Goal: Task Accomplishment & Management: Complete application form

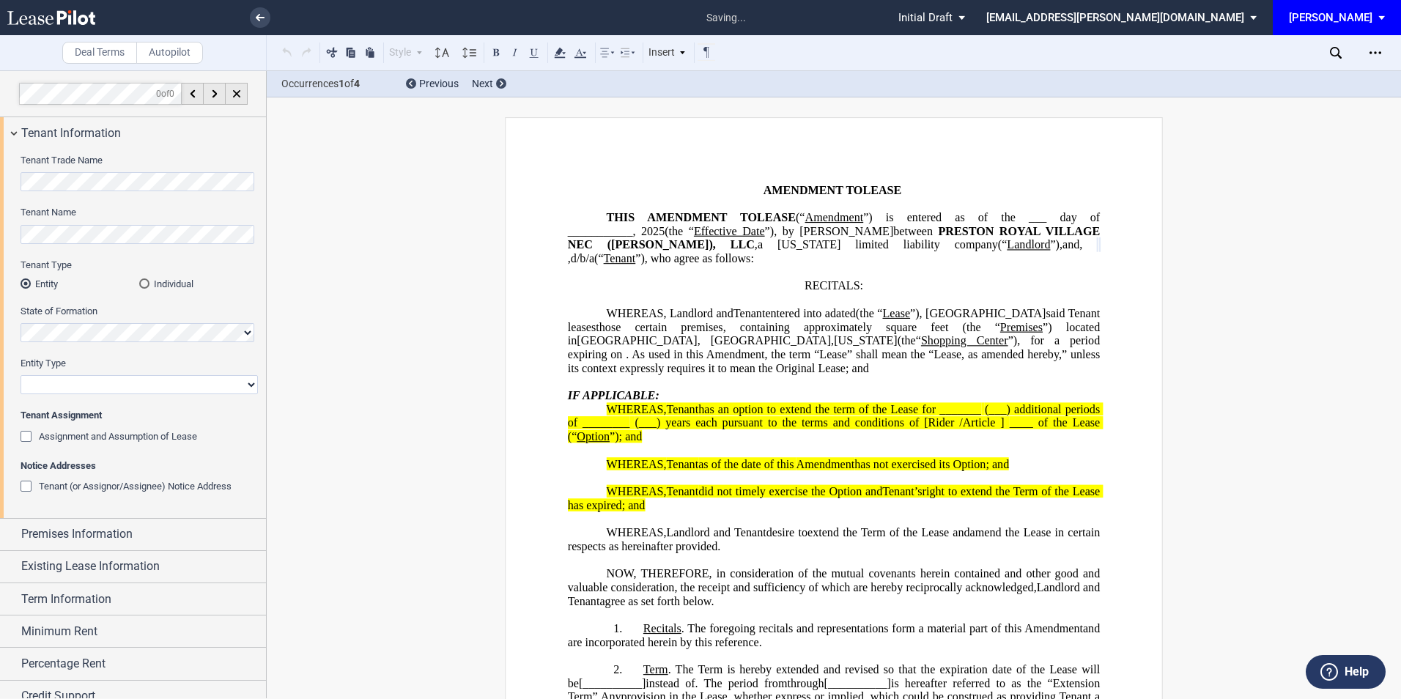
click at [45, 377] on select "Corporation Limited Liability Company General Partnership Limited Partnership O…" at bounding box center [139, 384] width 237 height 19
select select "limited liability company"
click at [21, 375] on select "Corporation Limited Liability Company General Partnership Limited Partnership O…" at bounding box center [139, 384] width 237 height 19
click at [105, 536] on span "Premises Information" at bounding box center [76, 534] width 111 height 18
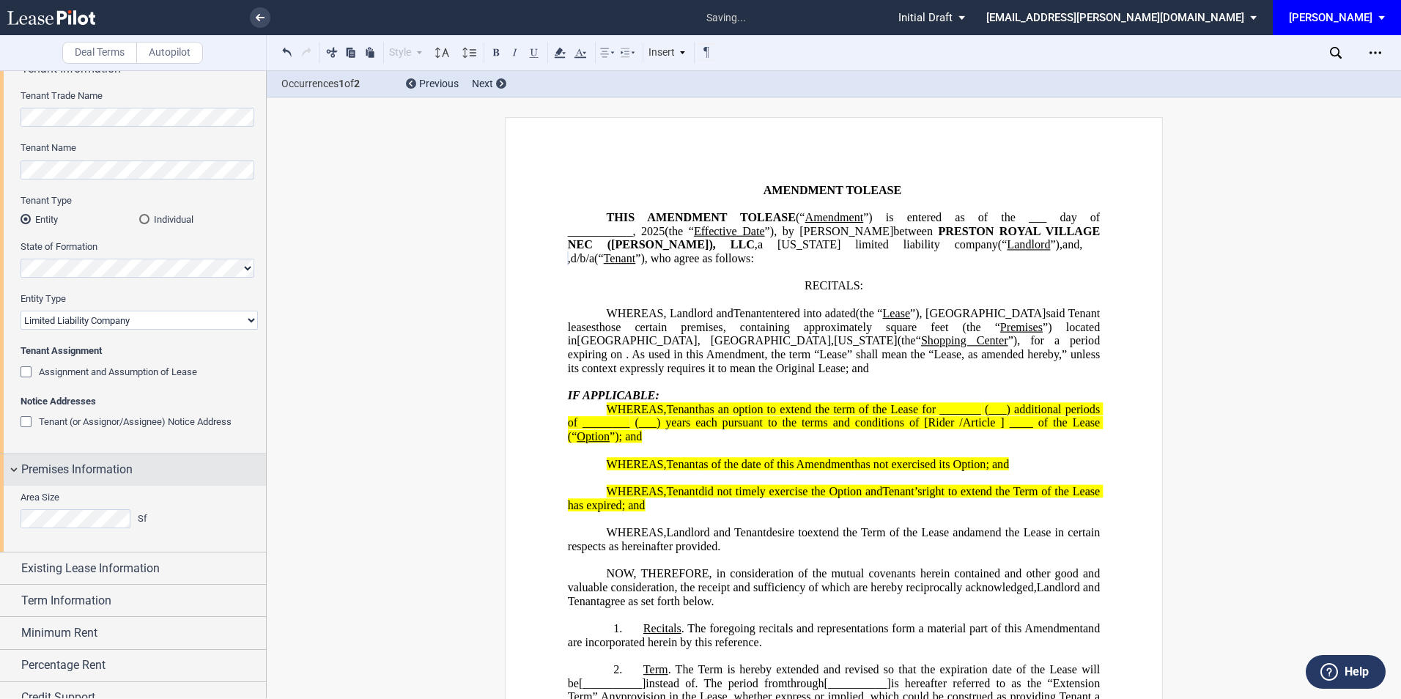
scroll to position [97, 0]
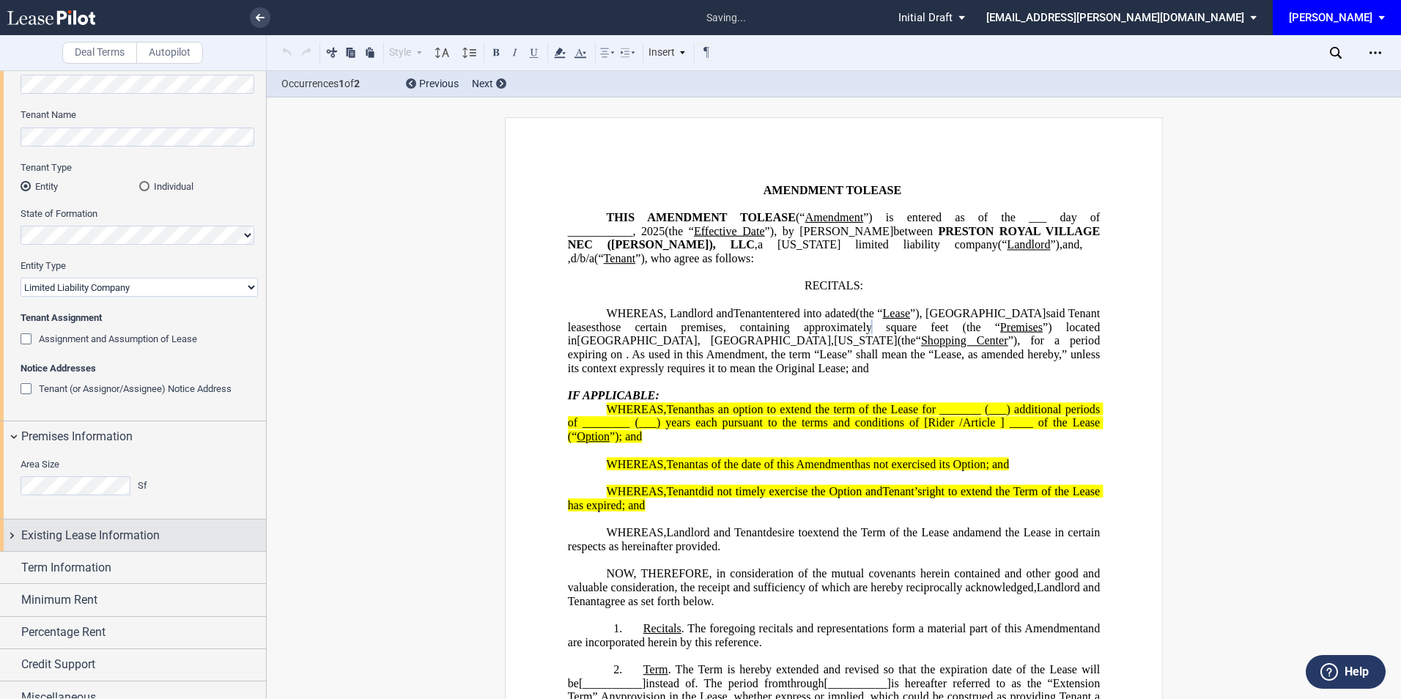
click at [73, 528] on span "Existing Lease Information" at bounding box center [90, 536] width 138 height 18
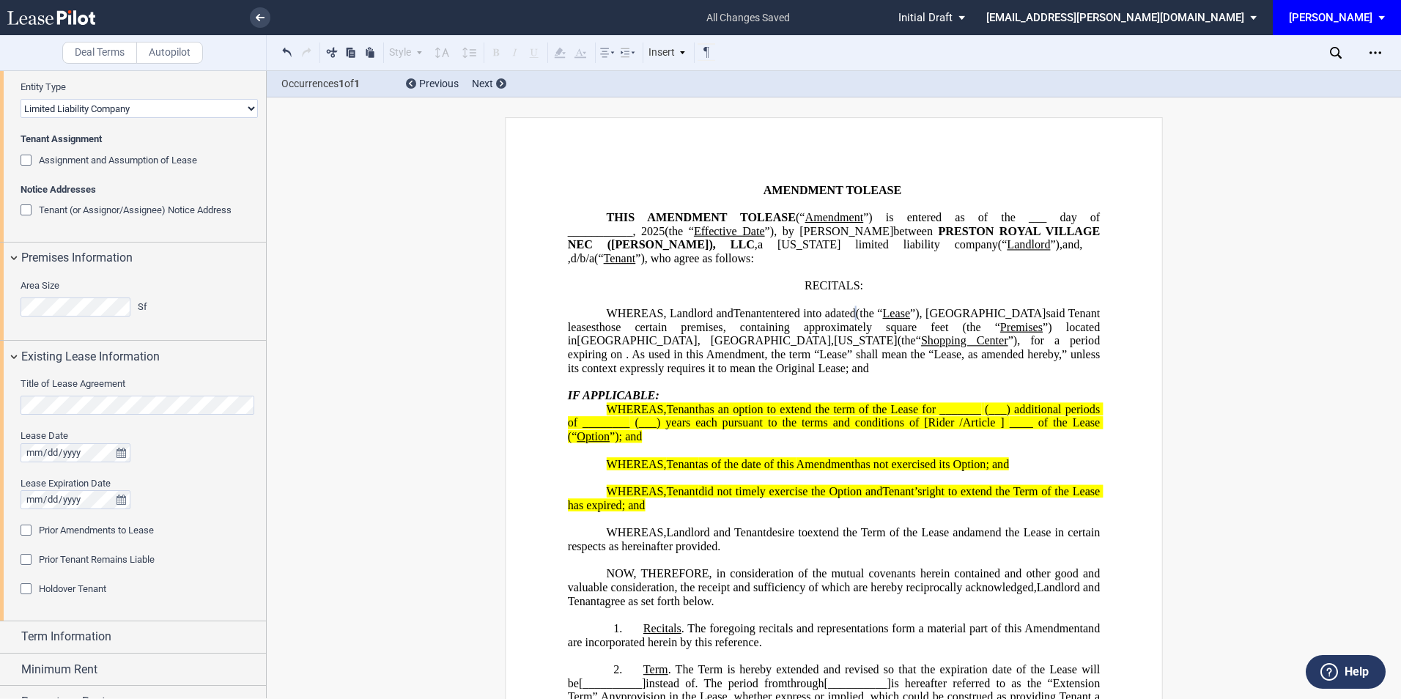
scroll to position [293, 0]
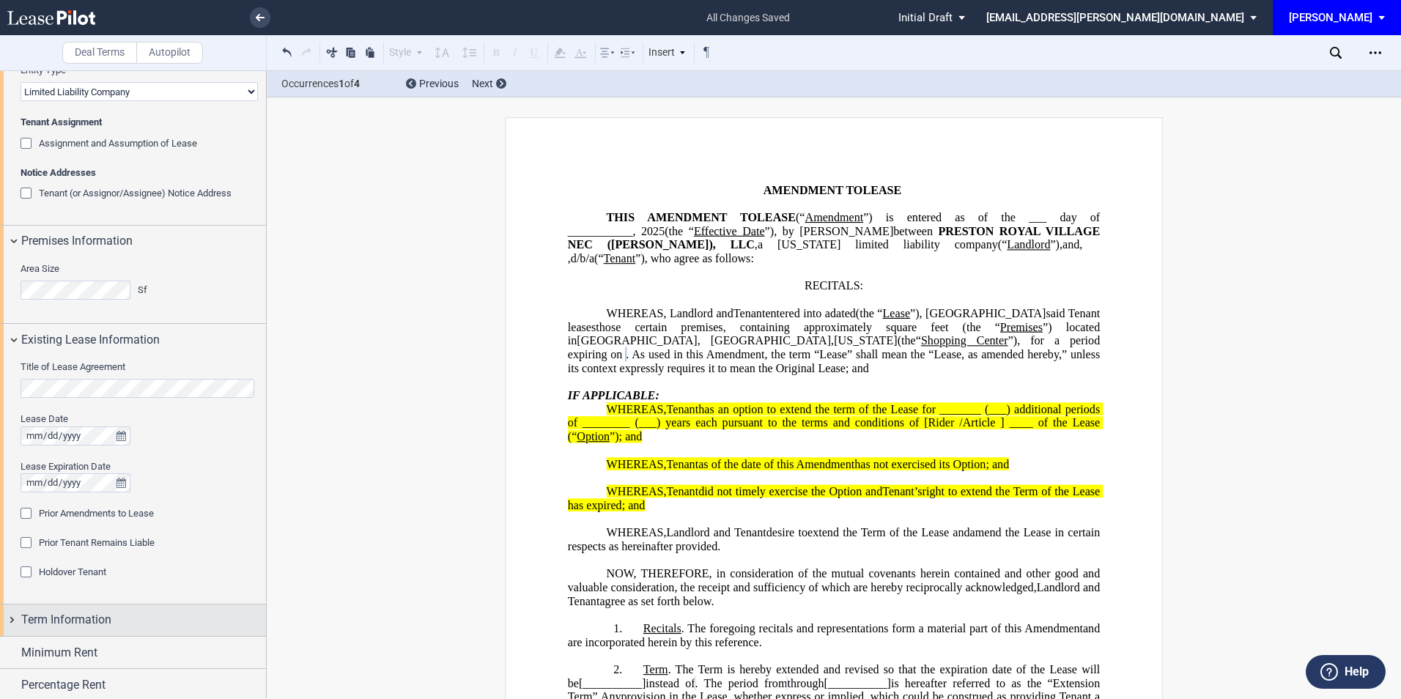
click at [94, 629] on span "Term Information" at bounding box center [66, 620] width 90 height 18
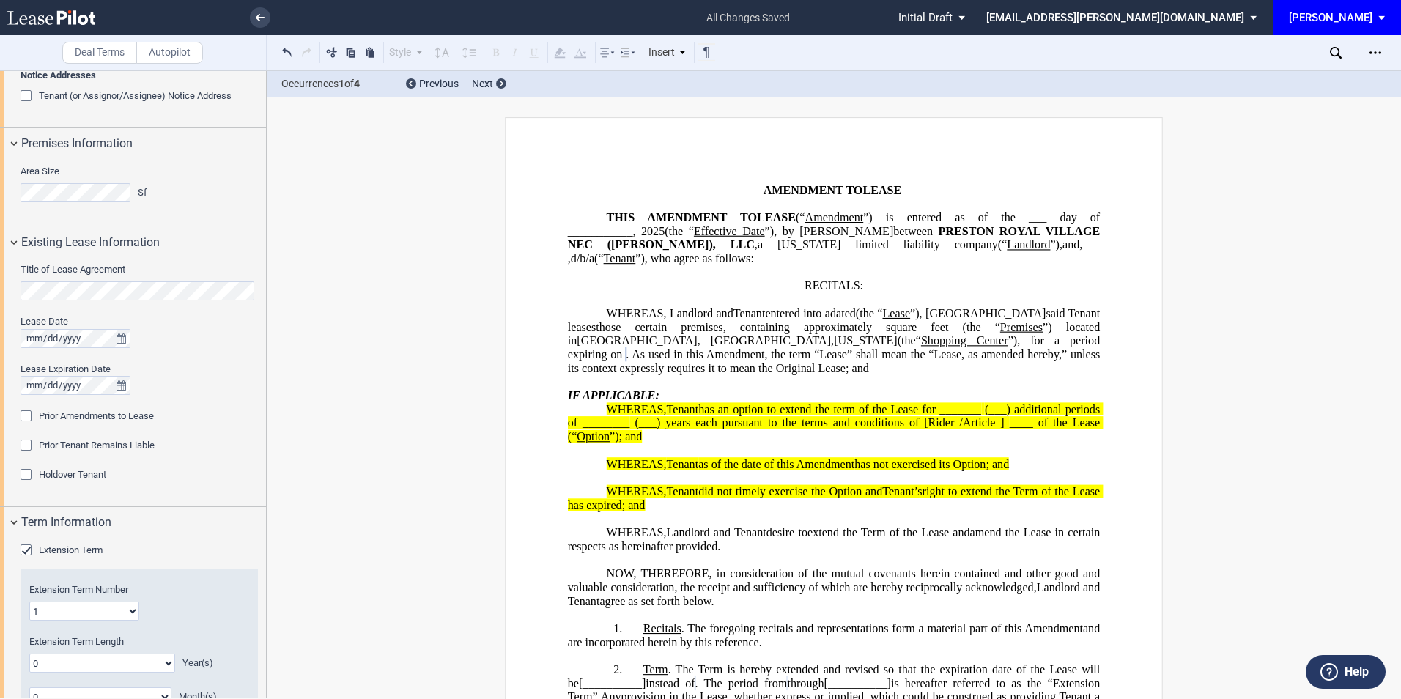
scroll to position [489, 0]
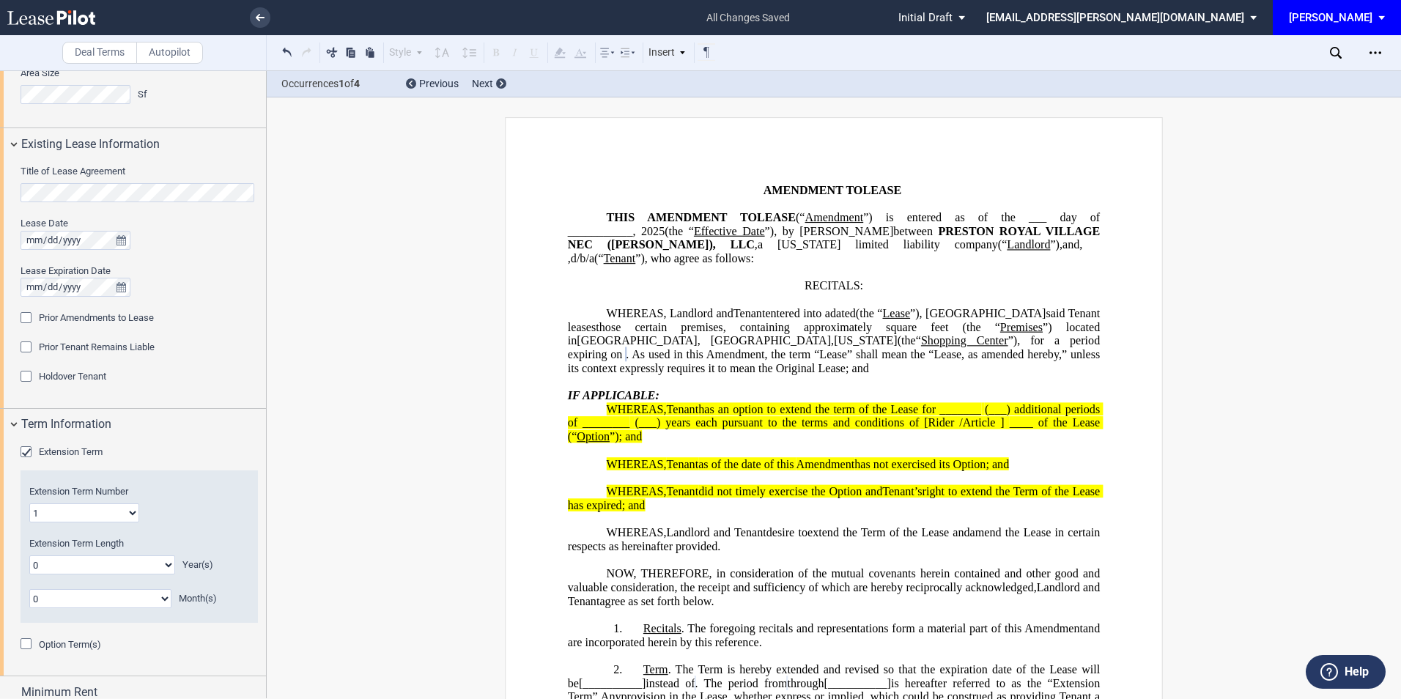
click at [76, 606] on select "0 1 2 3 4 5 6 7 8 9 10 11" at bounding box center [100, 598] width 142 height 19
drag, startPoint x: 221, startPoint y: 518, endPoint x: 212, endPoint y: 519, distance: 9.6
click at [221, 518] on div "Extension Term Number 1 2 3 4 5 6 7 8 9 10 11 12 13 14 15 16 17 18 19 20" at bounding box center [139, 503] width 220 height 37
click at [153, 566] on select "0 1 2 3 4 5 6 7 8 9 10 11 12 13 14 15 16 17 18 19 20" at bounding box center [102, 564] width 146 height 19
click at [29, 555] on select "0 1 2 3 4 5 6 7 8 9 10 11 12 13 14 15 16 17 18 19 20" at bounding box center [102, 564] width 146 height 19
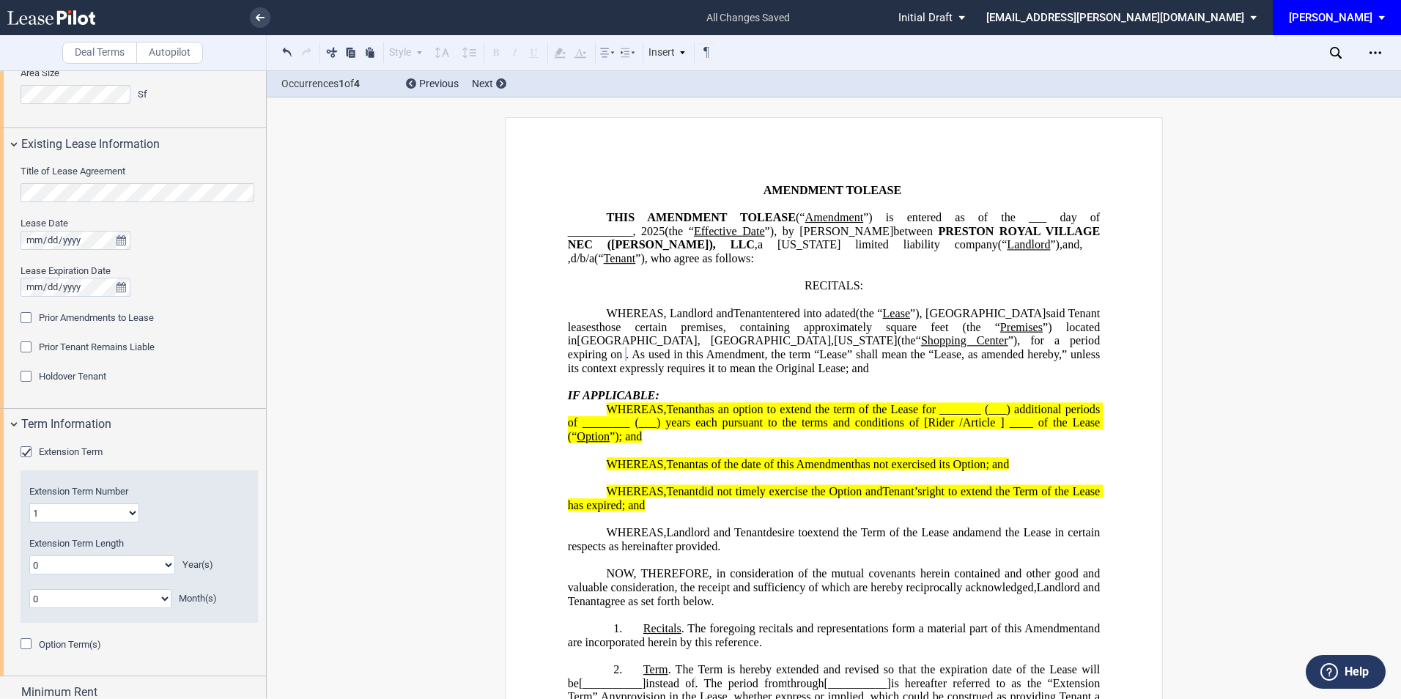
click at [158, 599] on select "0 1 2 3 4 5 6 7 8 9 10 11" at bounding box center [100, 598] width 142 height 19
select select "number:9"
click at [29, 589] on select "0 1 2 3 4 5 6 7 8 9 10 11" at bounding box center [100, 598] width 142 height 19
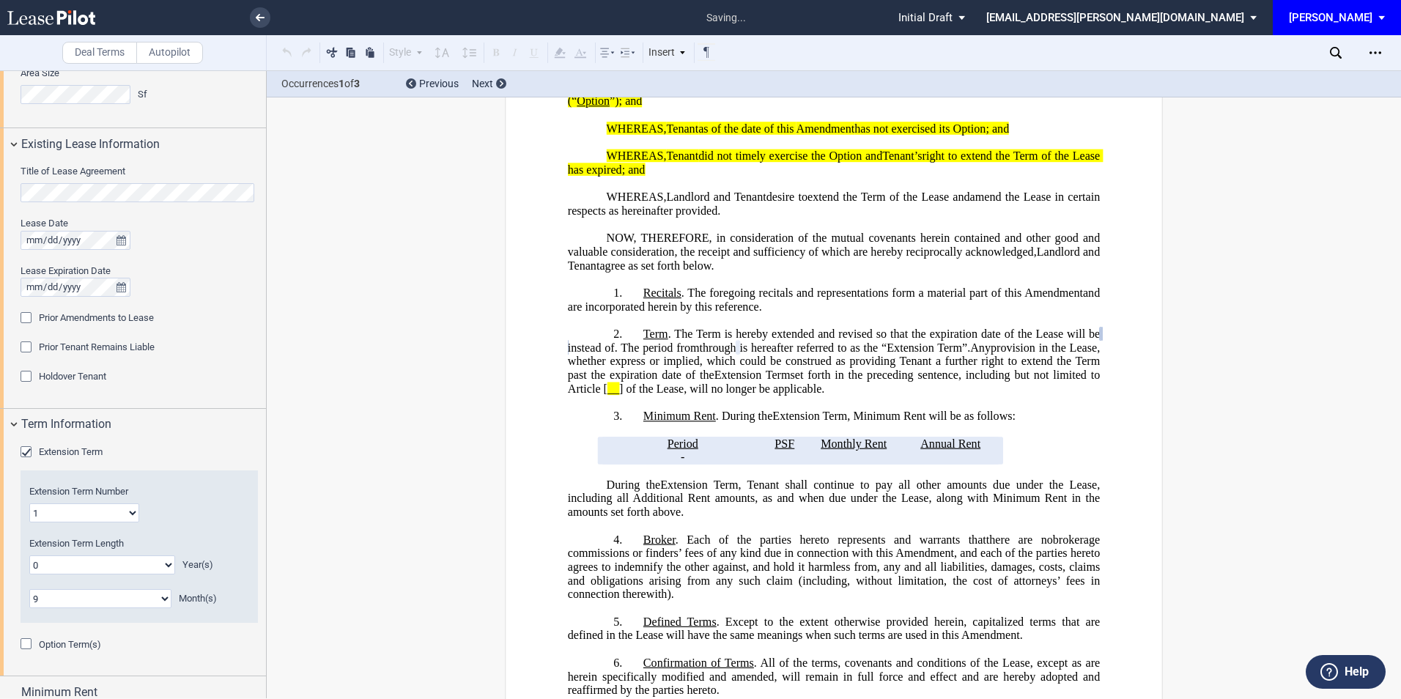
scroll to position [337, 0]
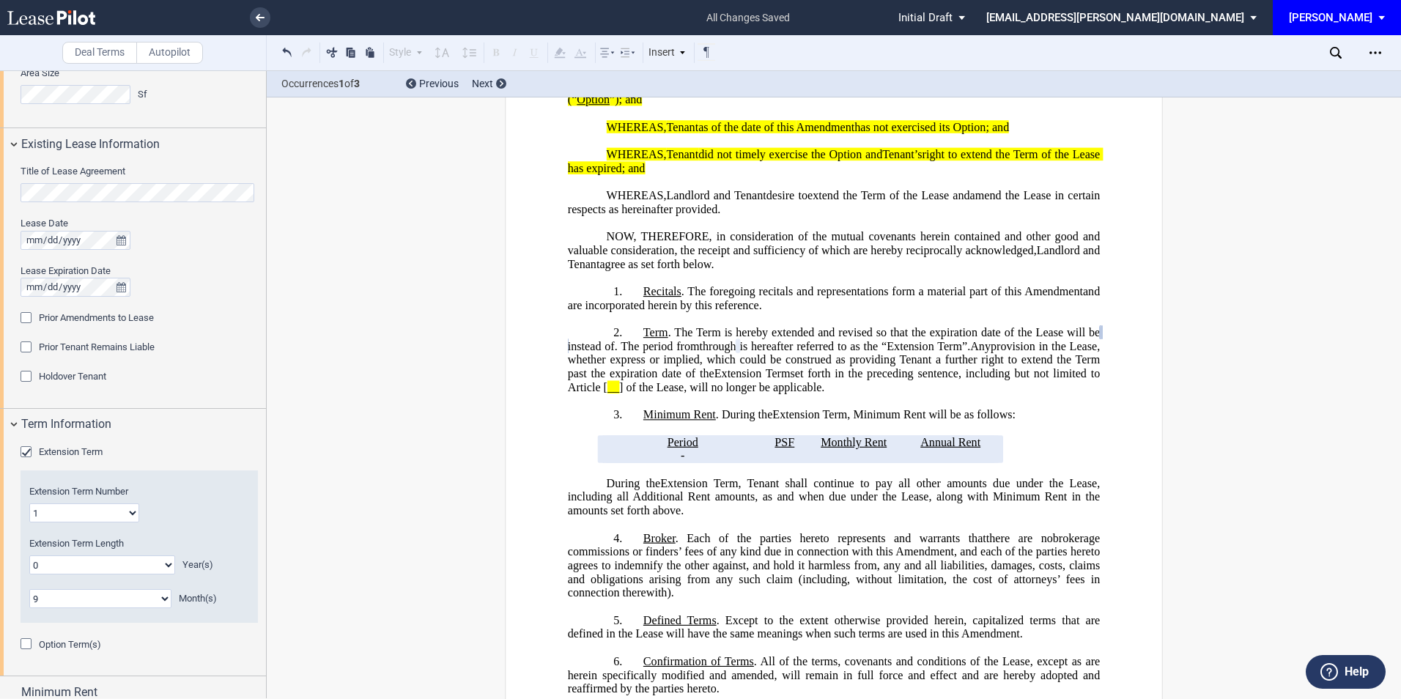
click at [118, 515] on select "1 2 3 4 5 6 7 8 9 10 11 12 13 14 15 16 17 18 19 20" at bounding box center [84, 512] width 110 height 19
click at [29, 503] on select "1 2 3 4 5 6 7 8 9 10 11 12 13 14 15 16 17 18 19 20" at bounding box center [84, 512] width 110 height 19
click at [107, 563] on select "0 1 2 3 4 5 6 7 8 9 10 11 12 13 14 15 16 17 18 19 20" at bounding box center [102, 564] width 146 height 19
select select "number:1"
click at [29, 555] on select "0 1 2 3 4 5 6 7 8 9 10 11 12 13 14 15 16 17 18 19 20" at bounding box center [102, 564] width 146 height 19
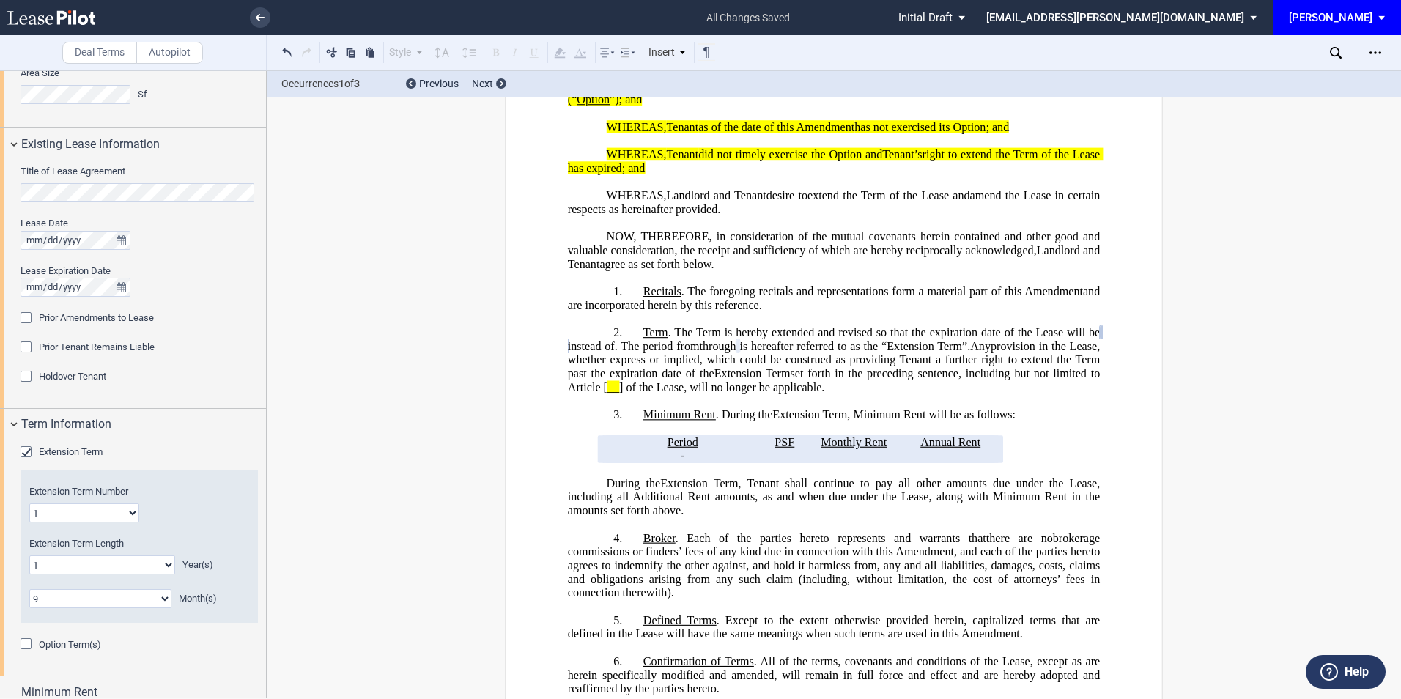
click at [140, 596] on select "0 1 2 3 4 5 6 7 8 9 10 11" at bounding box center [100, 598] width 142 height 19
click at [29, 589] on select "0 1 2 3 4 5 6 7 8 9 10 11" at bounding box center [100, 598] width 142 height 19
click at [158, 598] on select "0 1 2 3 4 5 6 7 8 9 10 11" at bounding box center [100, 598] width 142 height 19
select select "number:9"
click at [29, 589] on select "0 1 2 3 4 5 6 7 8 9 10 11" at bounding box center [100, 598] width 142 height 19
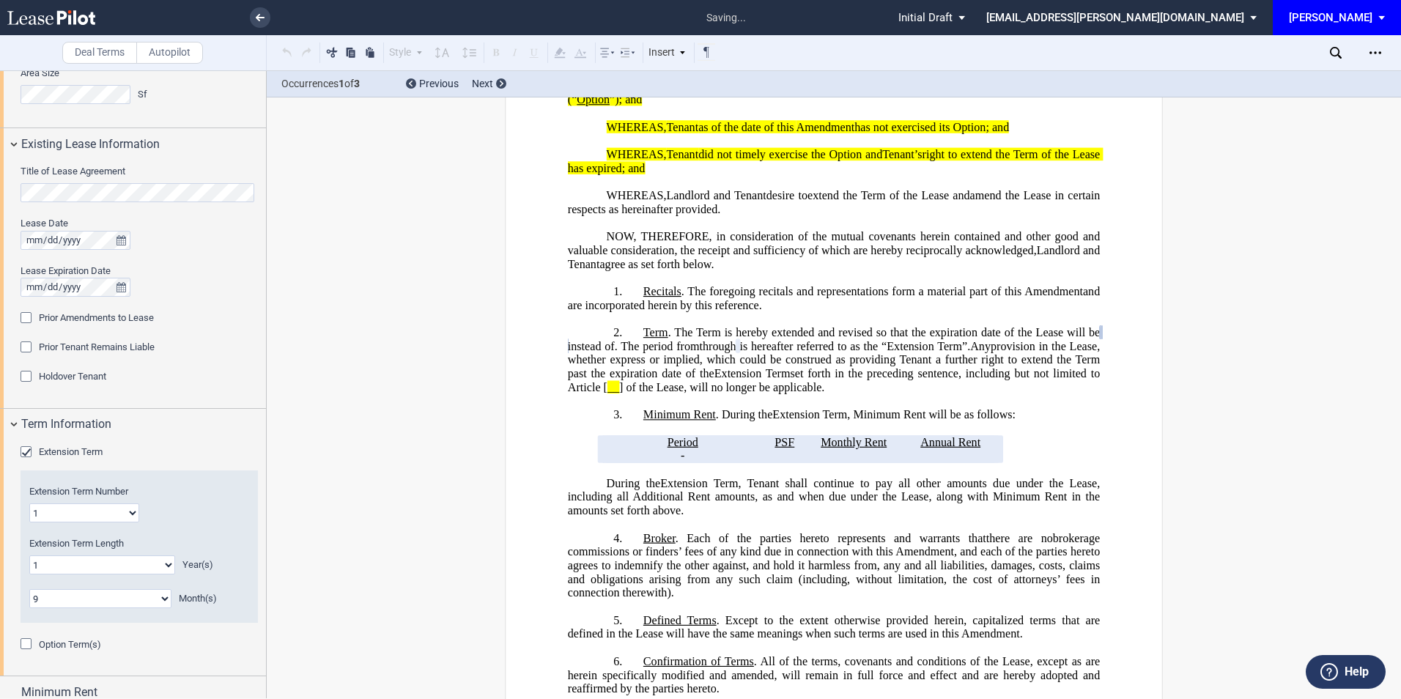
scroll to position [586, 0]
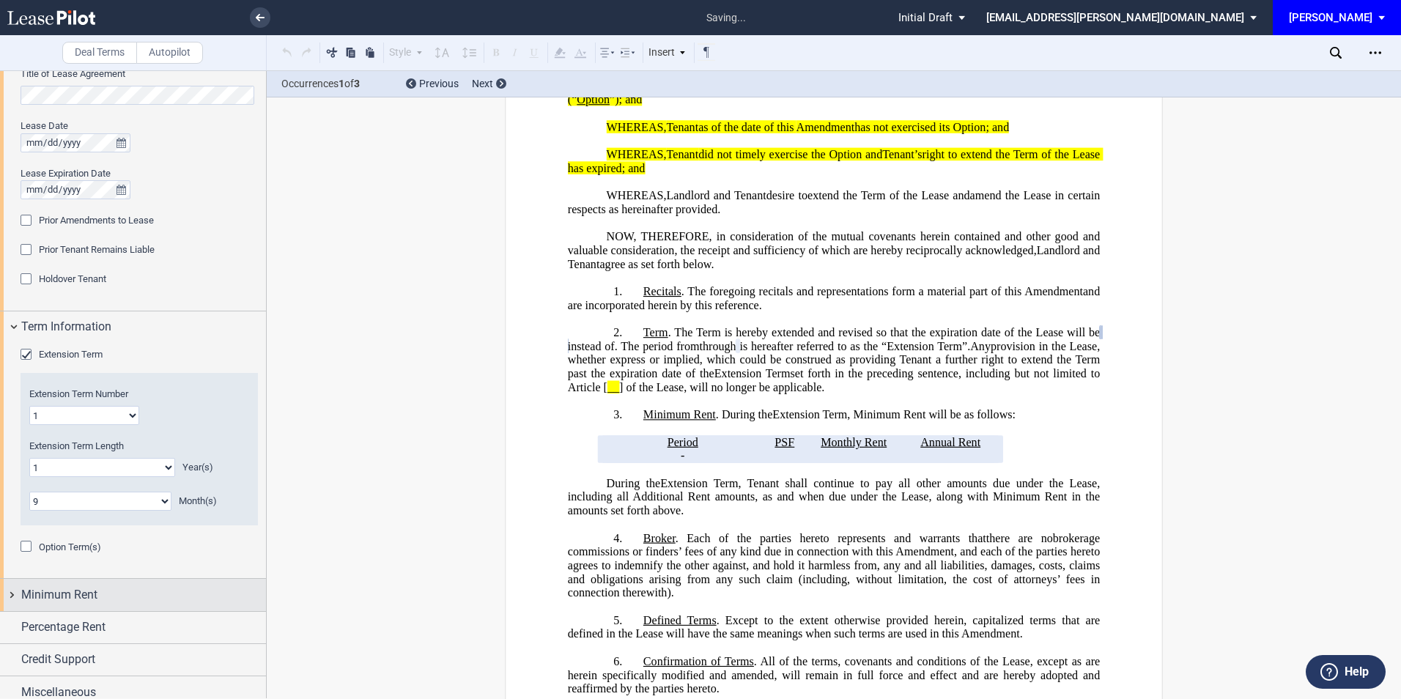
click at [87, 597] on span "Minimum Rent" at bounding box center [59, 595] width 76 height 18
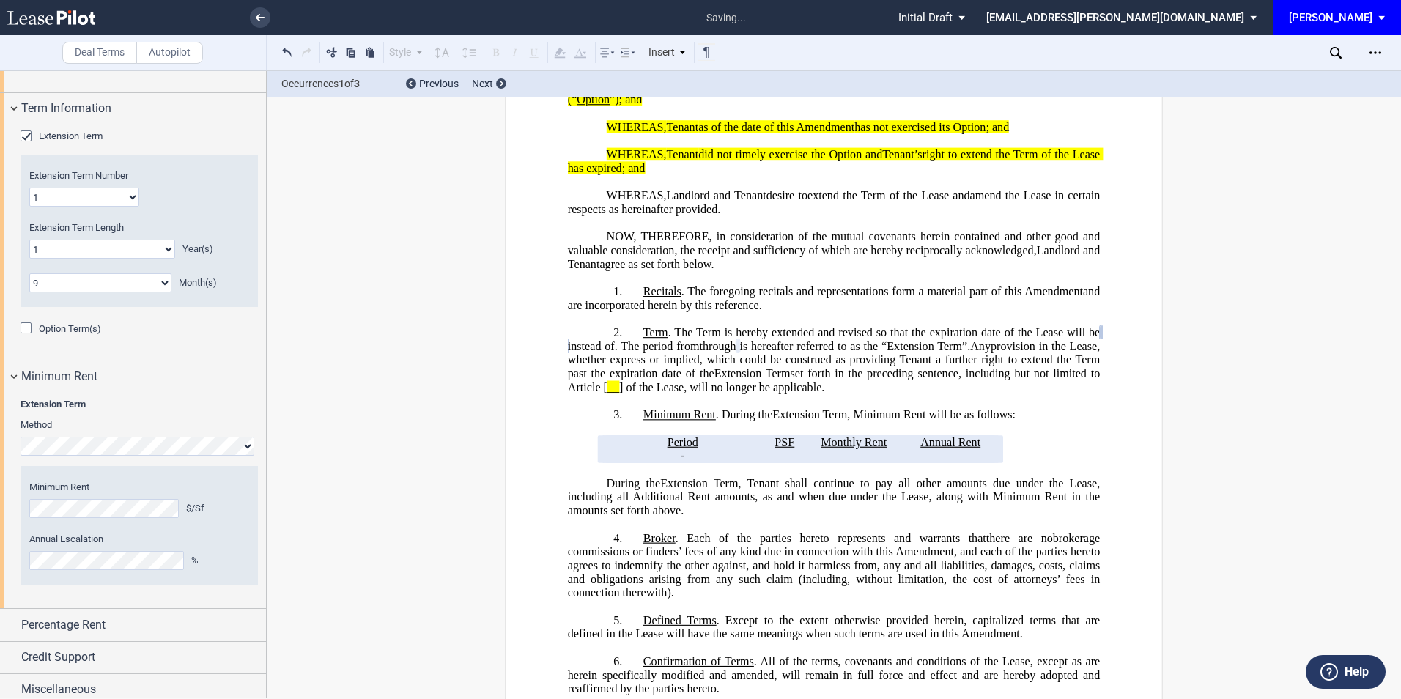
scroll to position [812, 0]
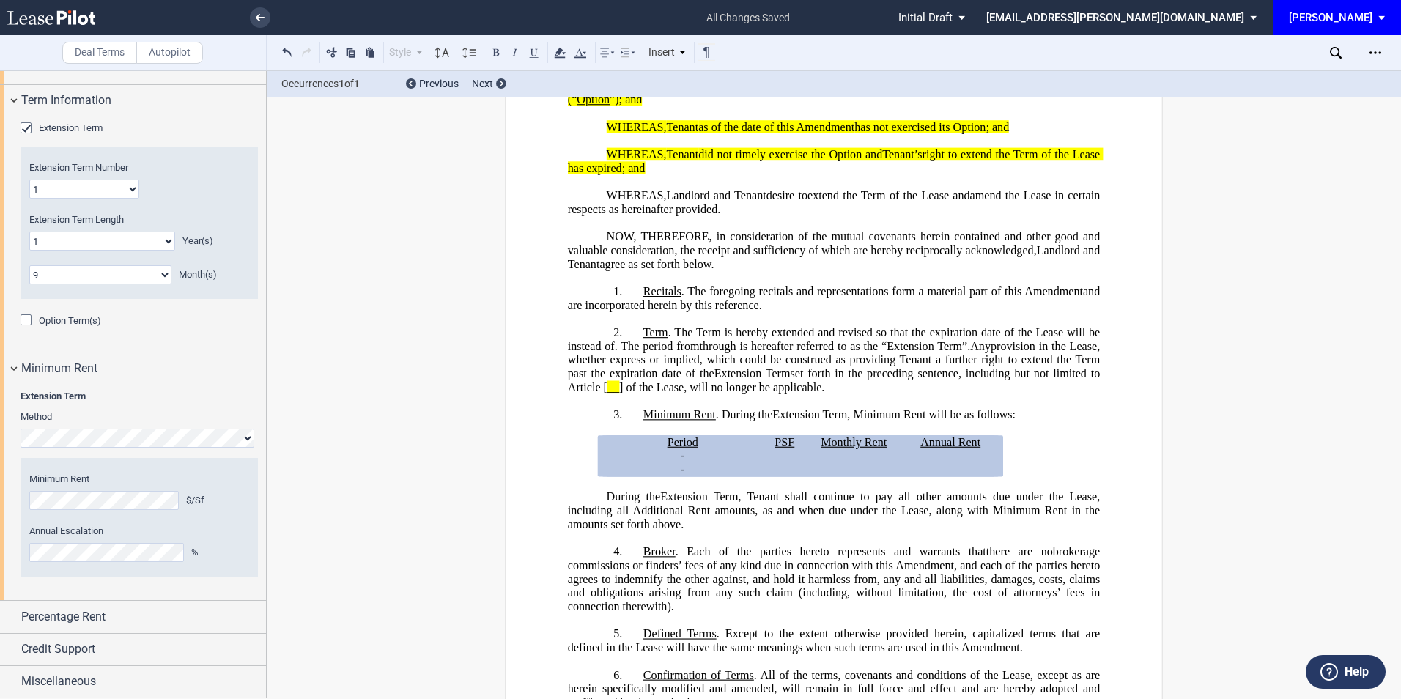
click at [651, 530] on span ", as and when due under the Lease, along with Minimum Rent in the amounts set f…" at bounding box center [835, 517] width 535 height 26
drag, startPoint x: 620, startPoint y: 456, endPoint x: 1022, endPoint y: 486, distance: 403.3
click at [1022, 476] on generate-table "Period PSF Monthly Rent Annual Rent ﻿ ﻿ - ﻿ ﻿ - ﻿ ﻿ ﻿ ﻿ ﻿ ﻿ ﻿ ﻿ - ﻿ ﻿ - ﻿ ﻿ ﻿ ﻿…" at bounding box center [834, 455] width 532 height 41
click at [559, 55] on use at bounding box center [559, 53] width 11 height 10
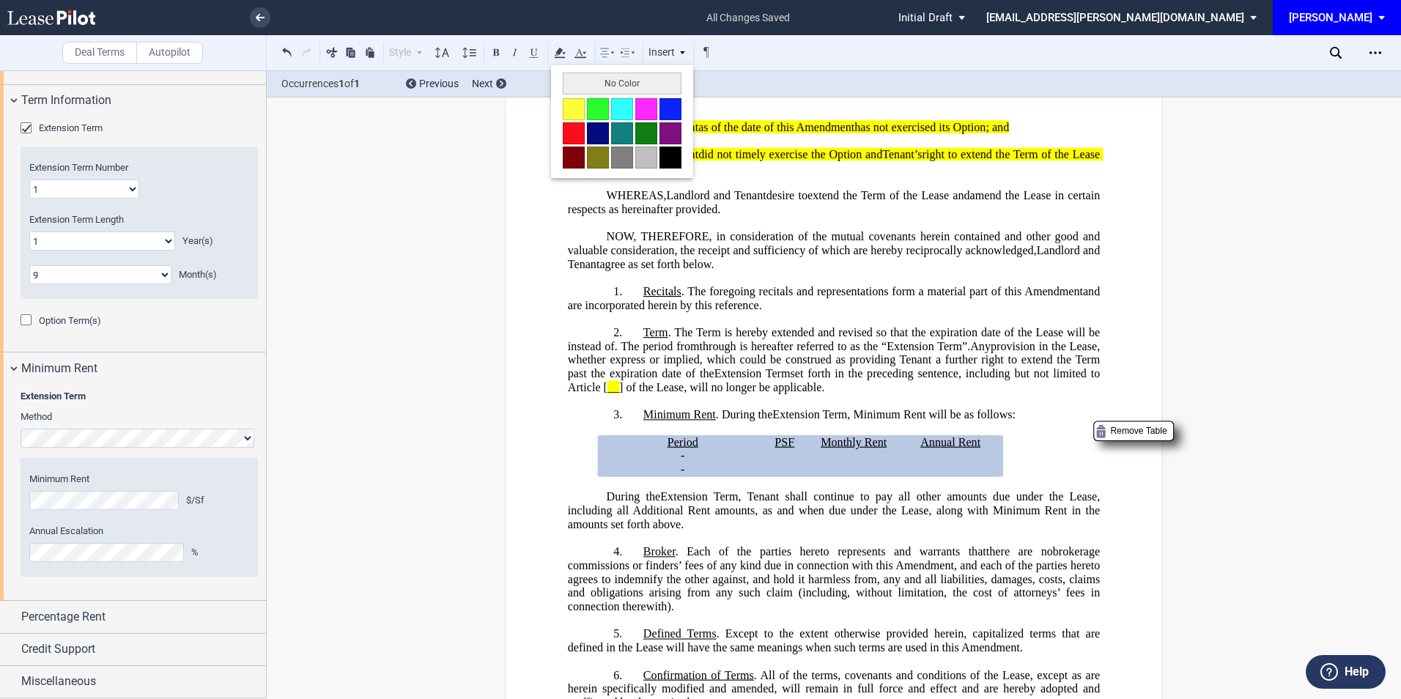
click at [576, 107] on button at bounding box center [574, 109] width 22 height 22
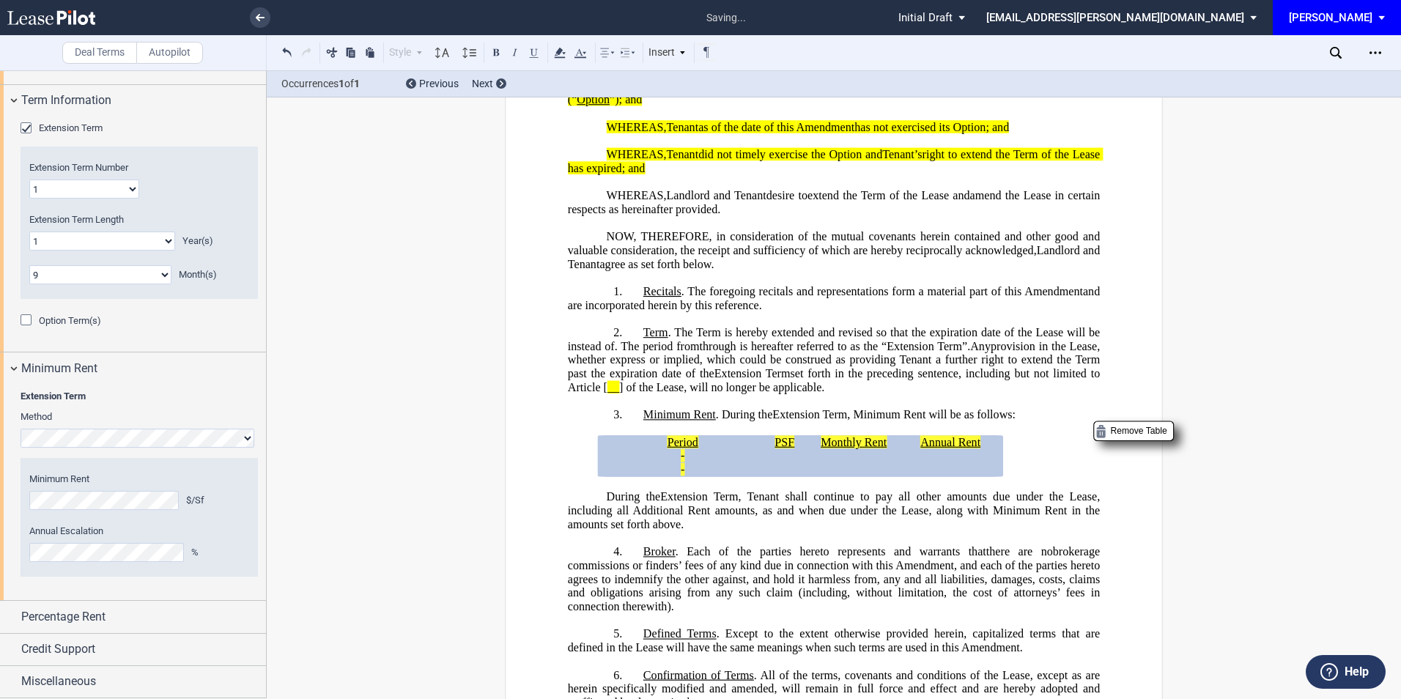
click at [708, 604] on span ", and each of the parties hereto agrees to indemnify the other against, and hol…" at bounding box center [835, 586] width 535 height 54
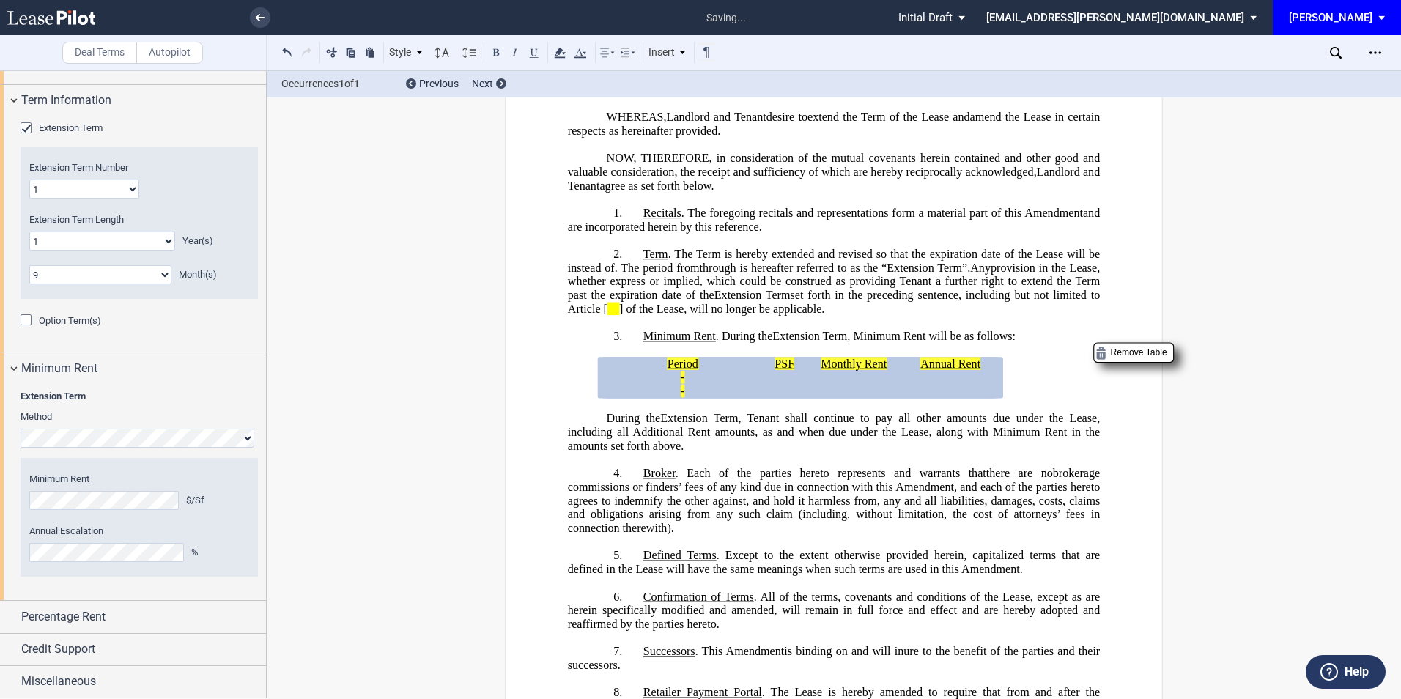
scroll to position [533, 0]
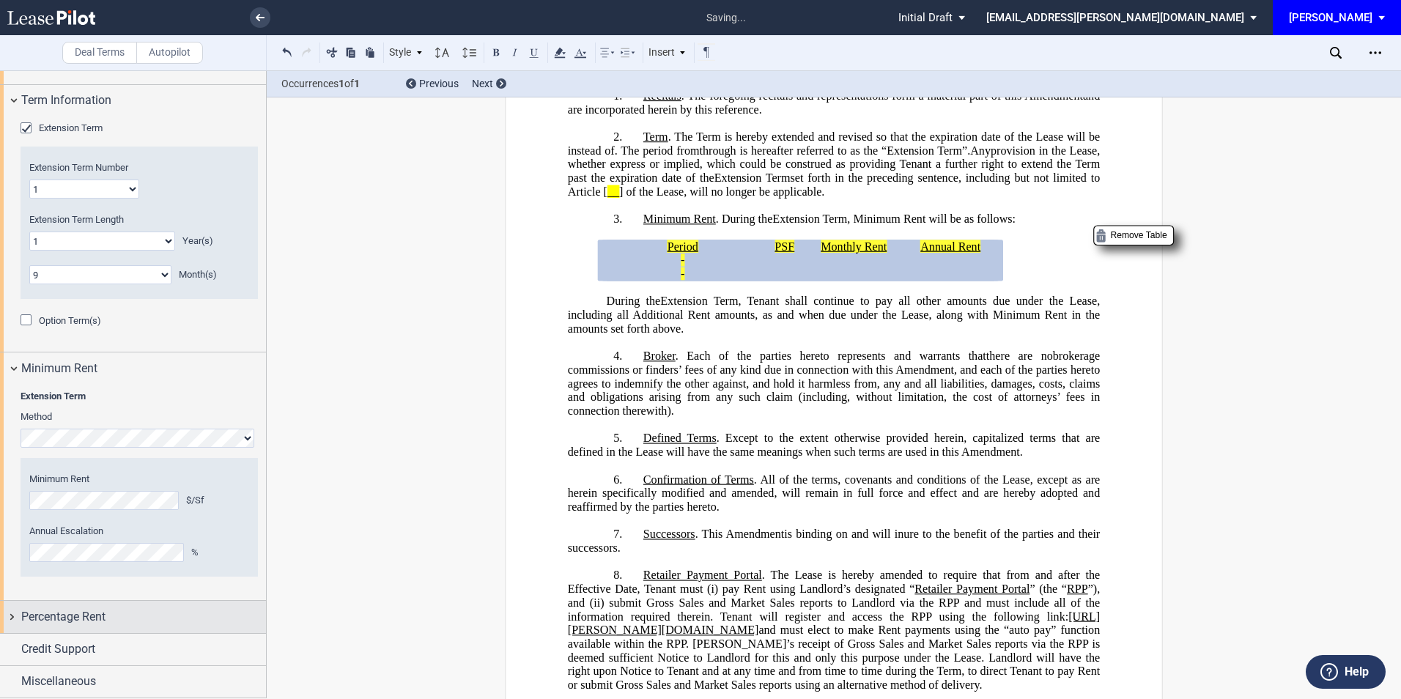
click at [108, 618] on div "Percentage Rent" at bounding box center [143, 617] width 245 height 18
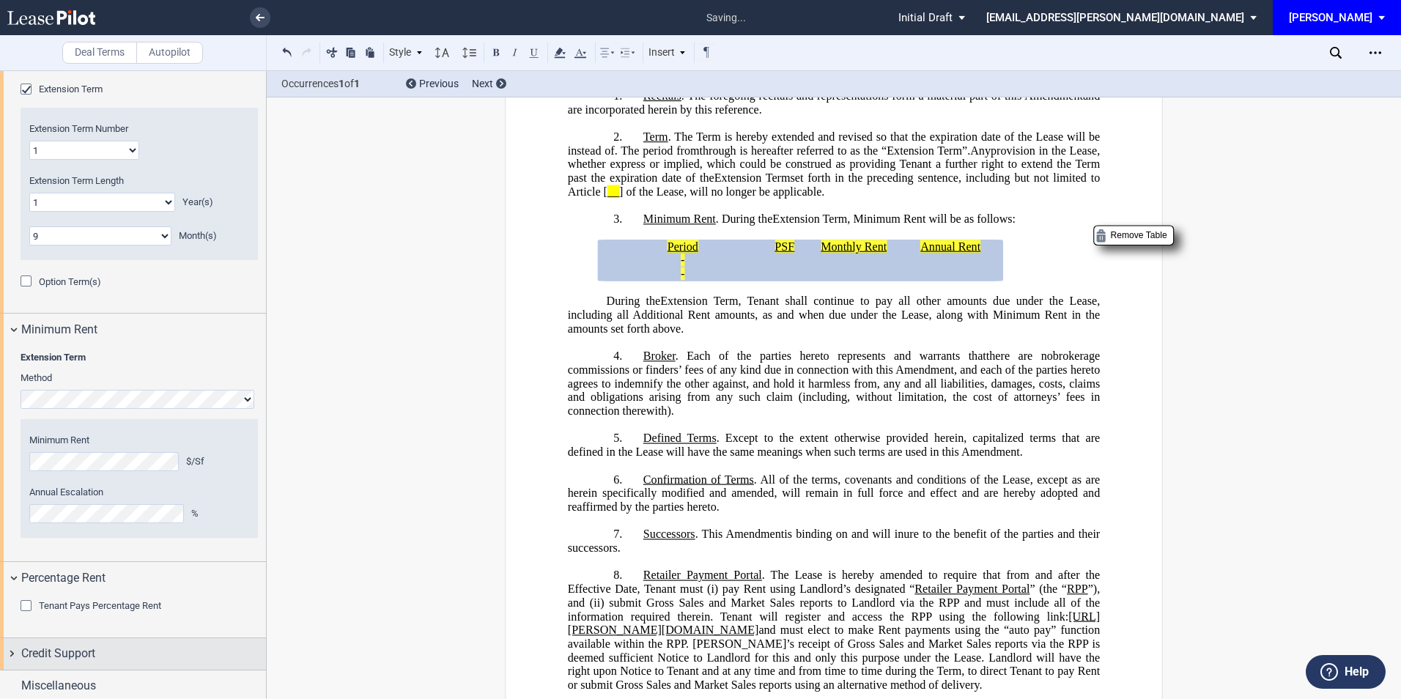
scroll to position [856, 0]
click at [56, 646] on span "Credit Support" at bounding box center [58, 649] width 74 height 18
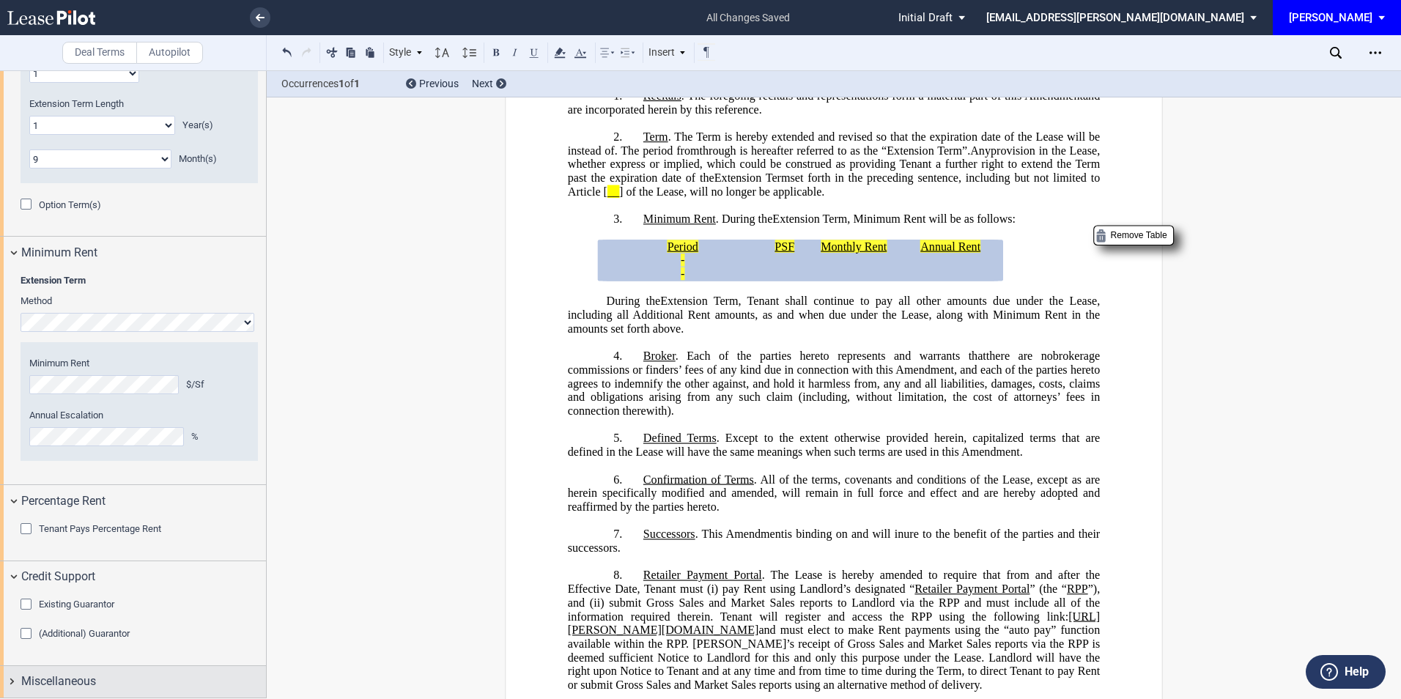
click at [85, 675] on span "Miscellaneous" at bounding box center [58, 682] width 75 height 18
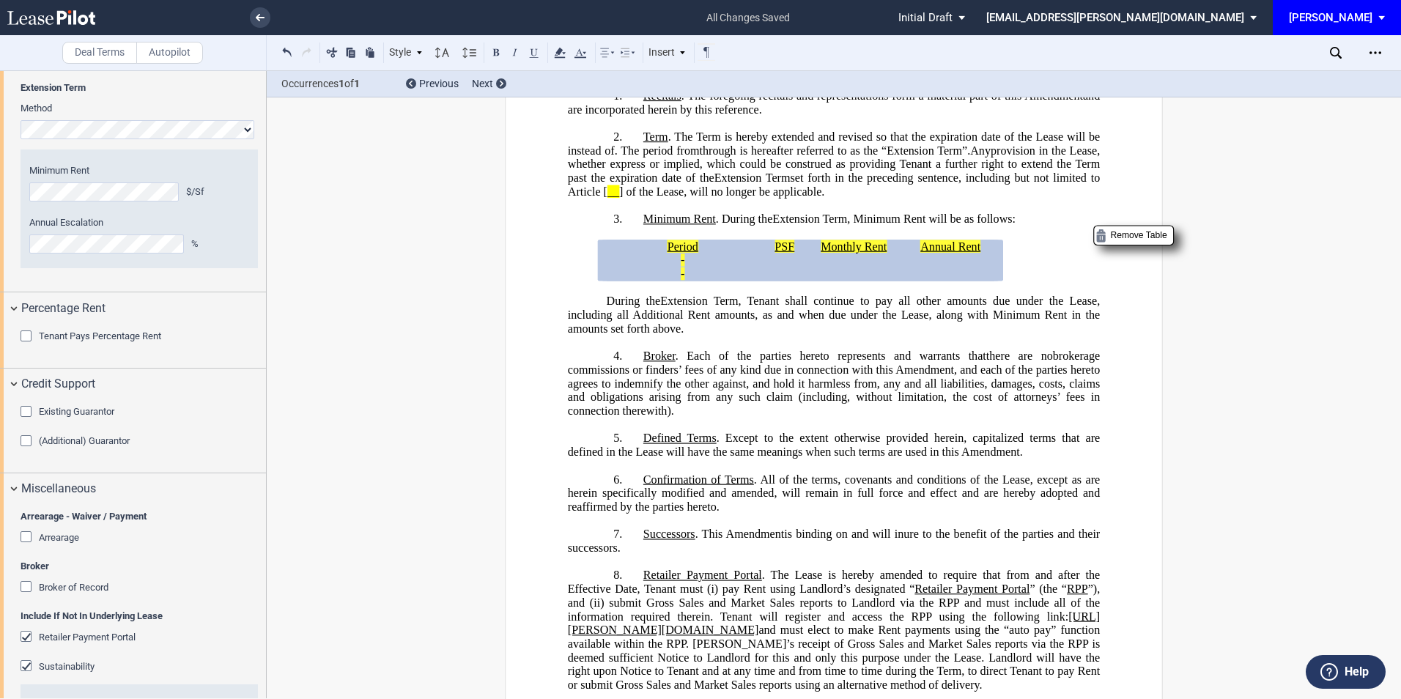
scroll to position [1319, 0]
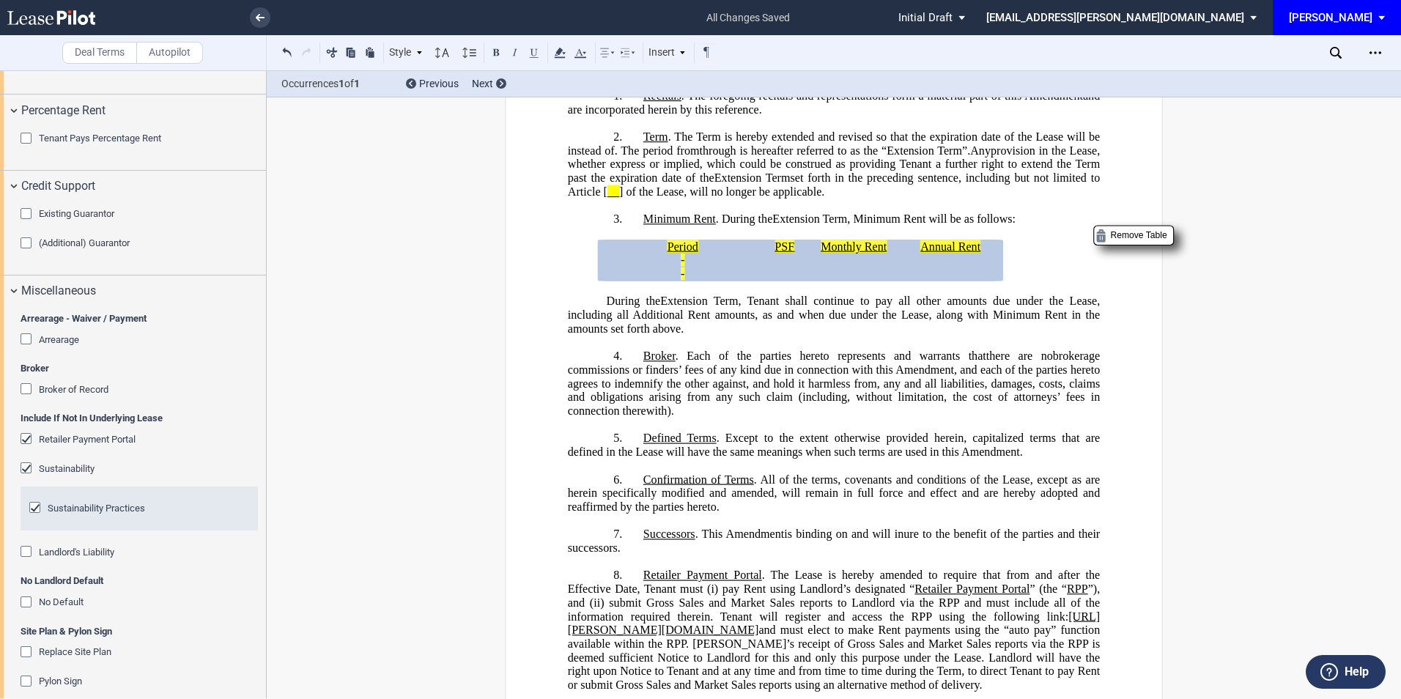
click at [26, 435] on div "Retailer Payment Portal" at bounding box center [28, 440] width 15 height 15
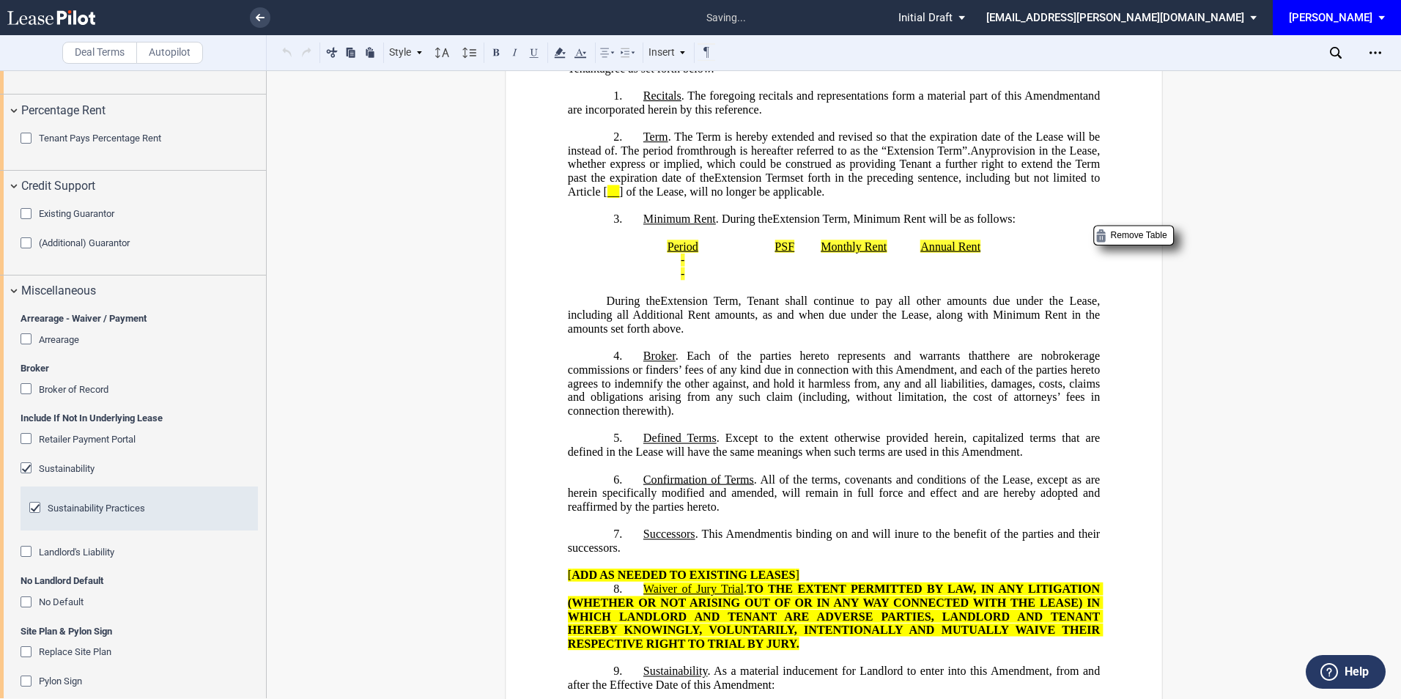
click at [23, 468] on div "Sustainability" at bounding box center [28, 469] width 15 height 15
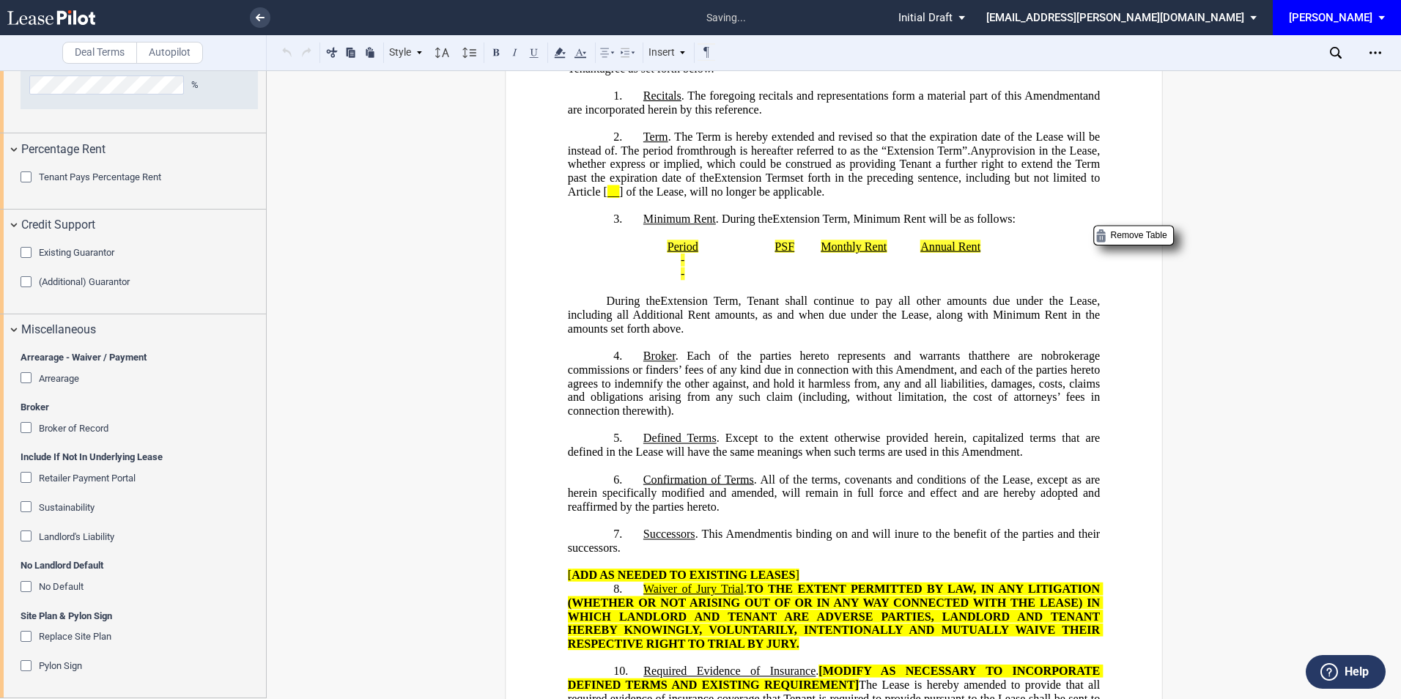
scroll to position [1280, 0]
click at [26, 582] on div "No Default" at bounding box center [28, 588] width 15 height 15
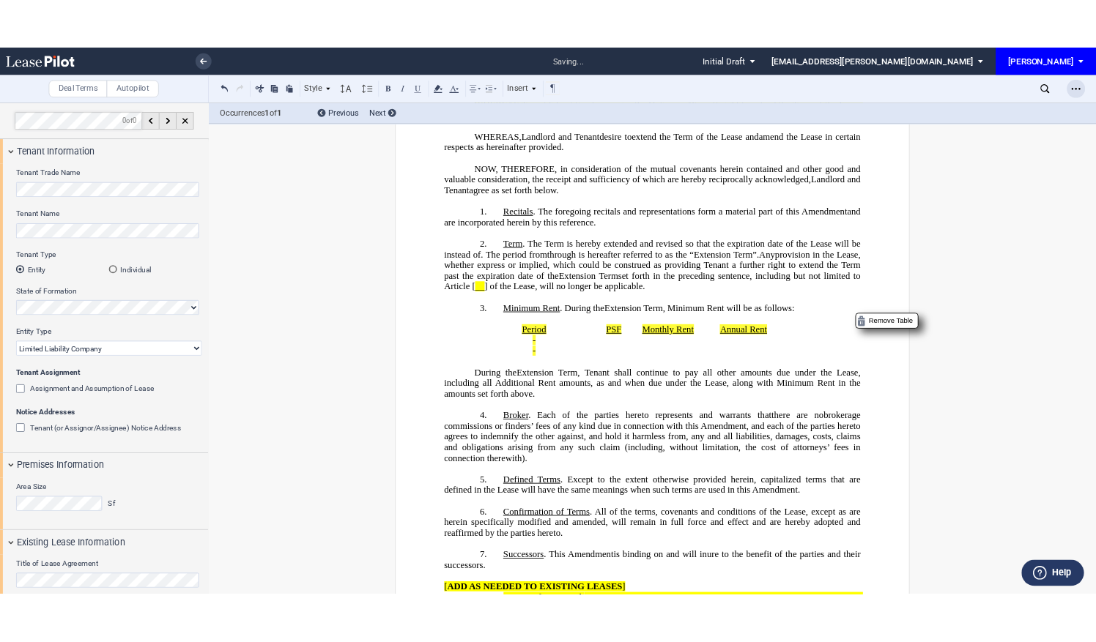
scroll to position [0, 0]
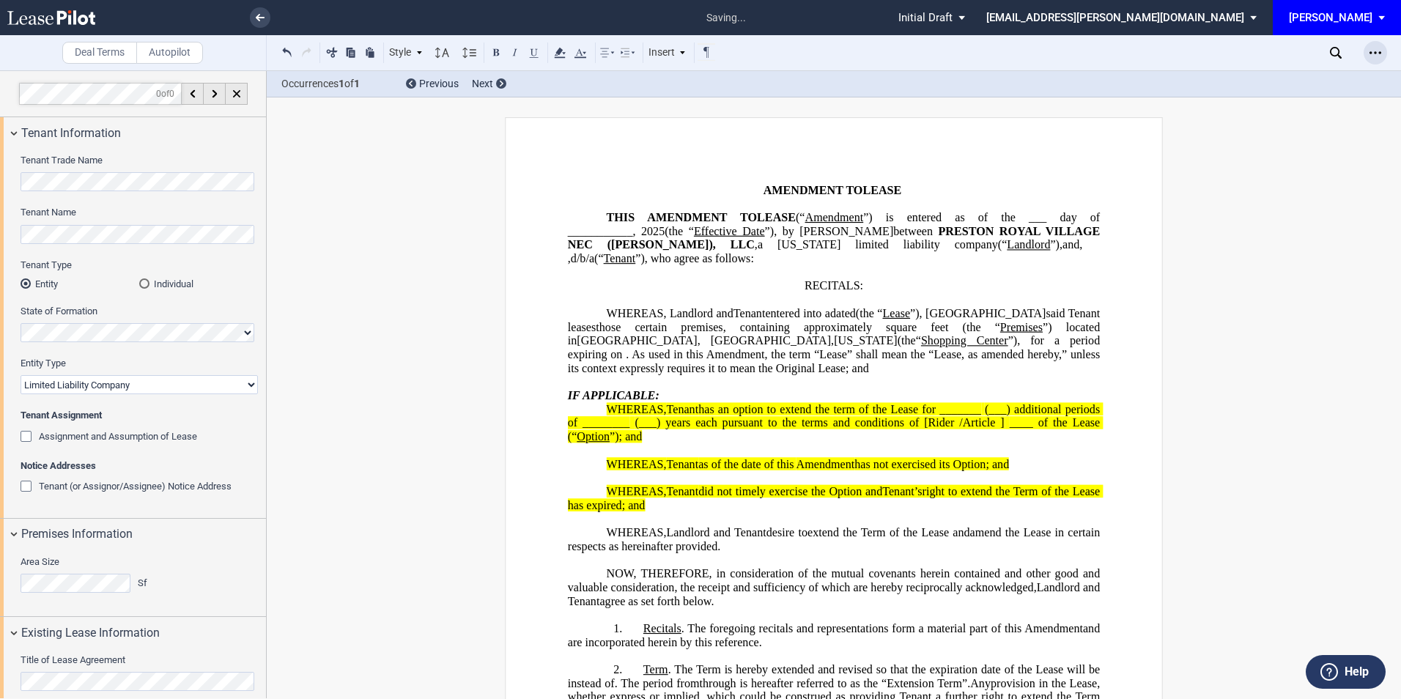
click at [1379, 48] on icon "Open Lease options menu" at bounding box center [1375, 53] width 12 height 12
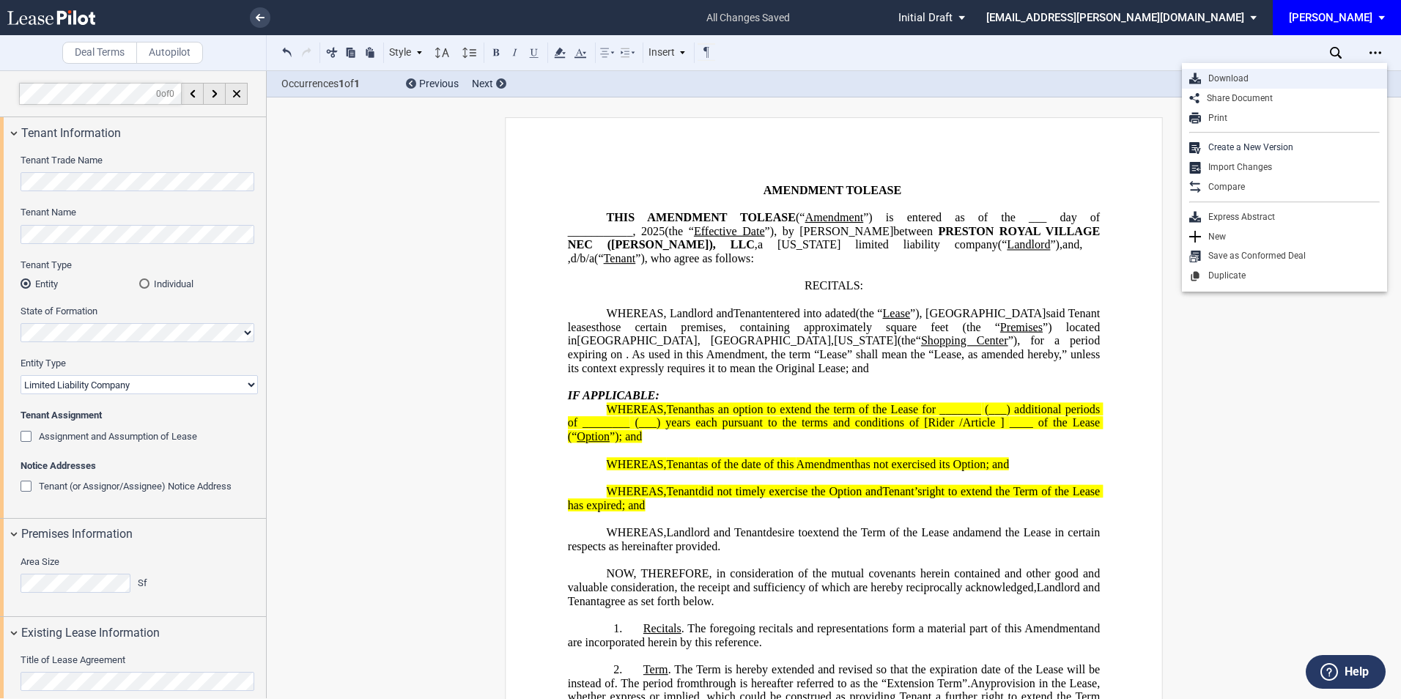
click at [1242, 73] on div "Download" at bounding box center [1290, 79] width 179 height 12
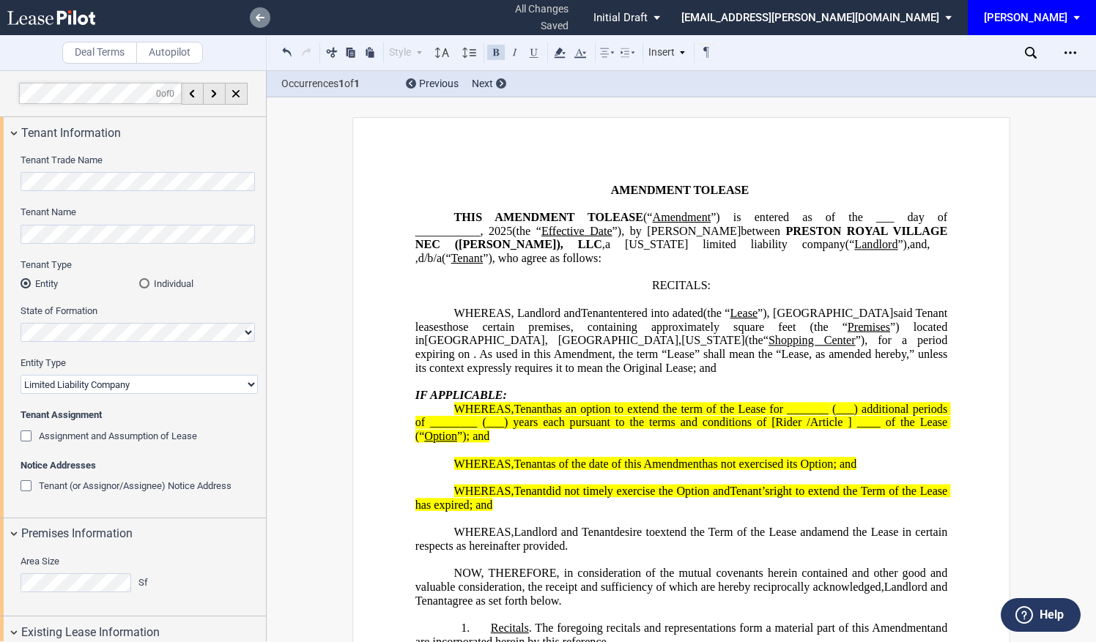
click at [267, 14] on link at bounding box center [260, 17] width 21 height 21
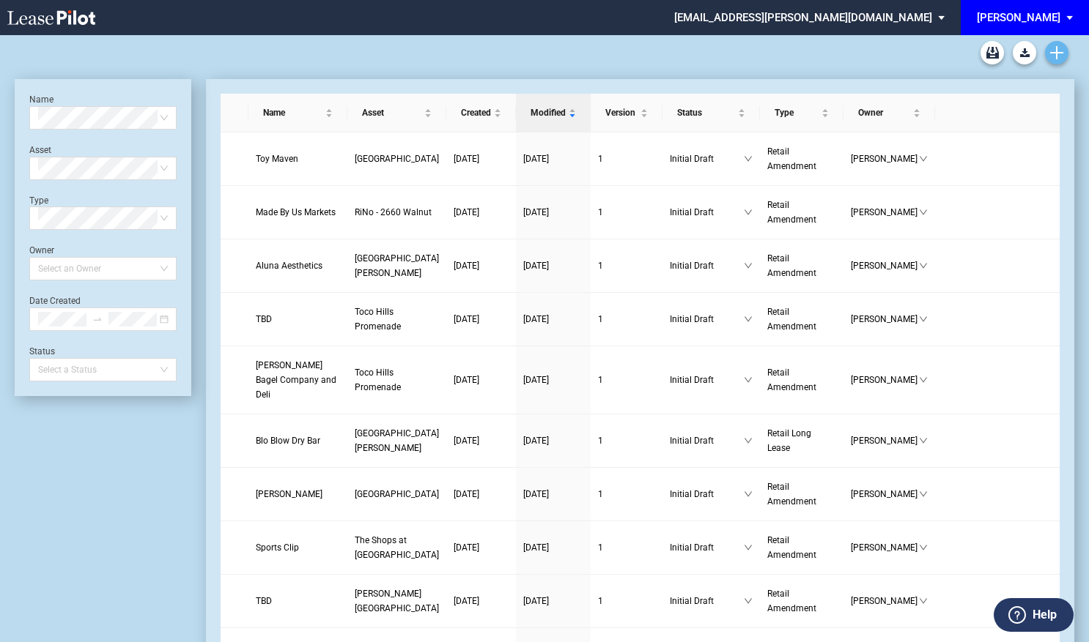
click at [1053, 51] on icon "Create new document" at bounding box center [1056, 52] width 13 height 13
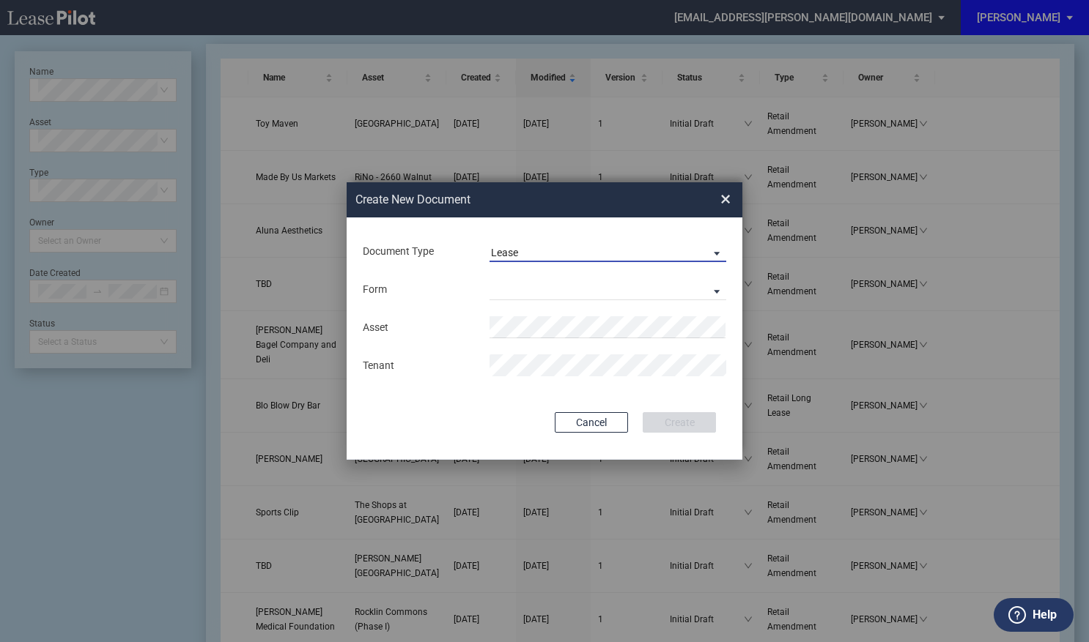
click at [582, 248] on span "Lease" at bounding box center [596, 253] width 210 height 15
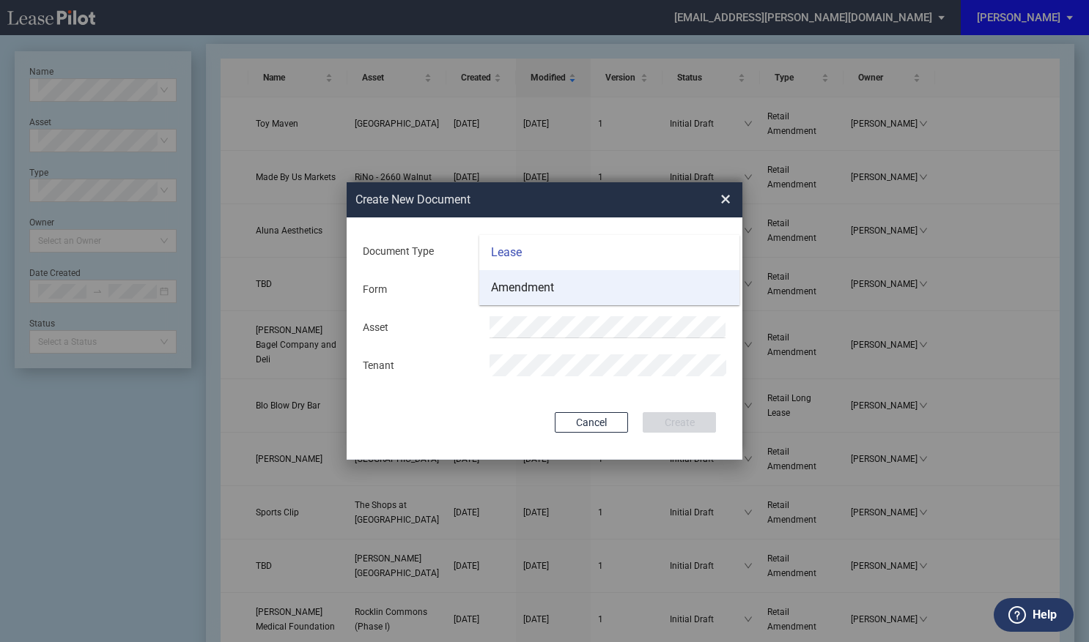
click at [554, 290] on div "Amendment" at bounding box center [522, 288] width 63 height 16
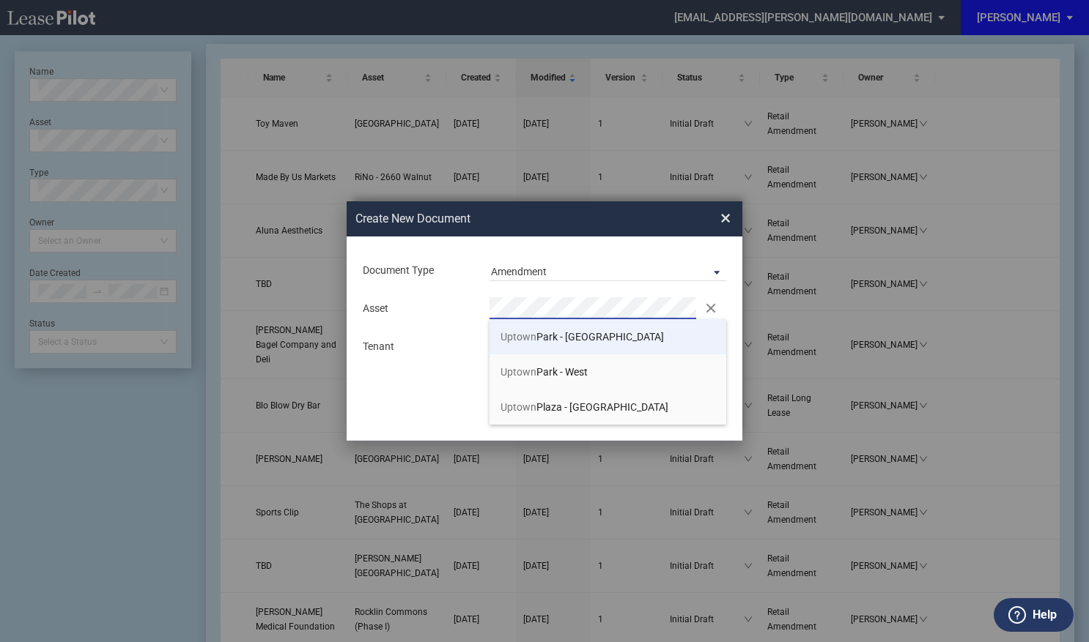
click at [566, 331] on span "Uptown Park - East" at bounding box center [581, 337] width 163 height 12
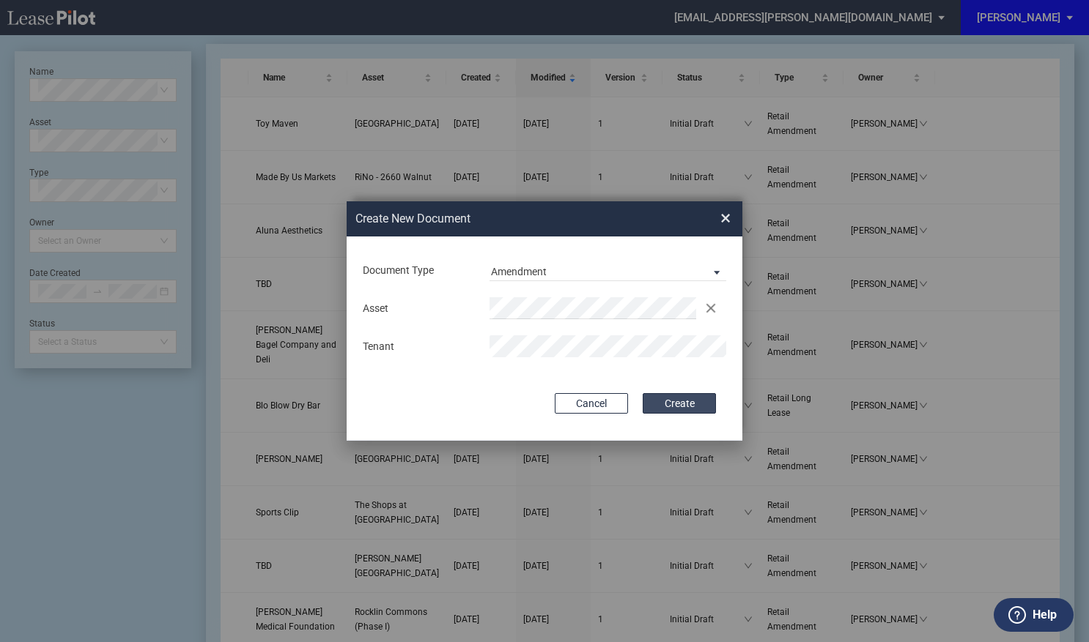
click at [677, 403] on button "Create" at bounding box center [678, 403] width 73 height 21
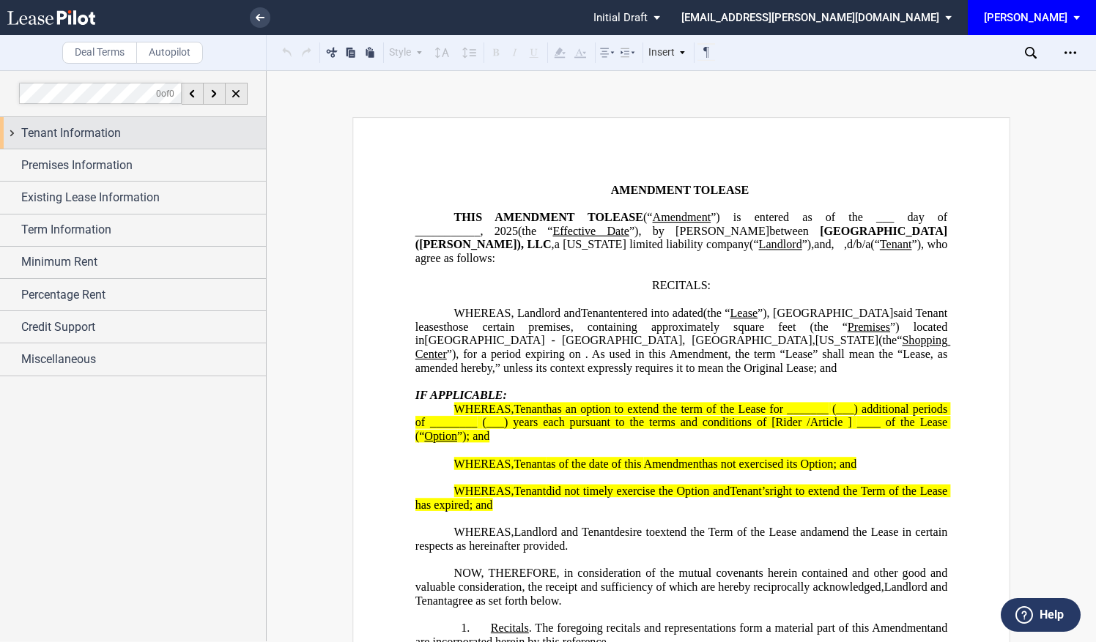
click at [168, 134] on div "Tenant Information" at bounding box center [143, 134] width 245 height 18
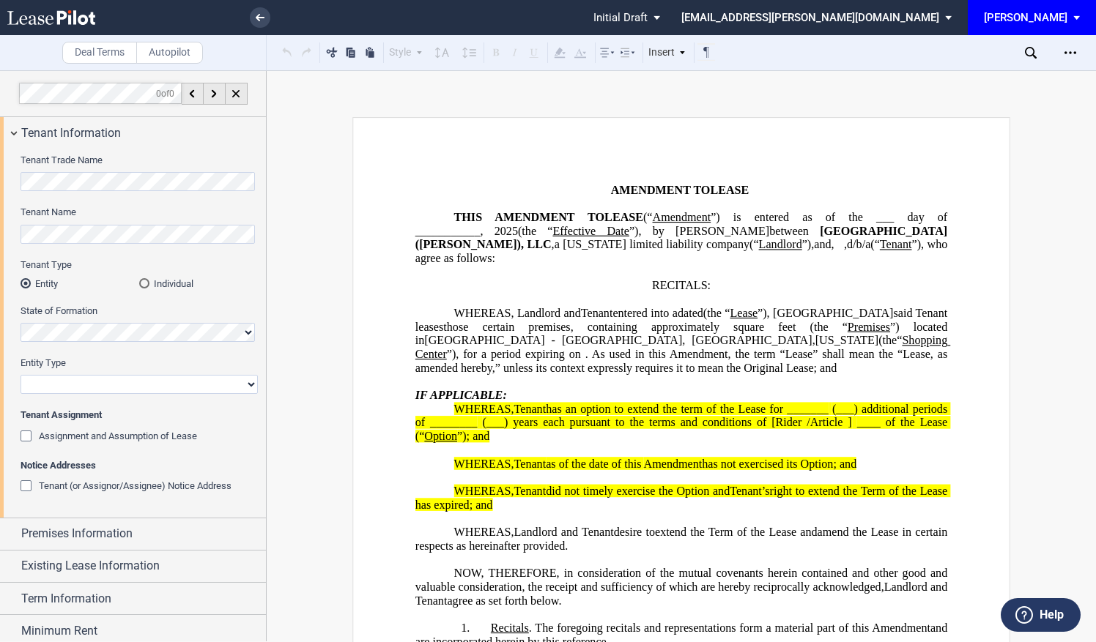
click at [116, 245] on div "Tenant Name" at bounding box center [139, 232] width 237 height 52
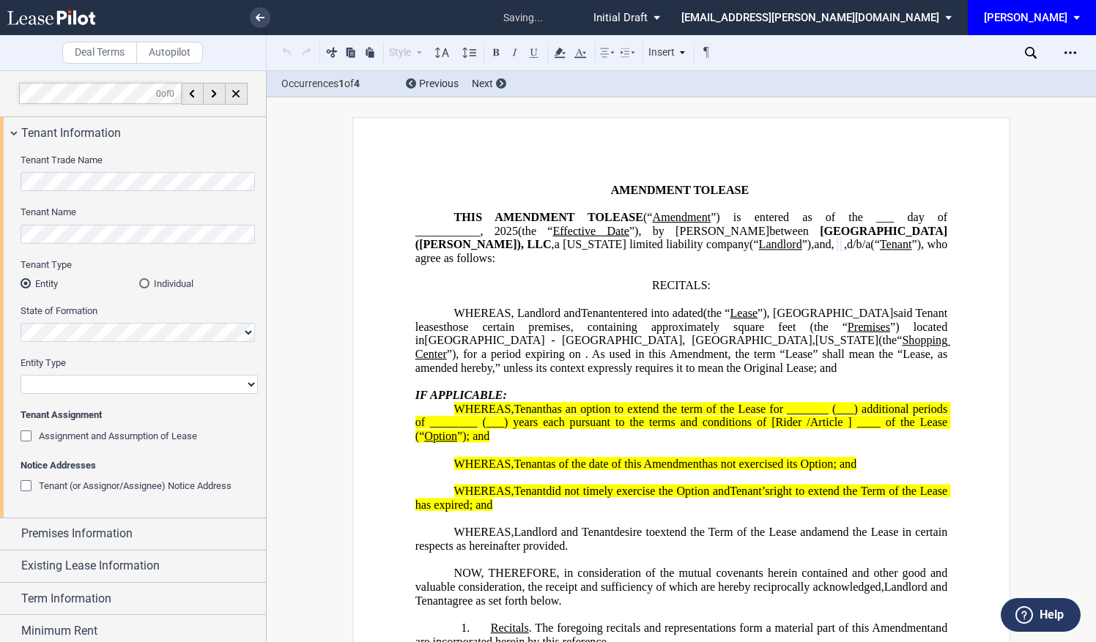
click at [47, 389] on select "Corporation Limited Liability Company General Partnership Limited Partnership O…" at bounding box center [139, 384] width 237 height 19
select select "limited liability company"
click at [21, 375] on select "Corporation Limited Liability Company General Partnership Limited Partnership O…" at bounding box center [139, 384] width 237 height 19
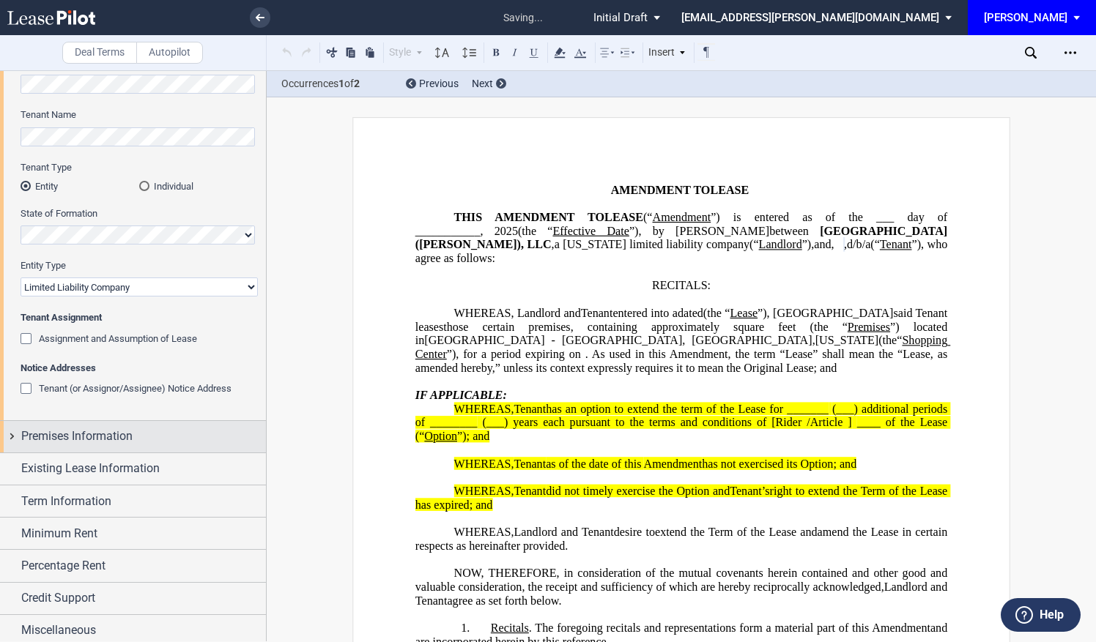
click at [82, 424] on div "Premises Information" at bounding box center [133, 437] width 266 height 32
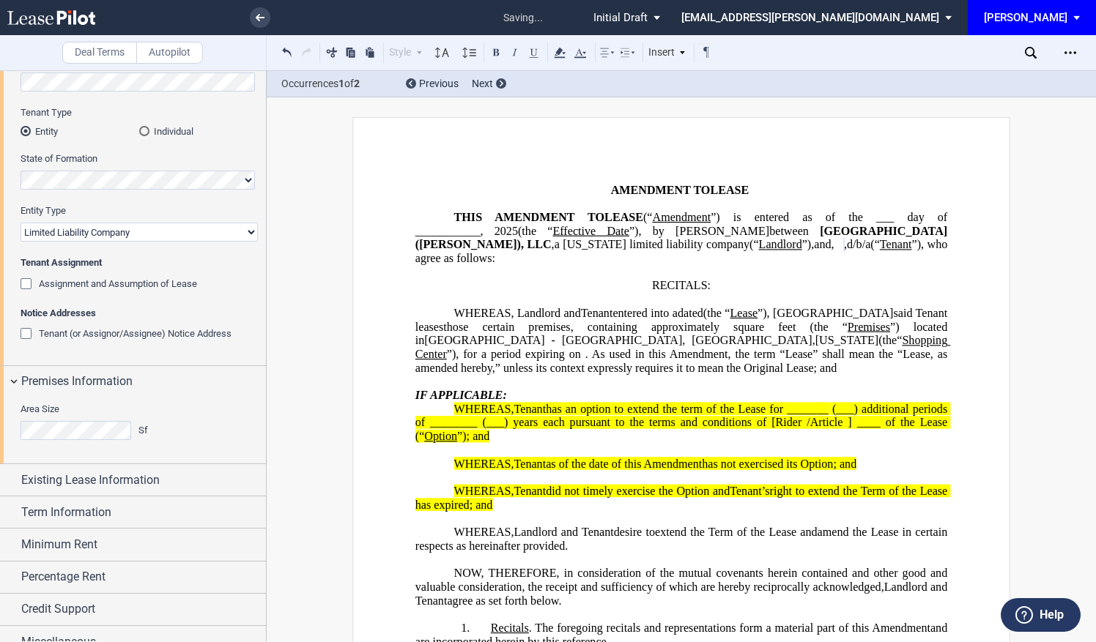
scroll to position [155, 0]
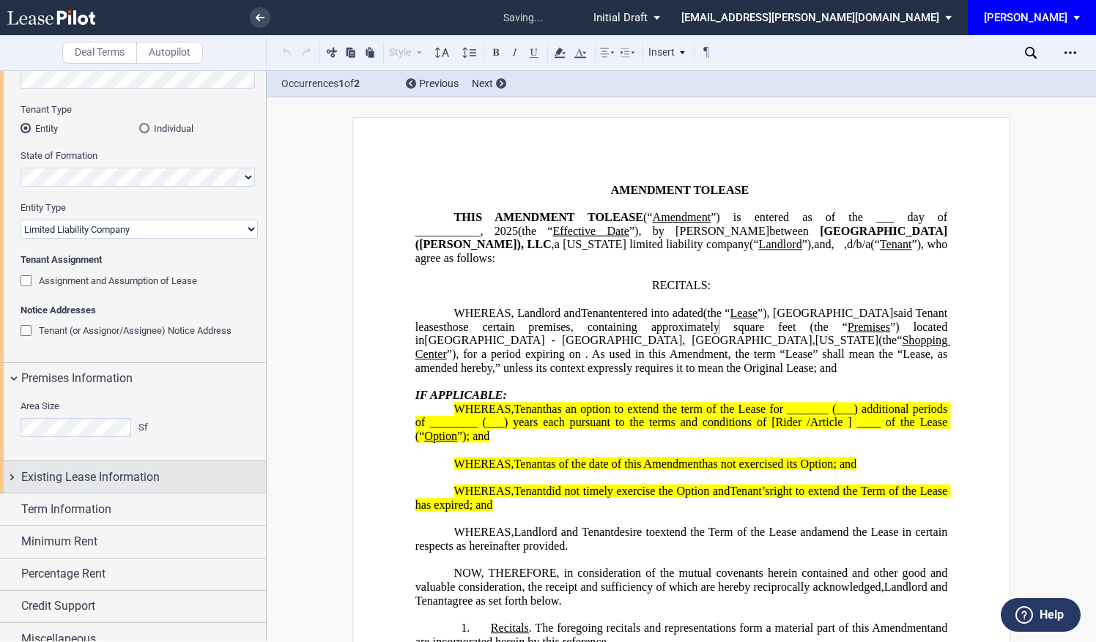
click at [93, 477] on span "Existing Lease Information" at bounding box center [90, 478] width 138 height 18
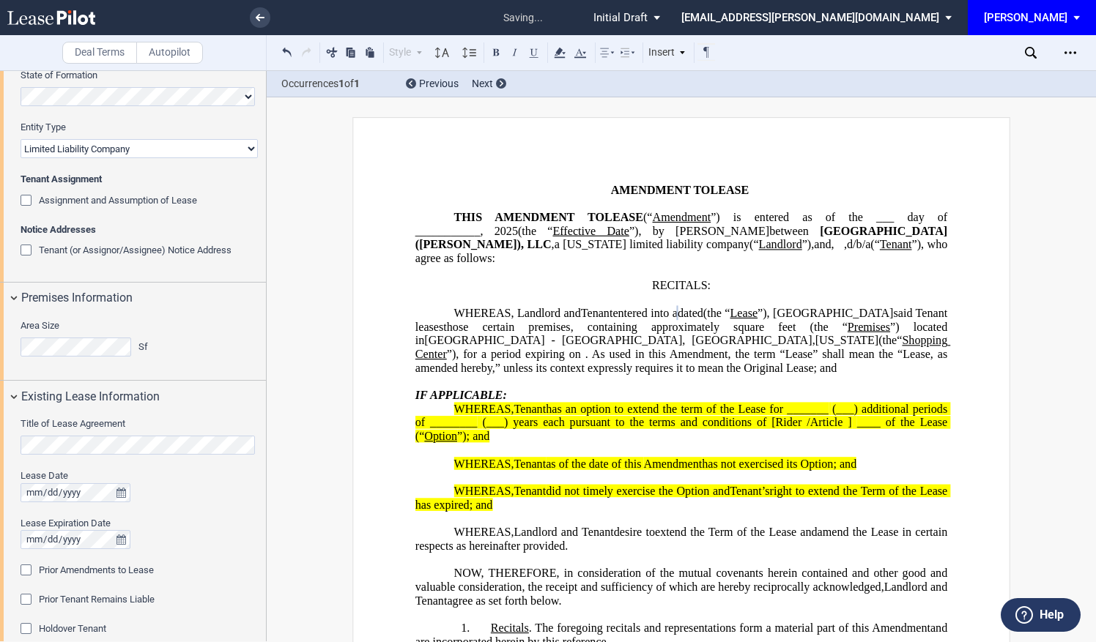
scroll to position [253, 0]
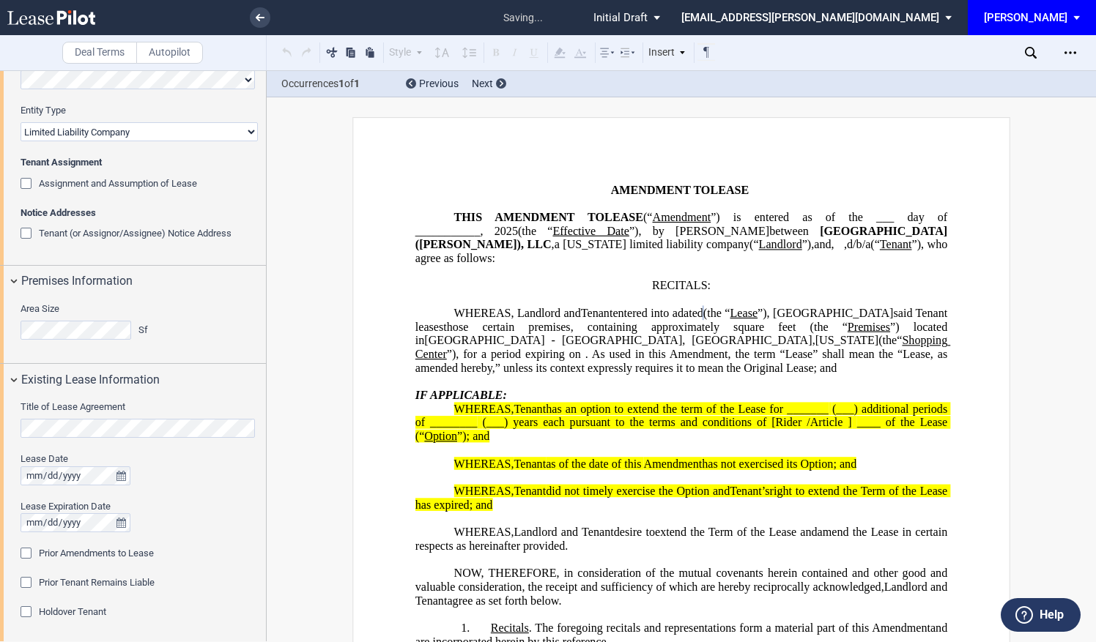
click at [31, 511] on span "Lease Expiration Date" at bounding box center [66, 506] width 90 height 11
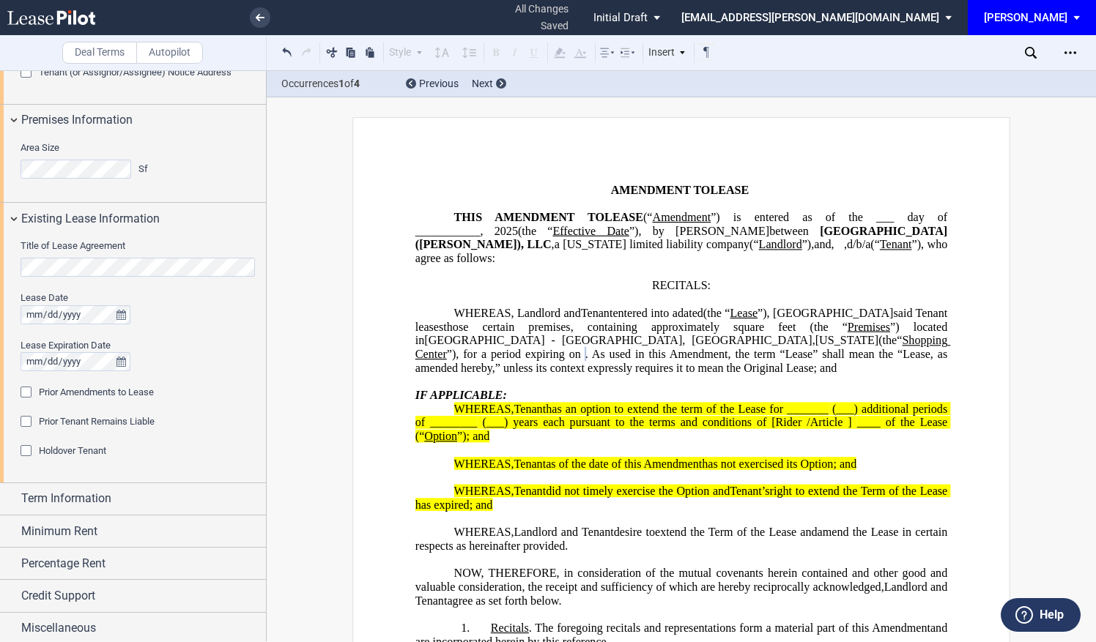
scroll to position [415, 0]
click at [138, 500] on div "Term Information" at bounding box center [143, 498] width 245 height 18
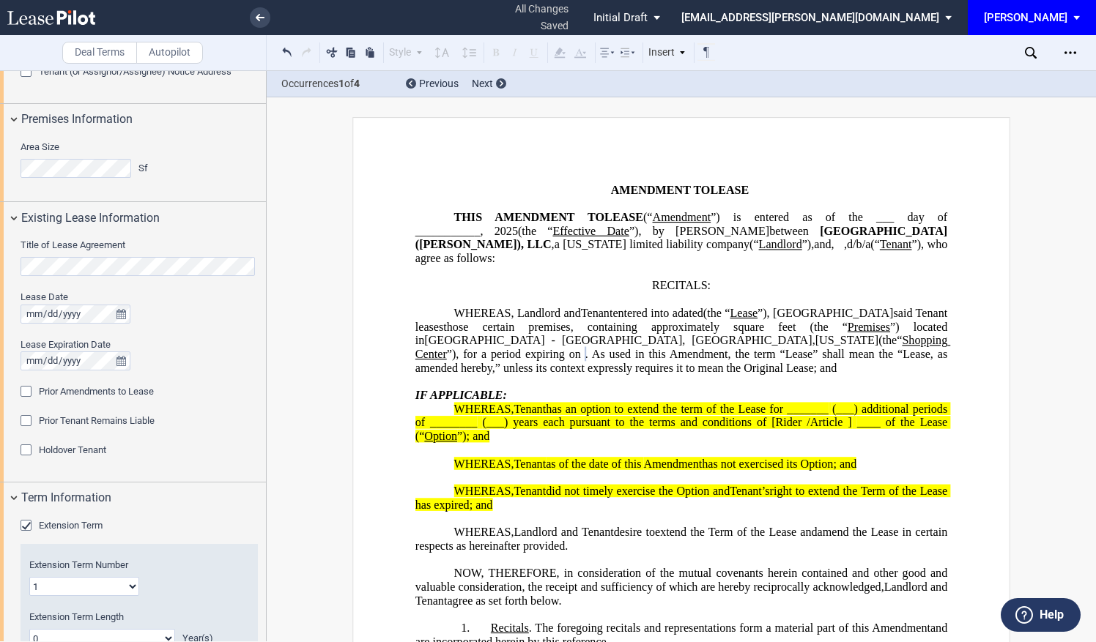
scroll to position [610, 0]
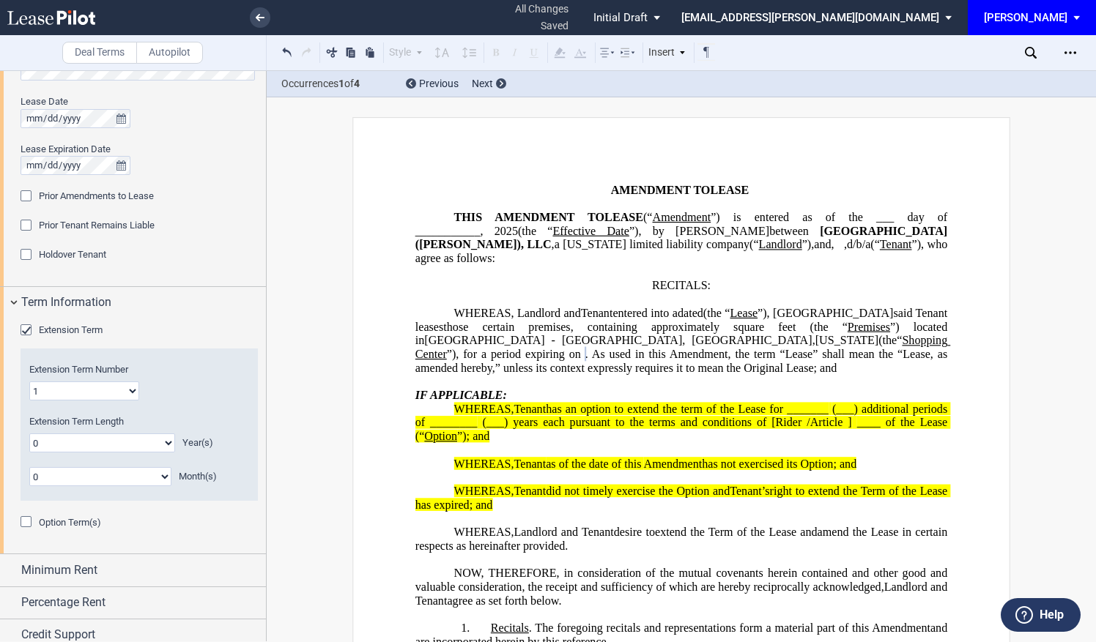
click at [59, 434] on select "0 1 2 3 4 5 6 7 8 9 10 11 12 13 14 15 16 17 18 19 20" at bounding box center [102, 443] width 146 height 19
select select "number:1"
click at [29, 434] on select "0 1 2 3 4 5 6 7 8 9 10 11 12 13 14 15 16 17 18 19 20" at bounding box center [102, 443] width 146 height 19
click at [45, 475] on select "0 1 2 3 4 5 6 7 8 9 10 11" at bounding box center [100, 476] width 142 height 19
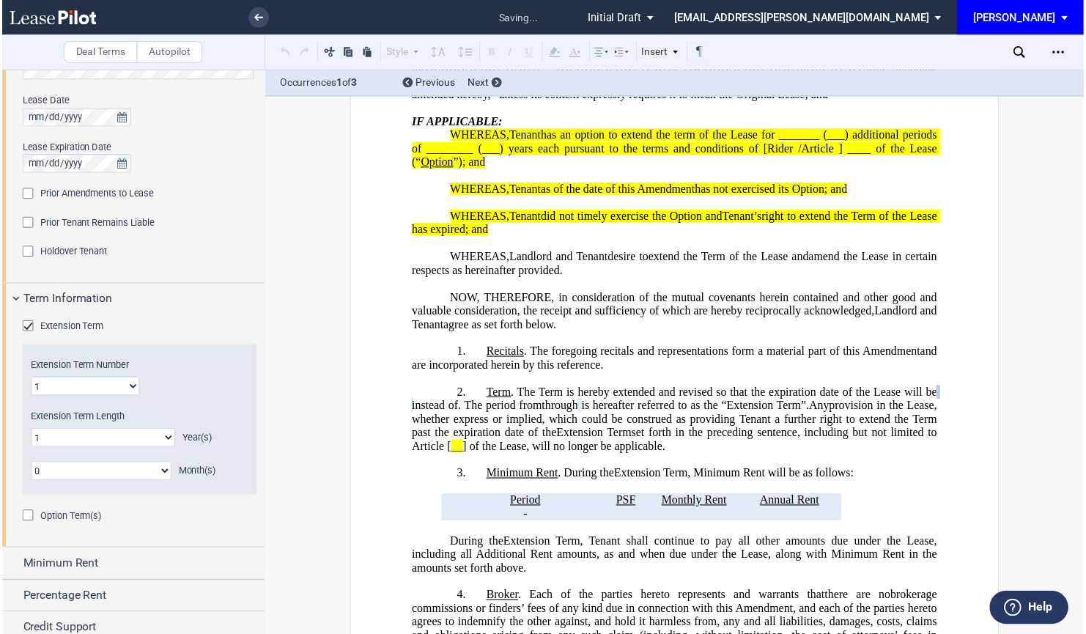
scroll to position [375, 0]
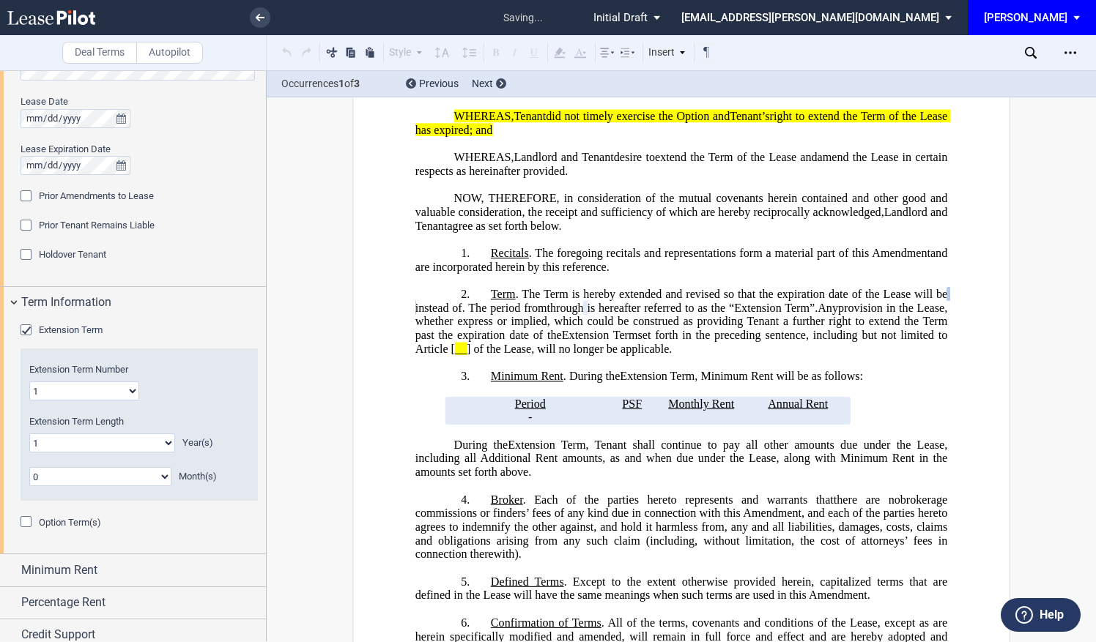
select select "number:6"
click at [29, 467] on select "0 1 2 3 4 5 6 7 8 9 10 11" at bounding box center [100, 476] width 142 height 19
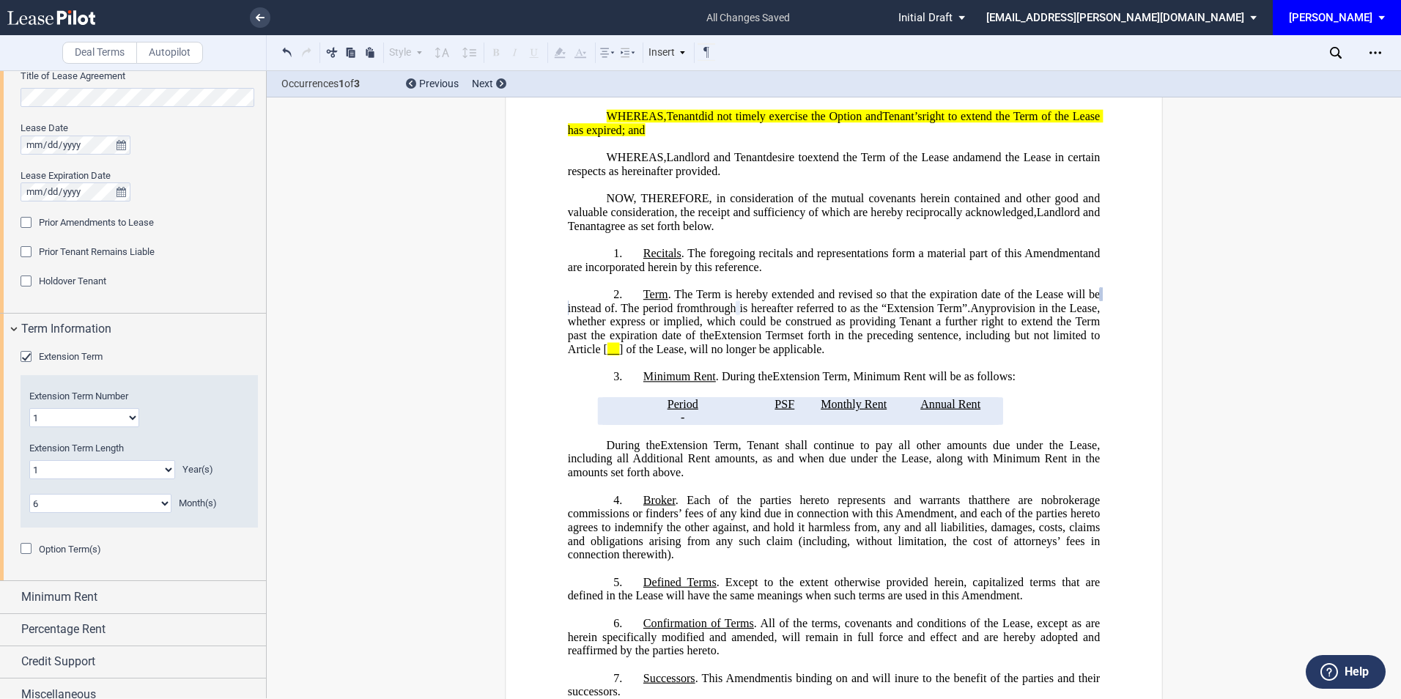
scroll to position [596, 0]
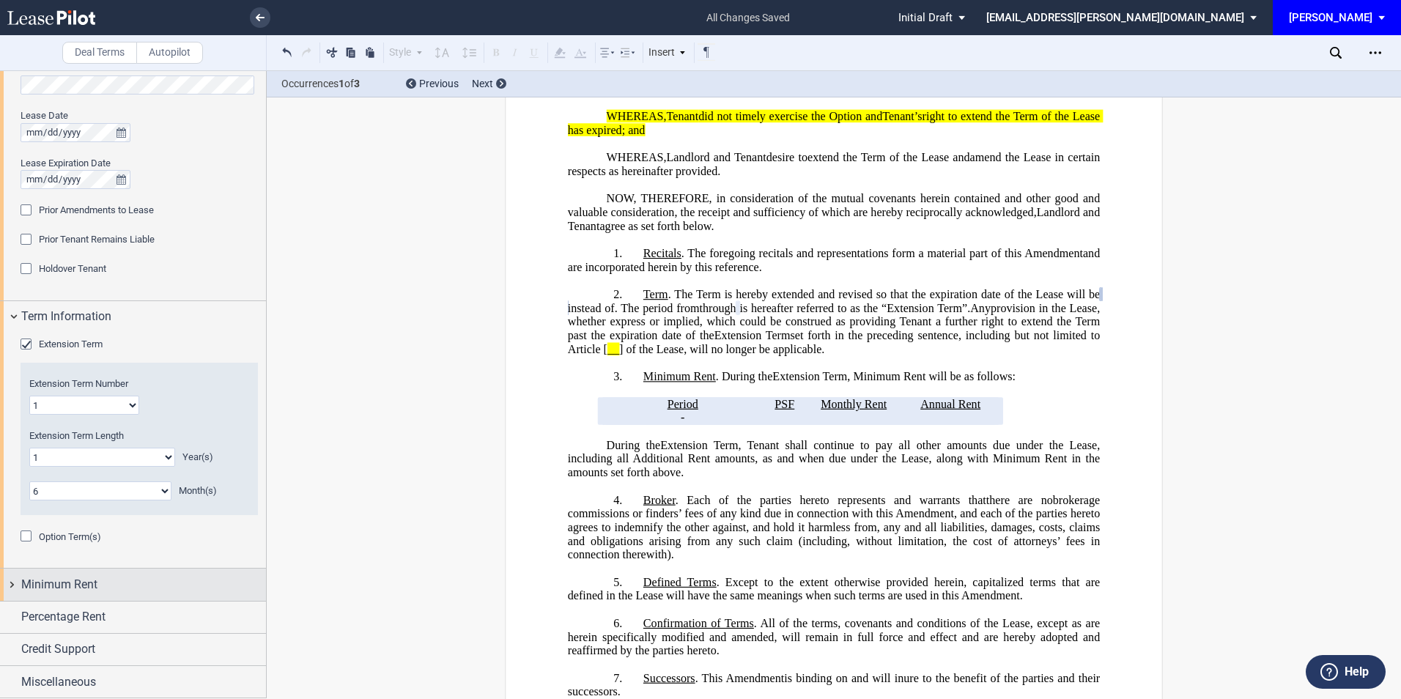
click at [107, 579] on div "Minimum Rent" at bounding box center [143, 585] width 245 height 18
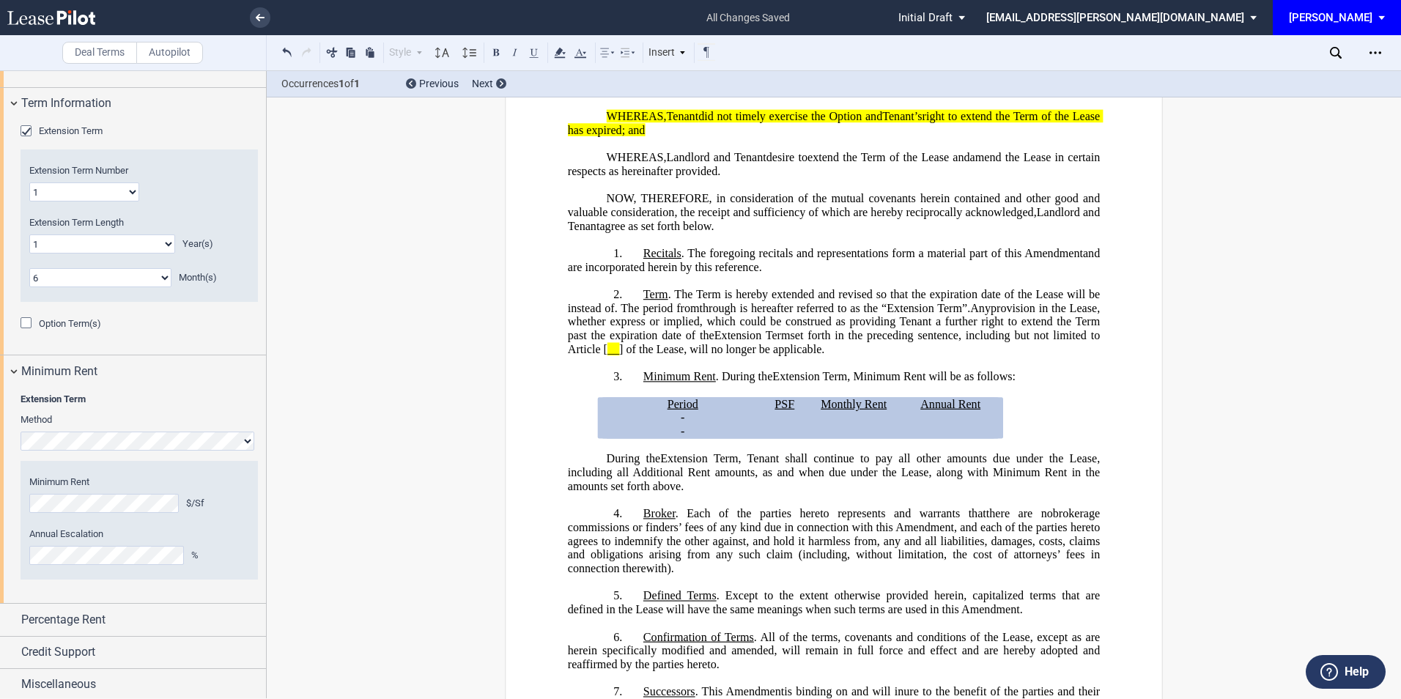
scroll to position [812, 0]
click at [103, 617] on span "Percentage Rent" at bounding box center [63, 617] width 84 height 18
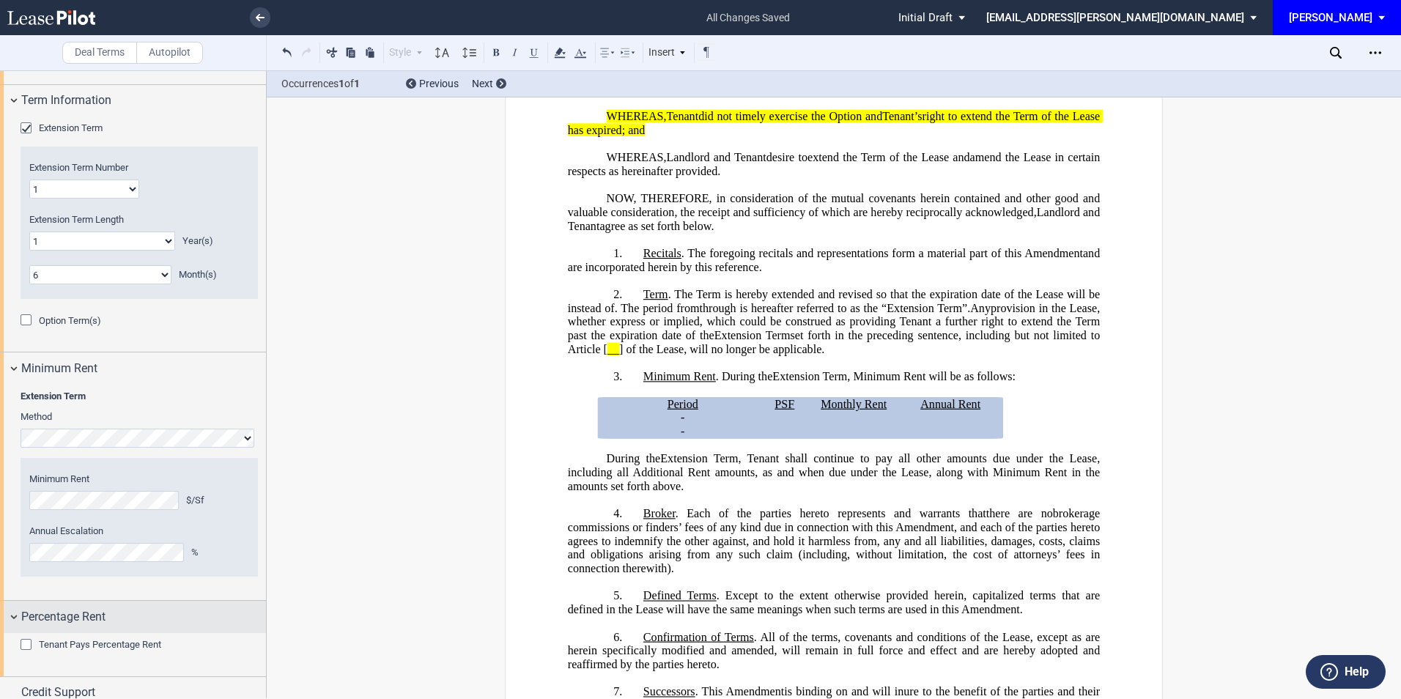
scroll to position [856, 0]
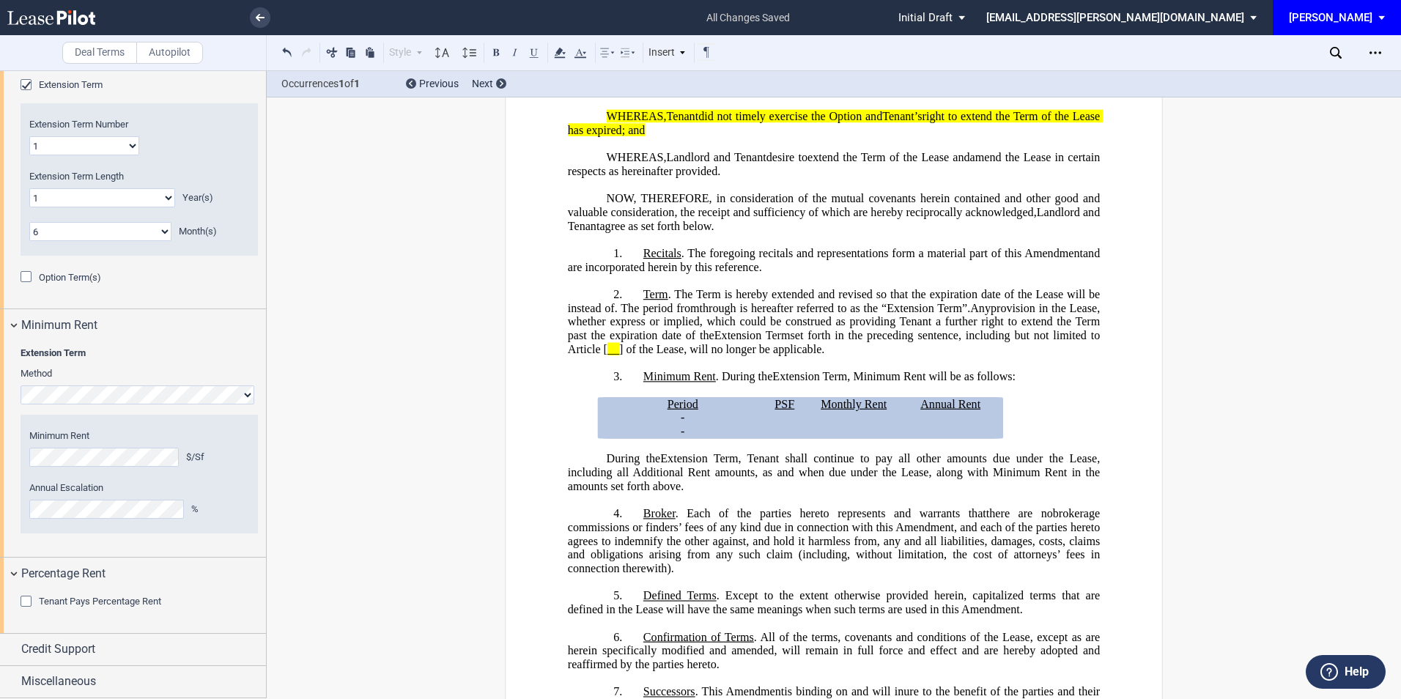
click at [26, 603] on div "Tenant Pays Percentage Rent" at bounding box center [28, 603] width 15 height 15
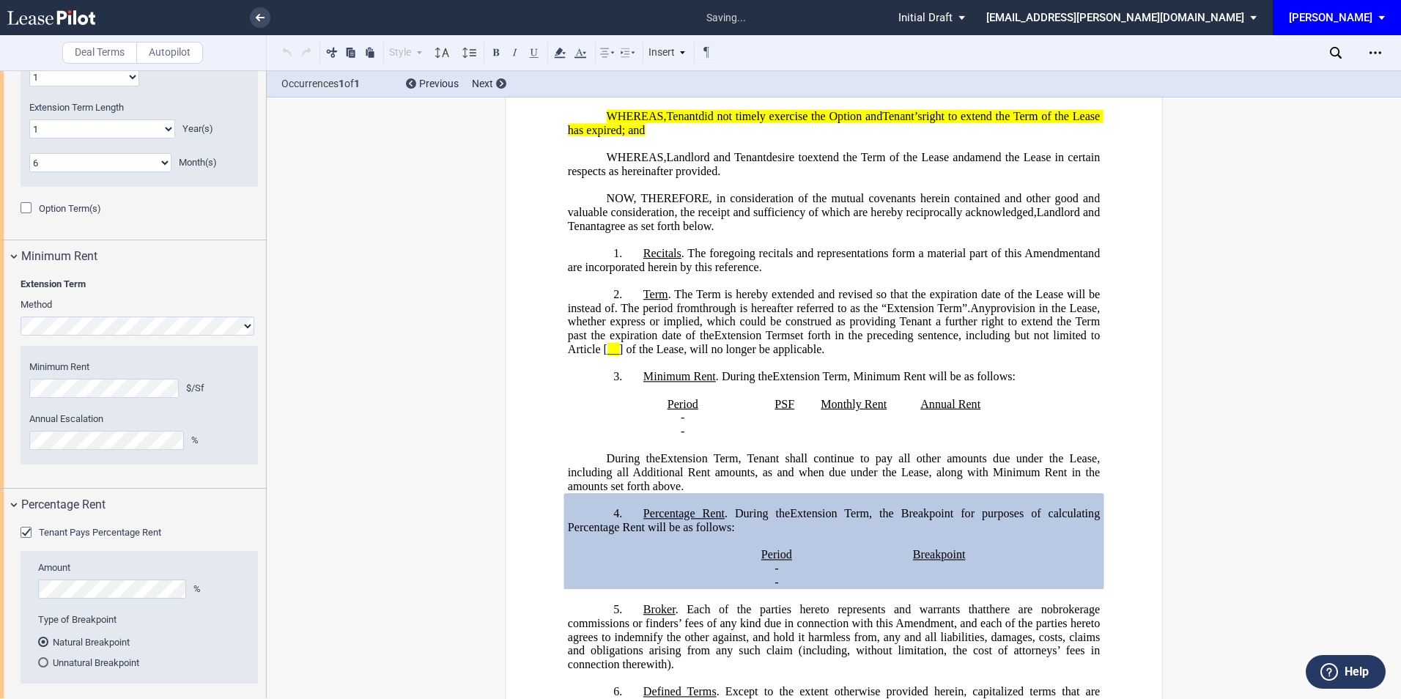
scroll to position [999, 0]
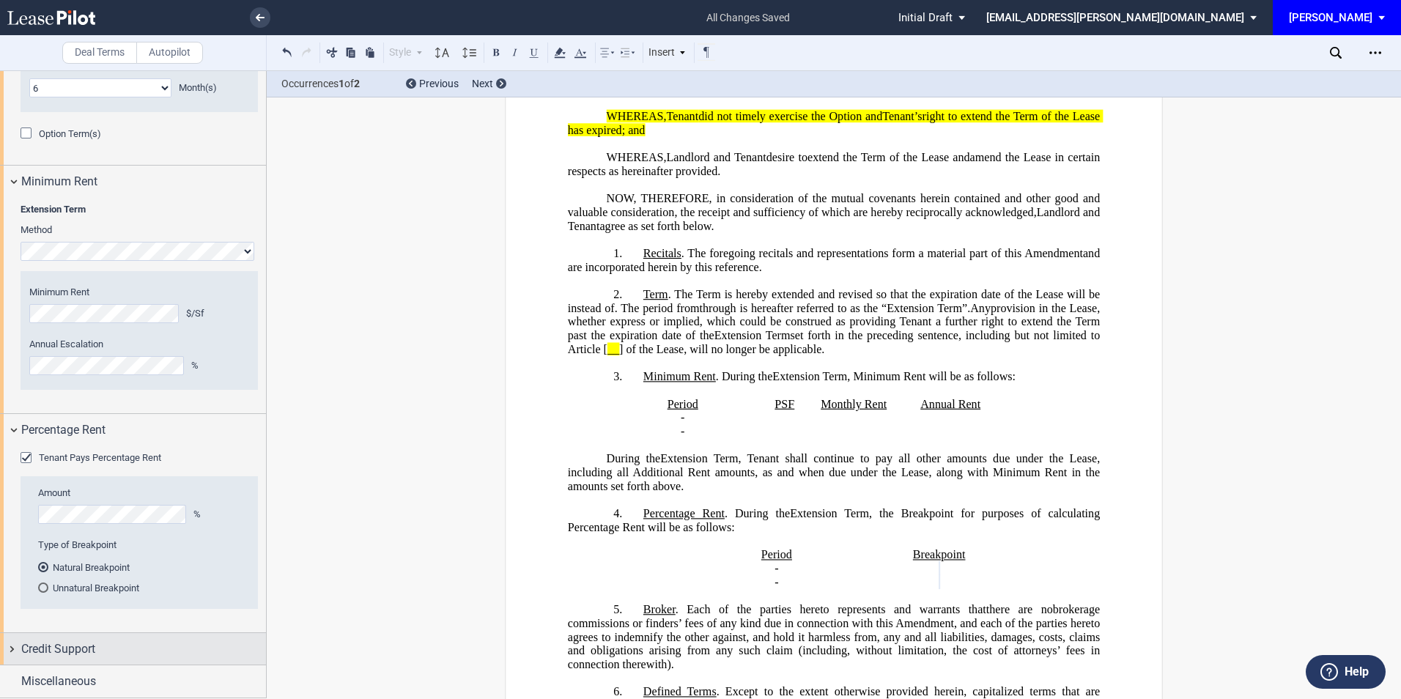
click at [138, 642] on div "Credit Support" at bounding box center [143, 649] width 245 height 18
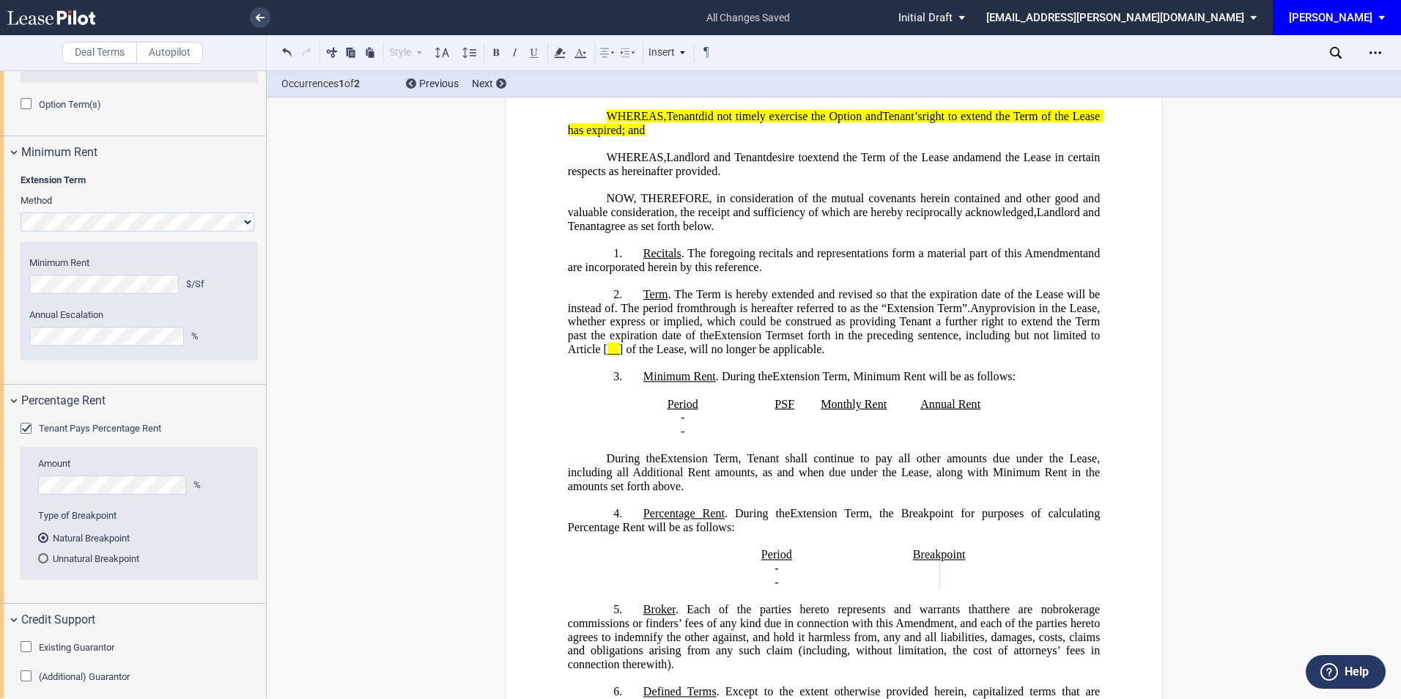
scroll to position [1072, 0]
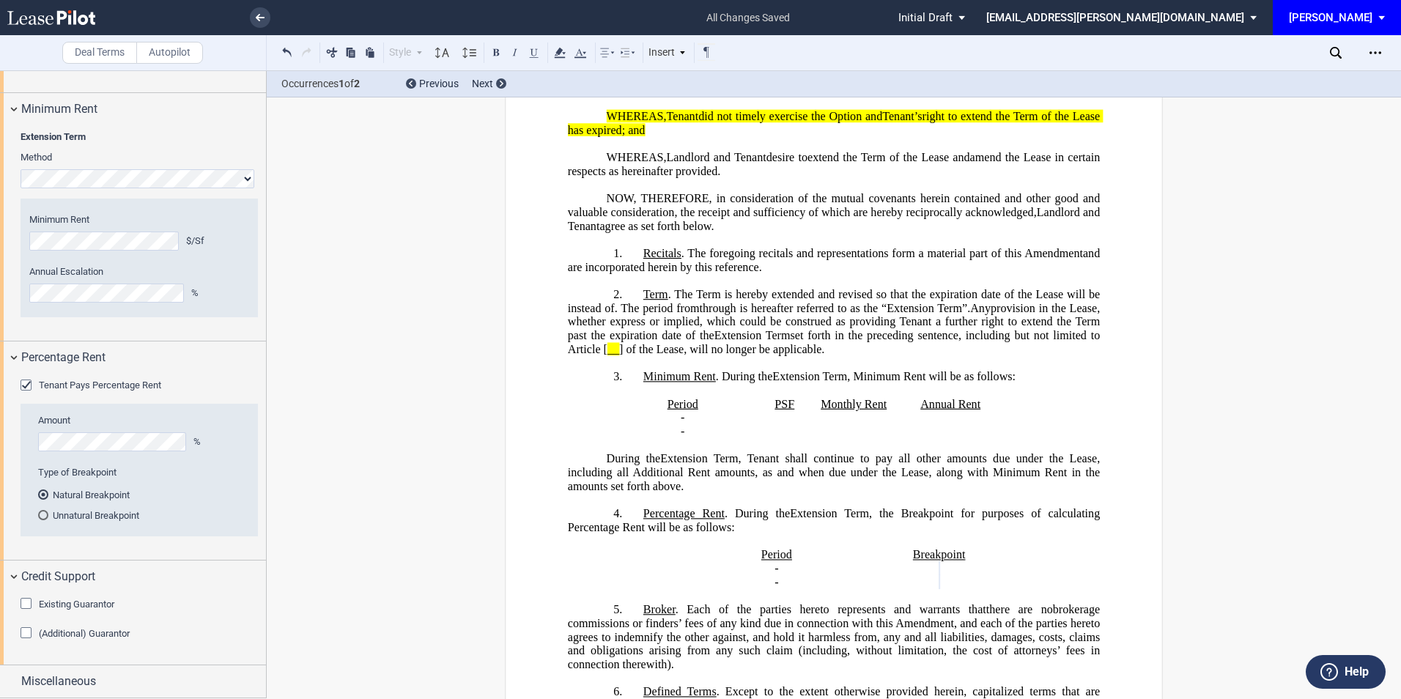
click at [24, 605] on div "Existing Guarantor" at bounding box center [28, 605] width 15 height 15
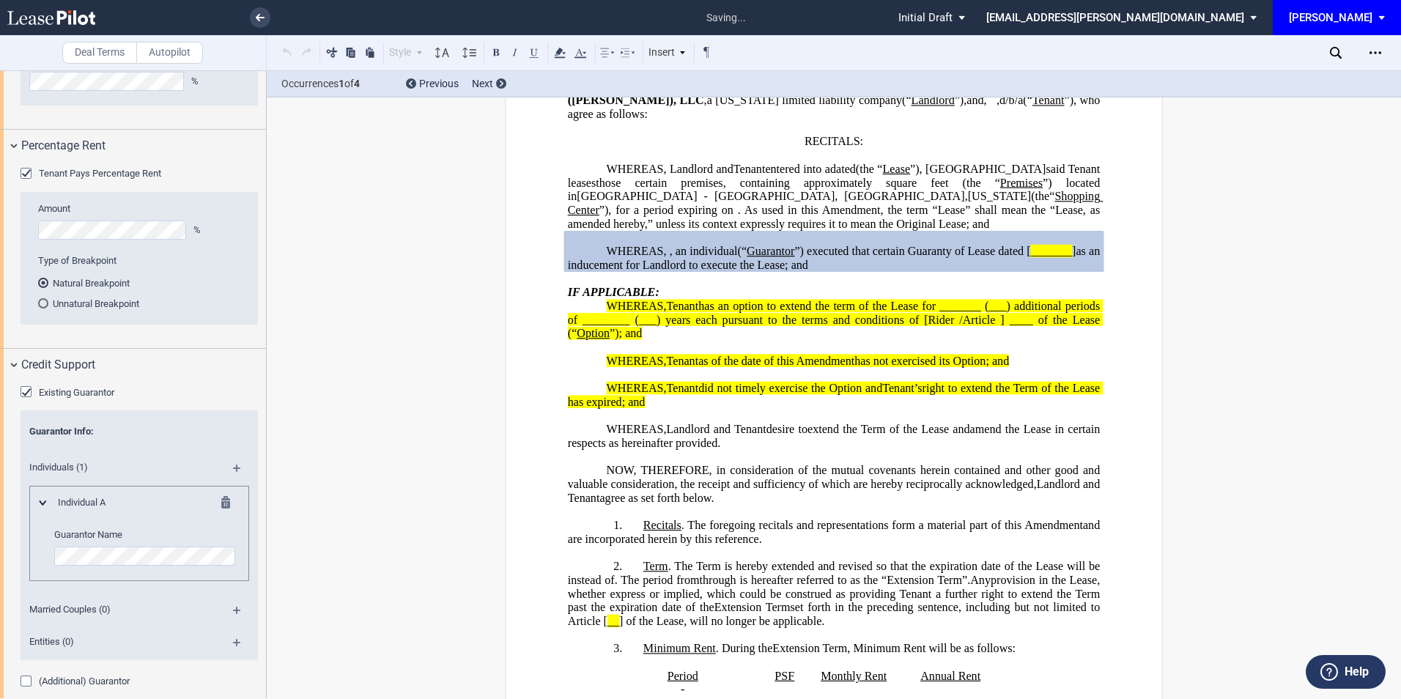
scroll to position [1331, 0]
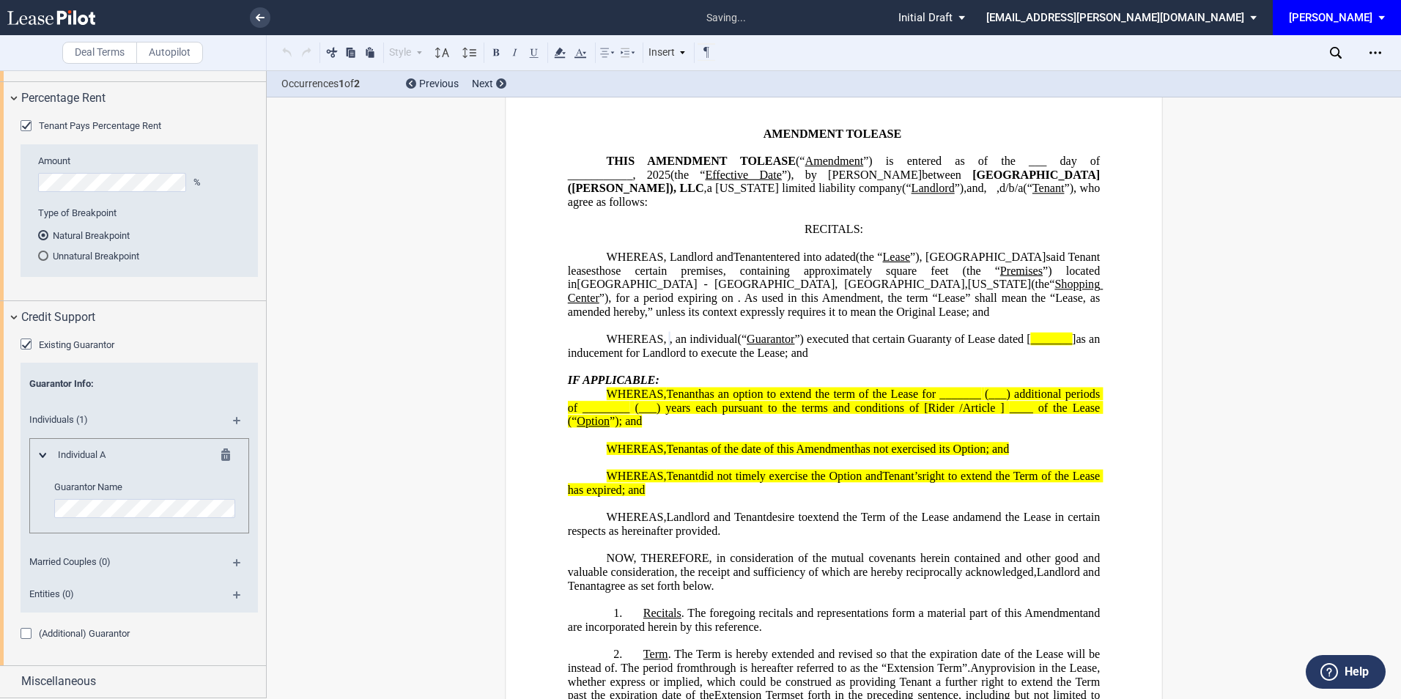
click at [233, 417] on md-icon at bounding box center [243, 426] width 20 height 18
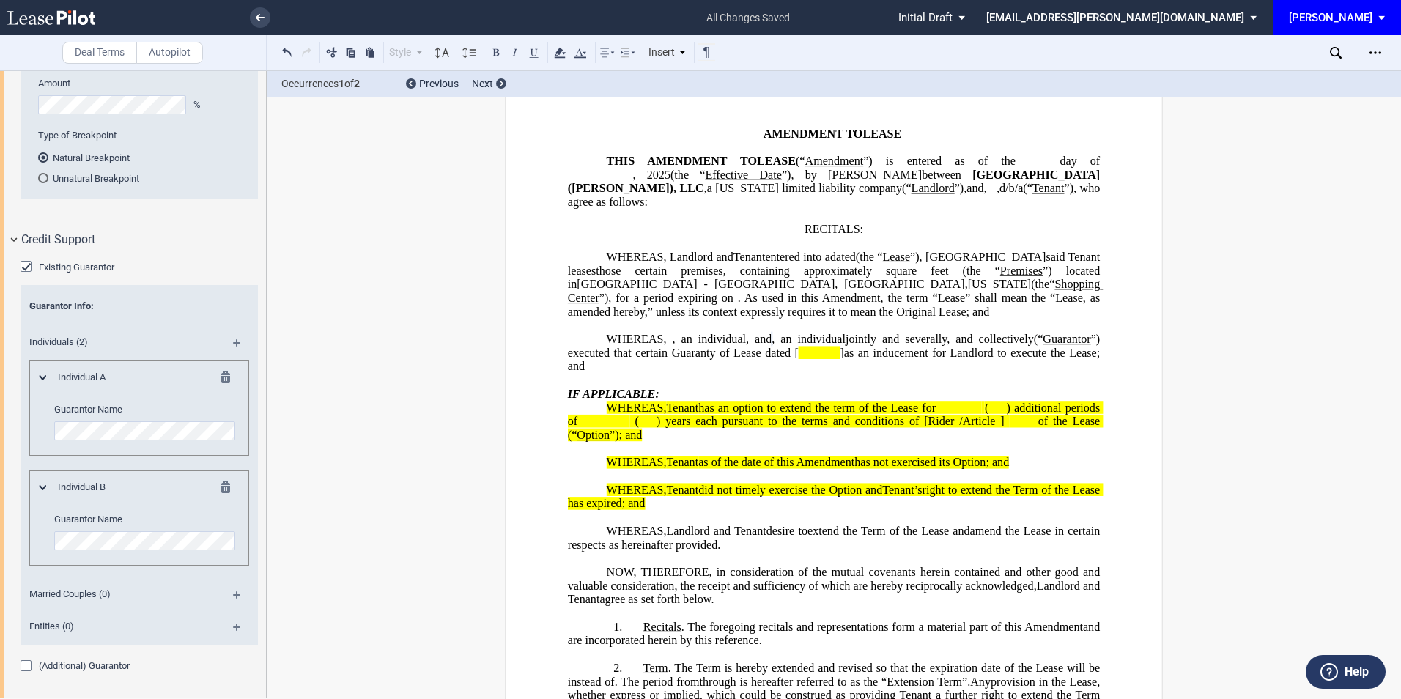
scroll to position [1441, 0]
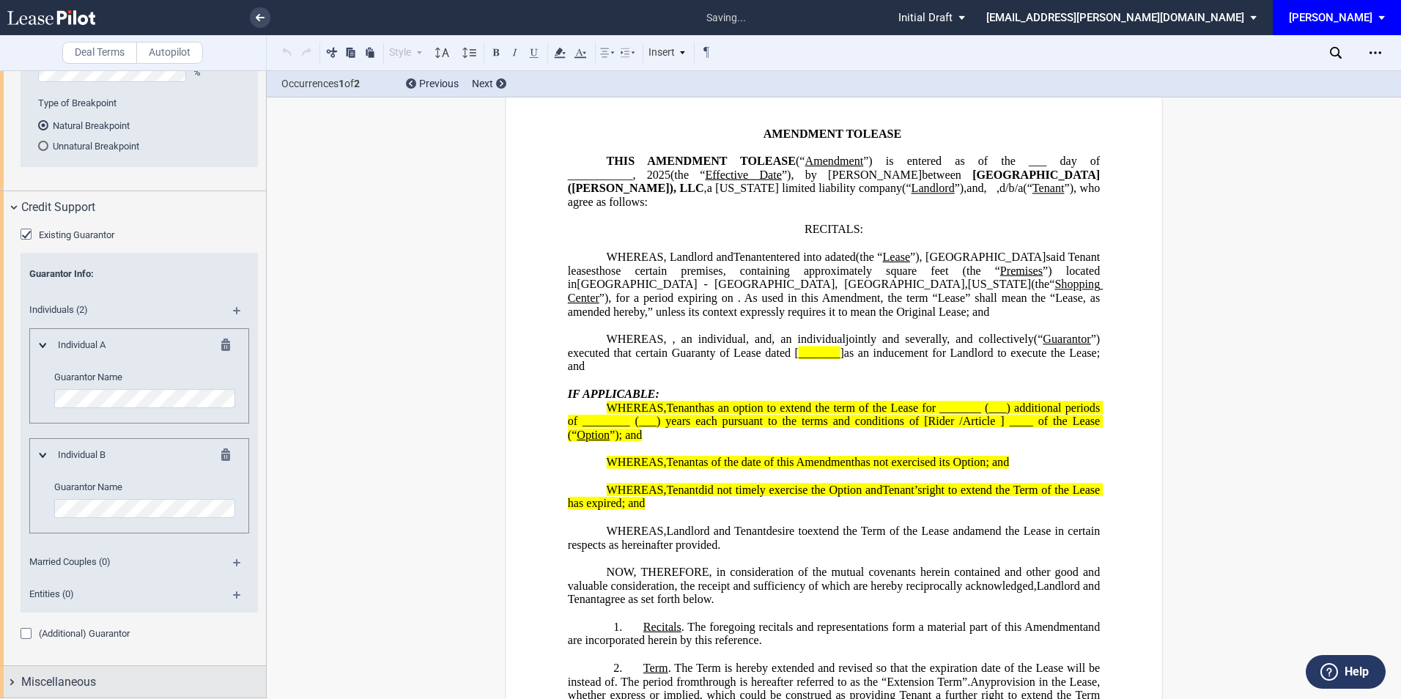
click at [64, 642] on span "Miscellaneous" at bounding box center [58, 682] width 75 height 18
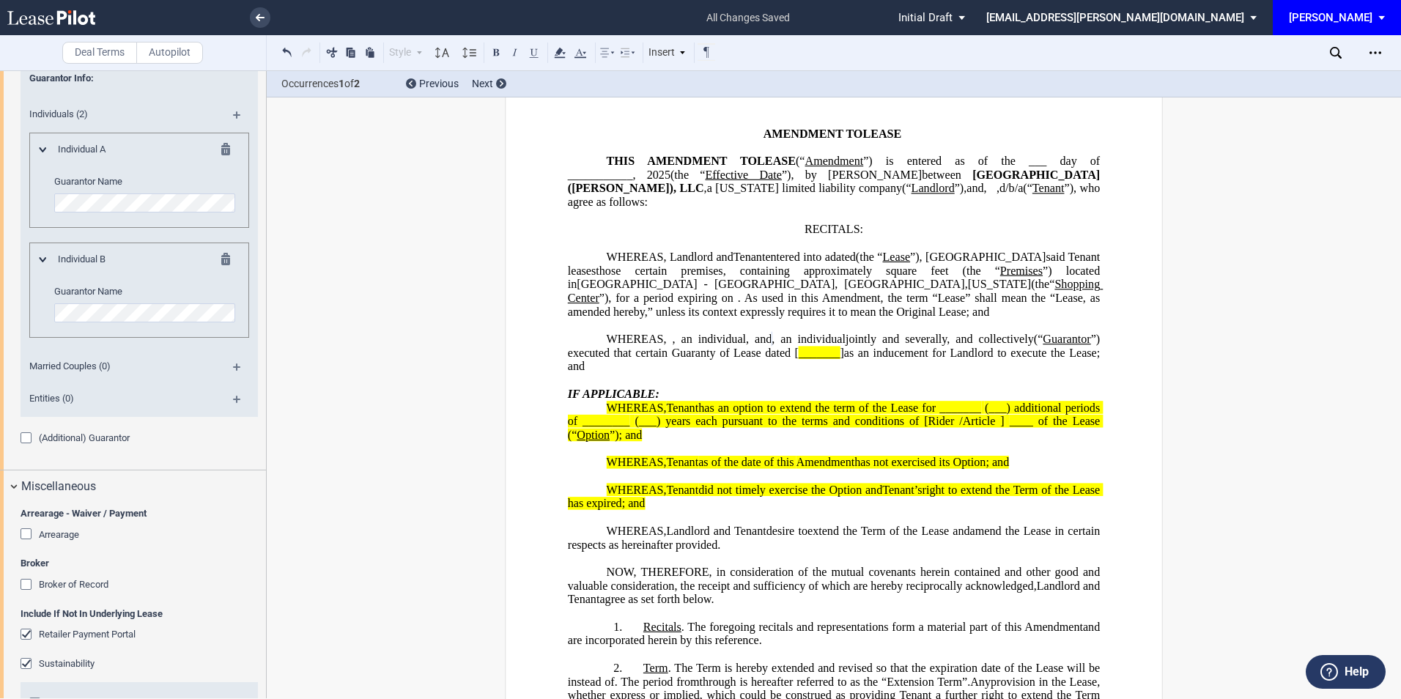
scroll to position [1734, 0]
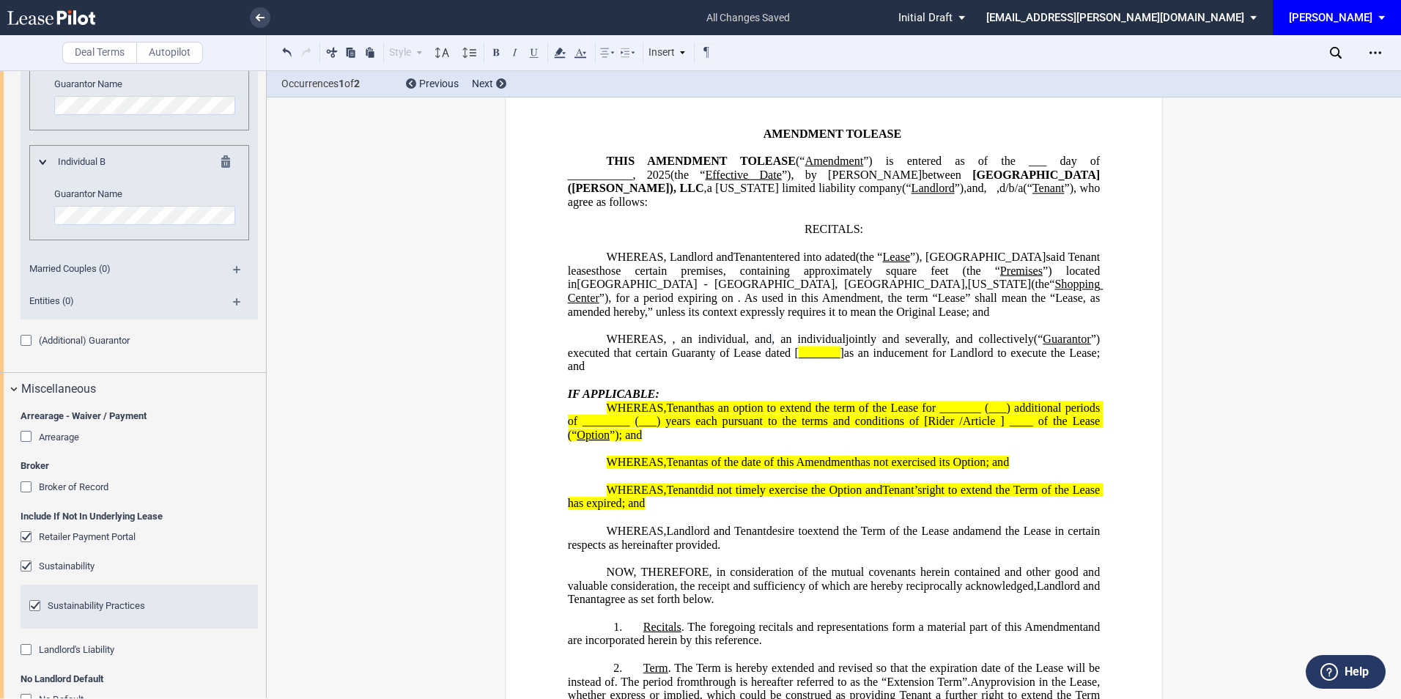
click at [23, 533] on div "Retailer Payment Portal" at bounding box center [28, 538] width 15 height 15
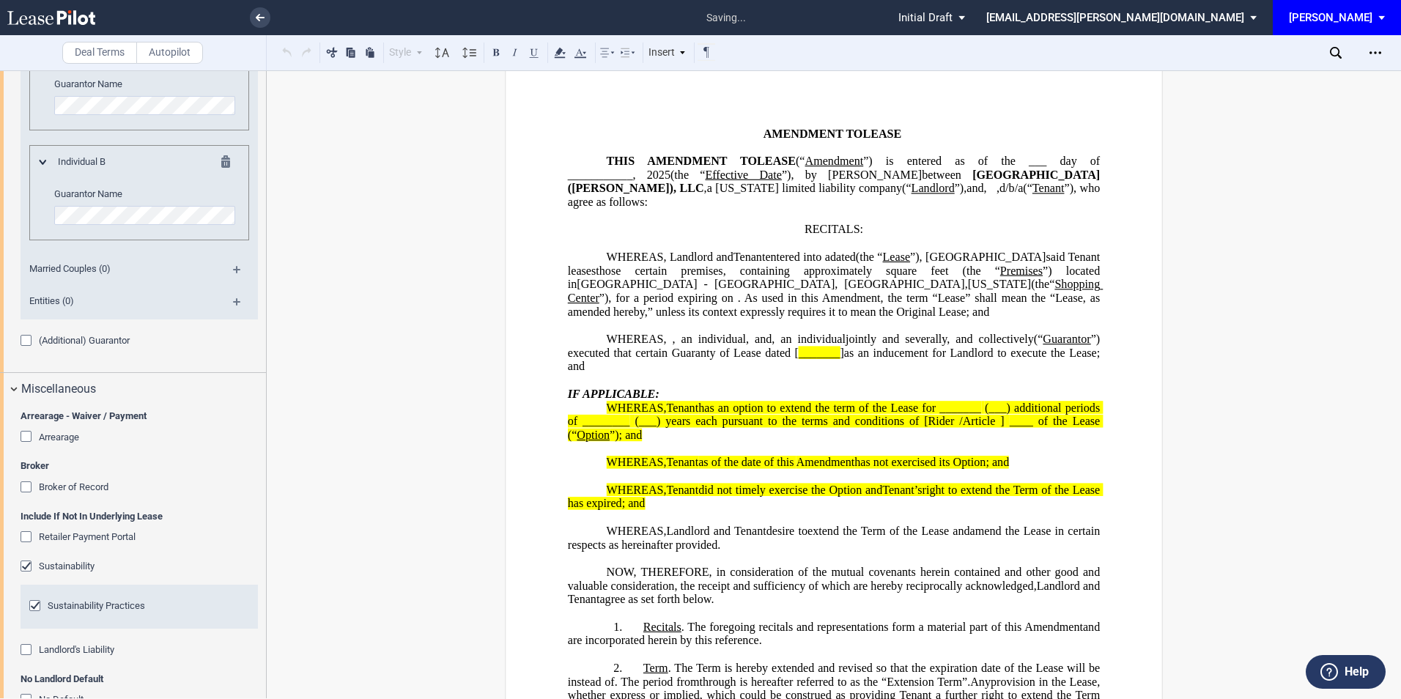
click at [26, 564] on div "Sustainability" at bounding box center [28, 567] width 15 height 15
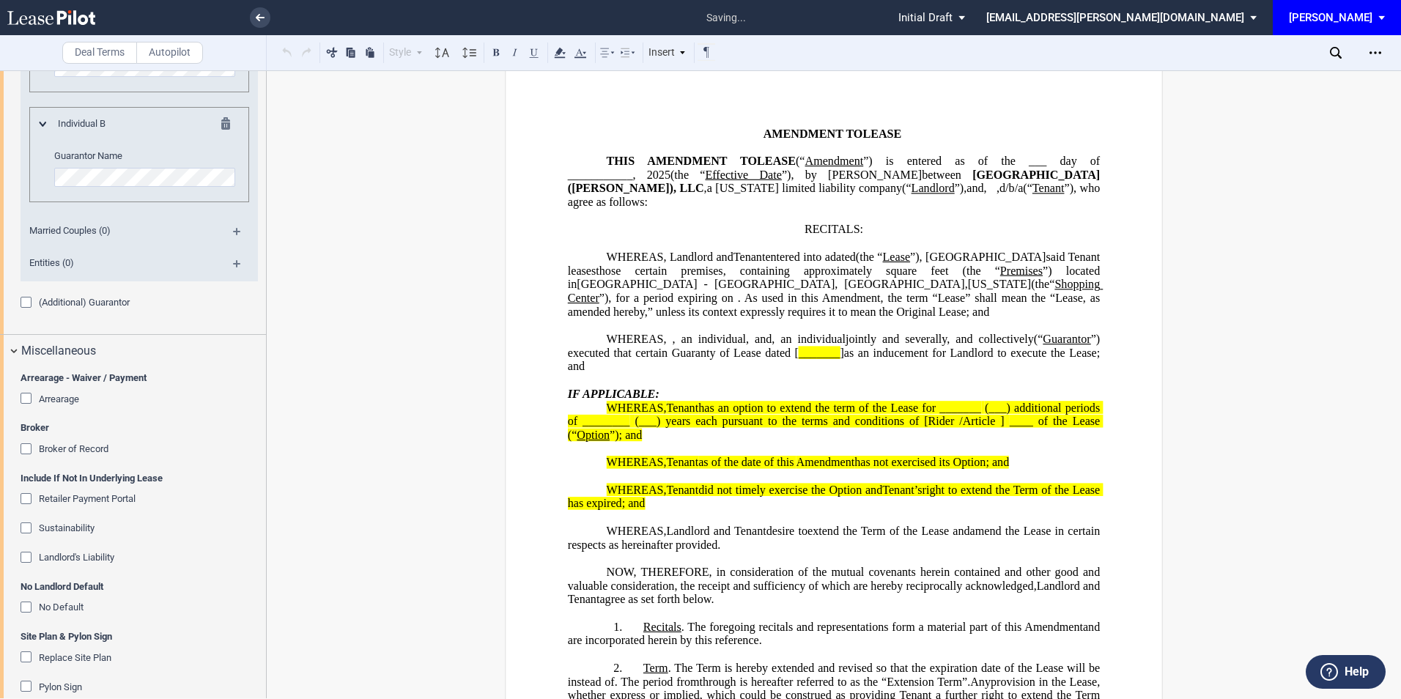
scroll to position [1793, 0]
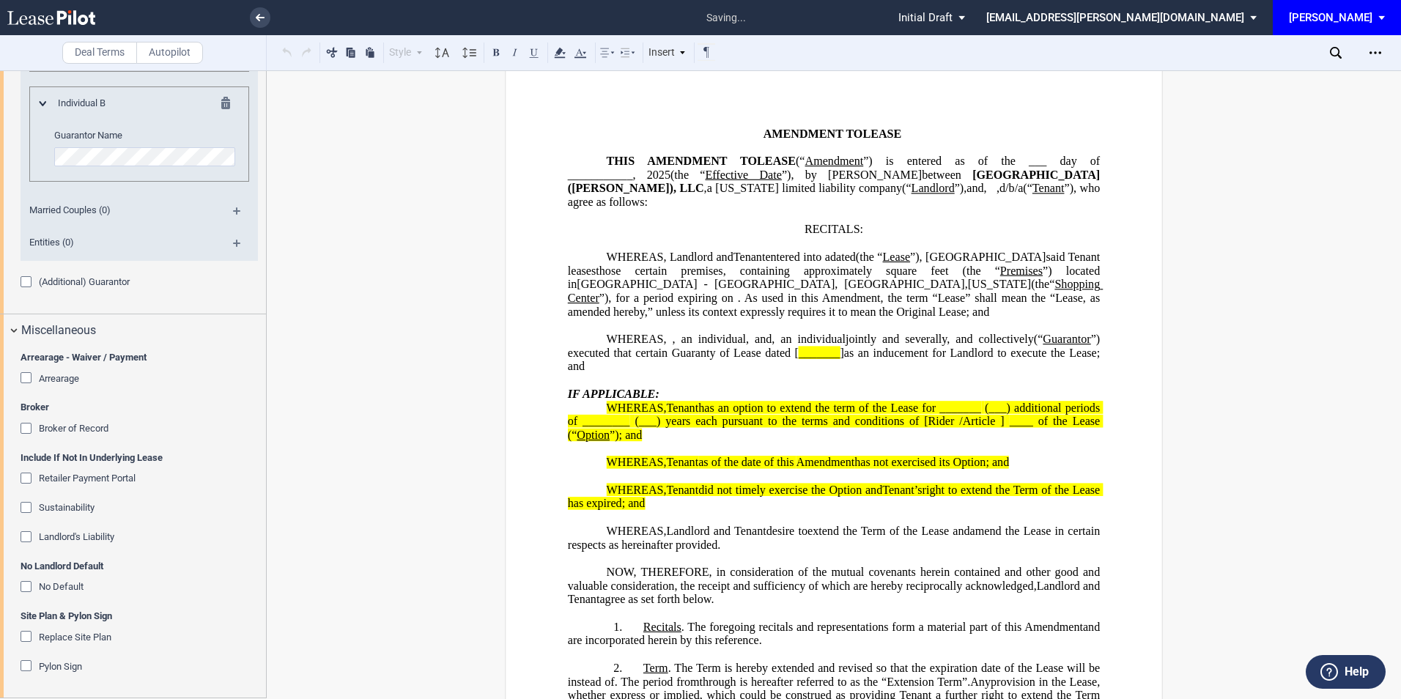
click at [16, 588] on div "Arrearage - Waiver / Payment Arrearage Arrearage Type Waiver Payment Date Amoun…" at bounding box center [133, 522] width 266 height 352
click at [21, 587] on div "No Default" at bounding box center [28, 588] width 15 height 15
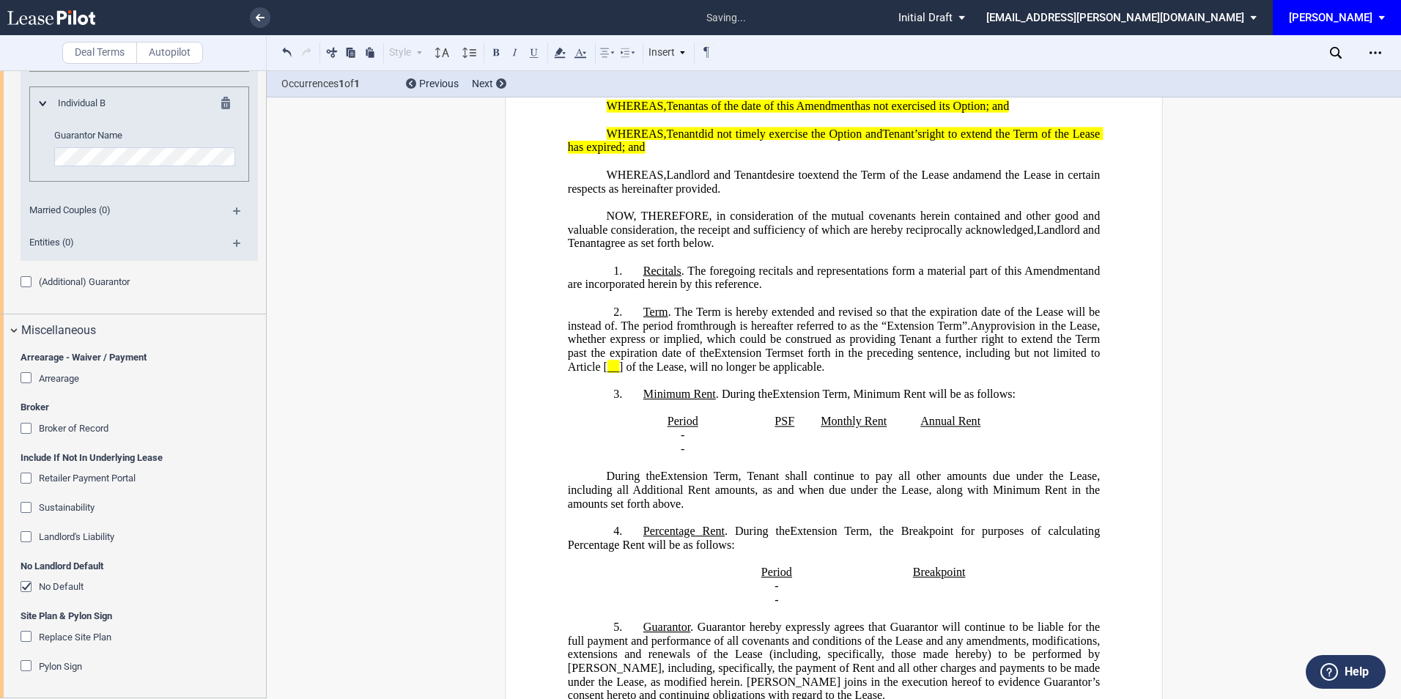
scroll to position [0, 0]
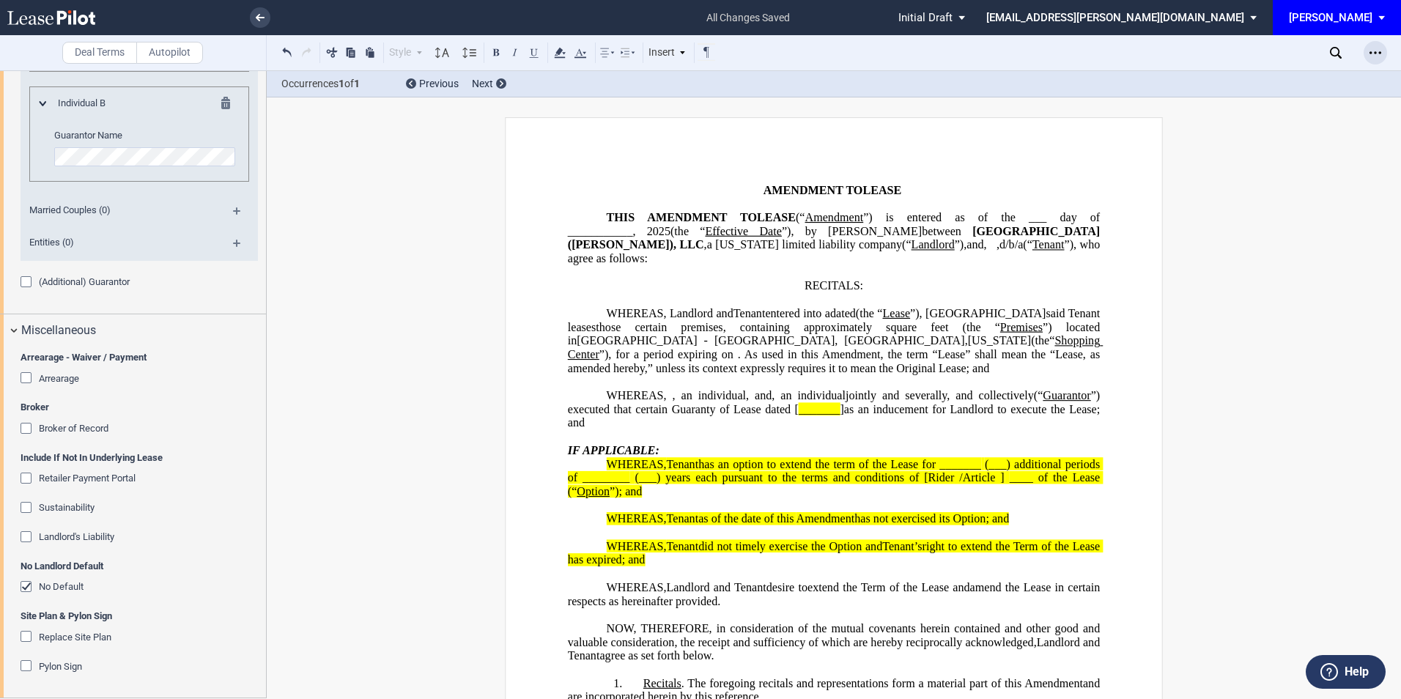
click at [1095, 52] on icon "Open Lease options menu" at bounding box center [1375, 53] width 12 height 12
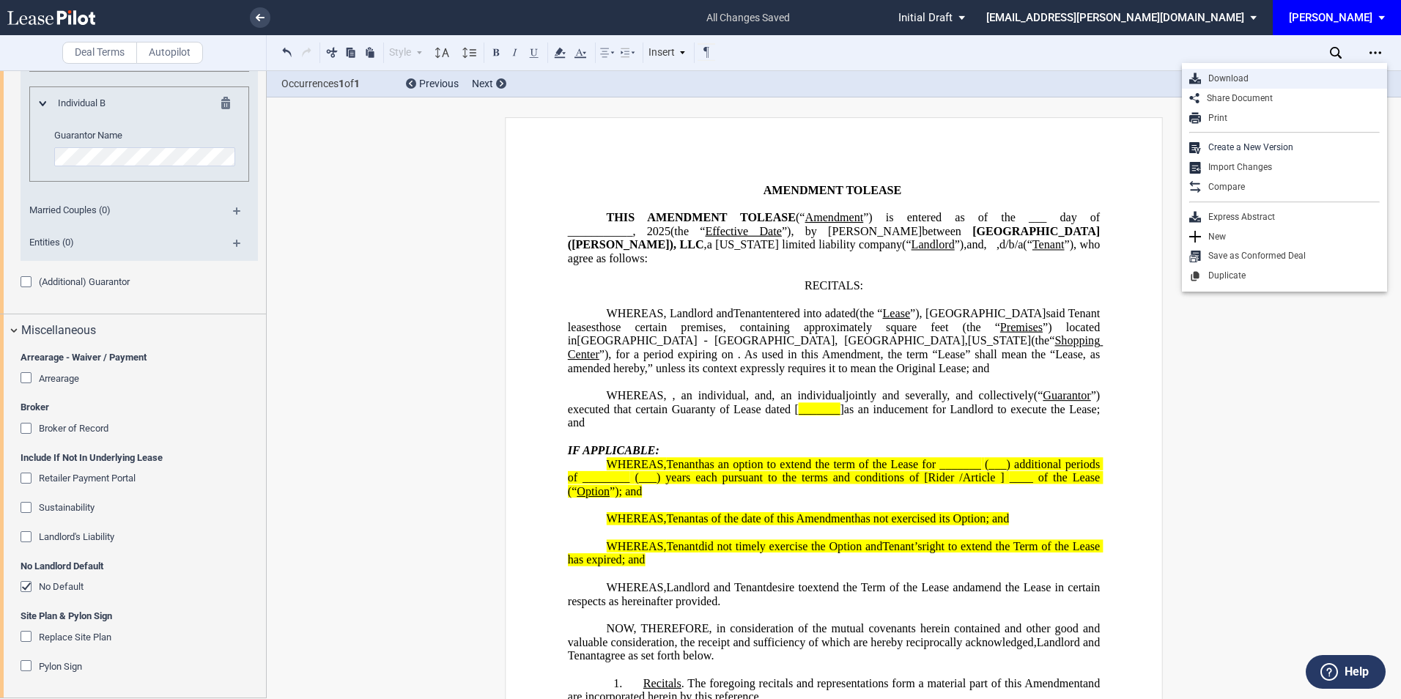
click at [1095, 72] on div "Download" at bounding box center [1284, 79] width 205 height 20
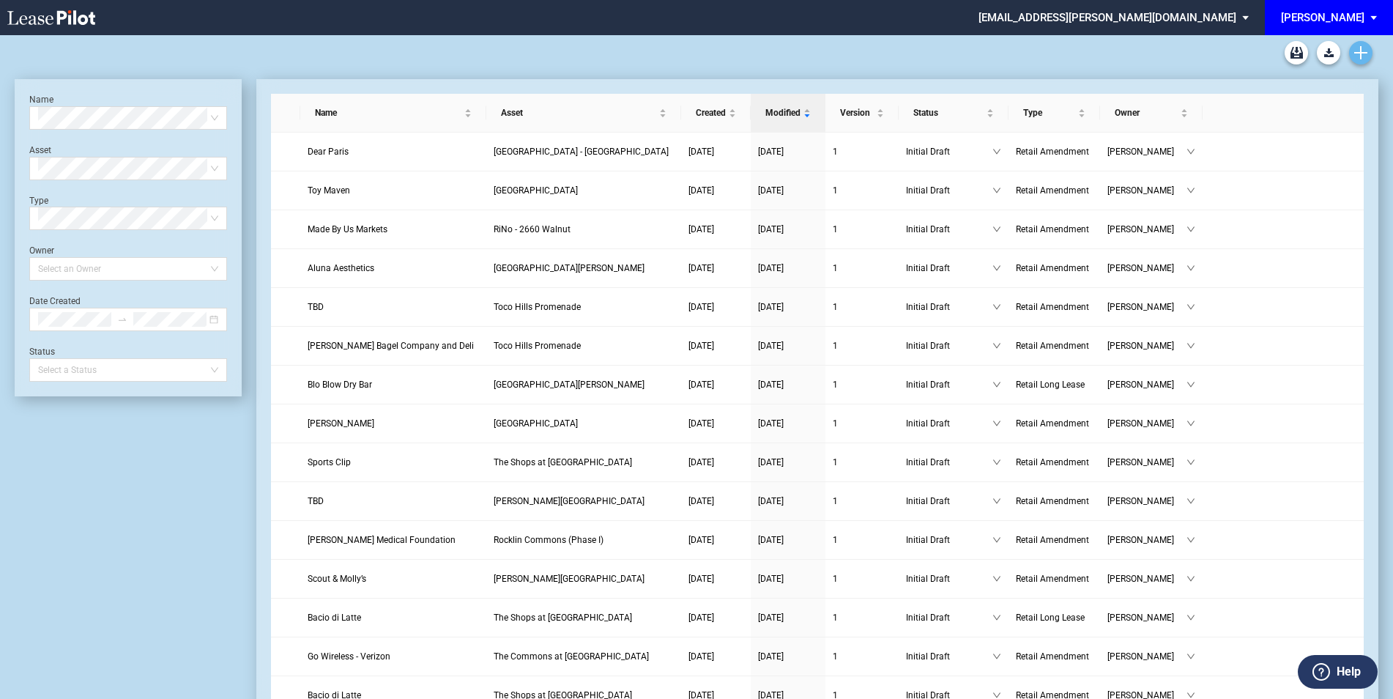
click at [1368, 53] on link "Create new document" at bounding box center [1360, 52] width 23 height 23
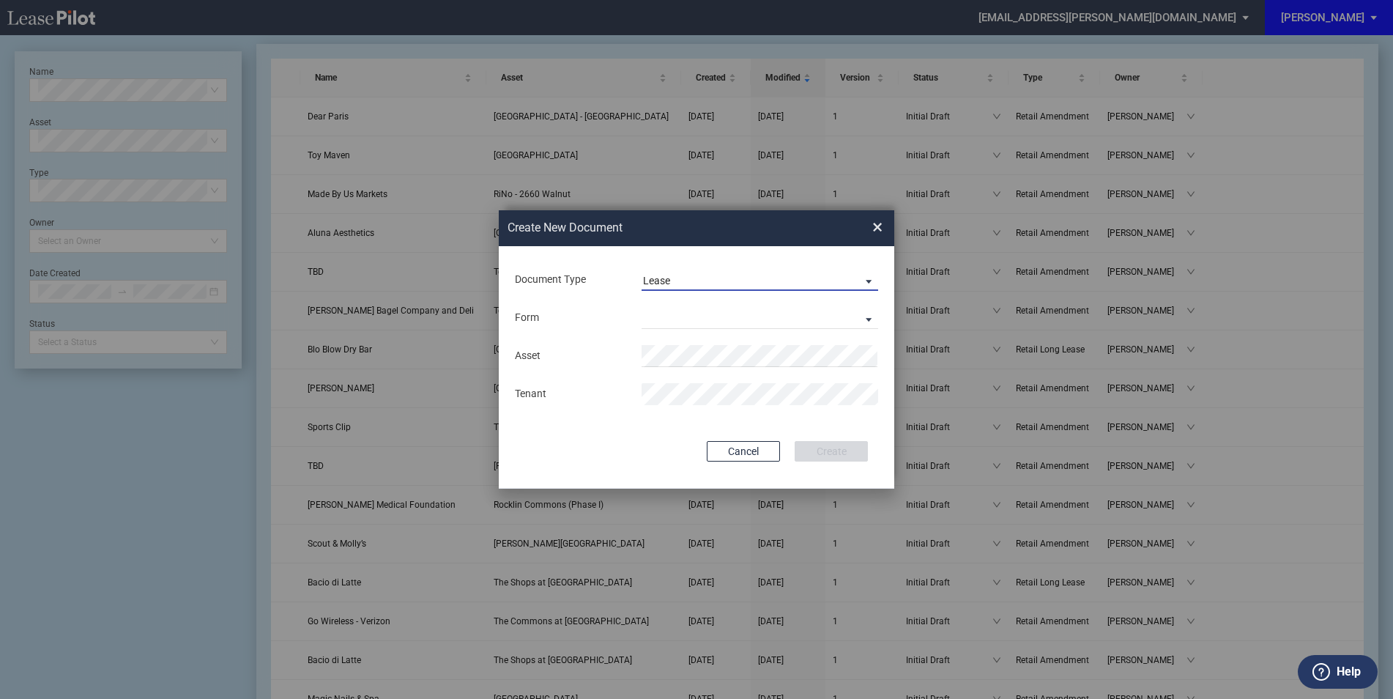
click at [703, 286] on span "Lease" at bounding box center [748, 281] width 210 height 15
click at [678, 318] on div "Amendment" at bounding box center [674, 316] width 63 height 16
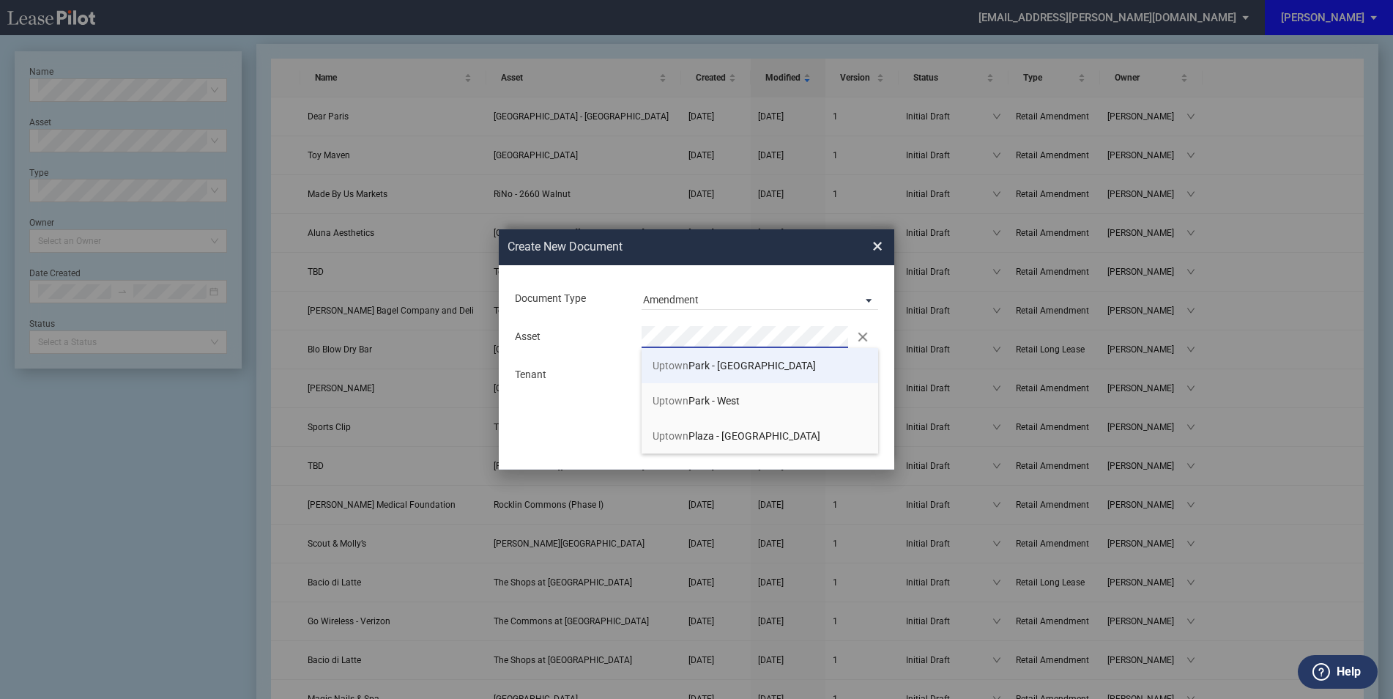
click at [689, 368] on span "Uptown Park - East" at bounding box center [734, 366] width 163 height 12
click at [689, 386] on md-input-container "Tenant" at bounding box center [697, 375] width 366 height 25
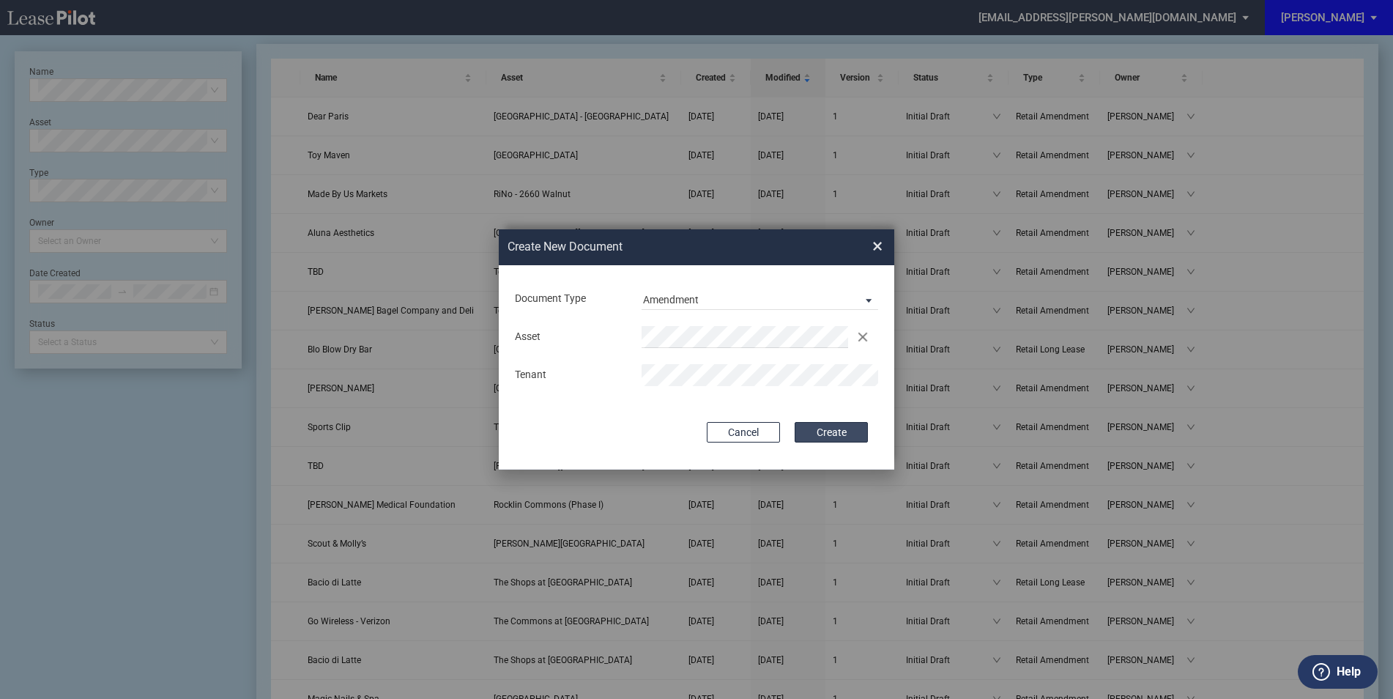
click at [815, 429] on button "Create" at bounding box center [831, 432] width 73 height 21
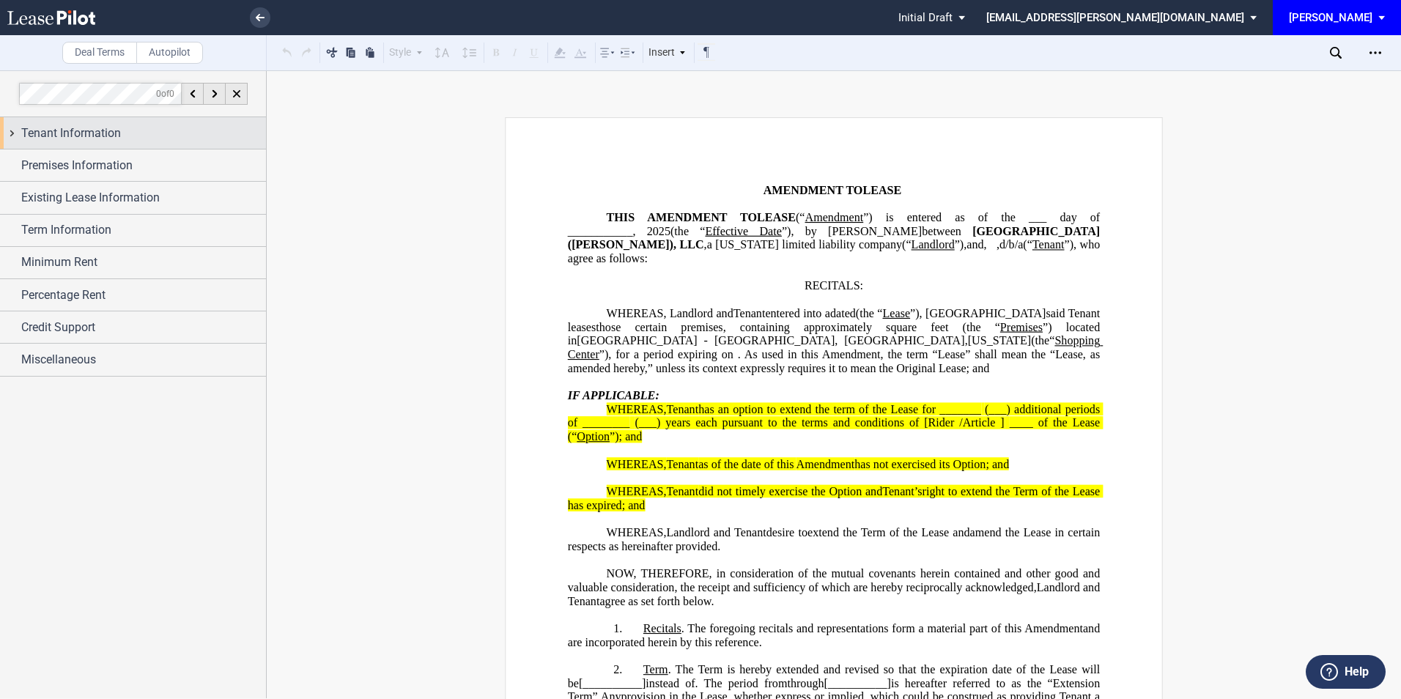
click at [105, 122] on div "Tenant Information" at bounding box center [133, 133] width 266 height 32
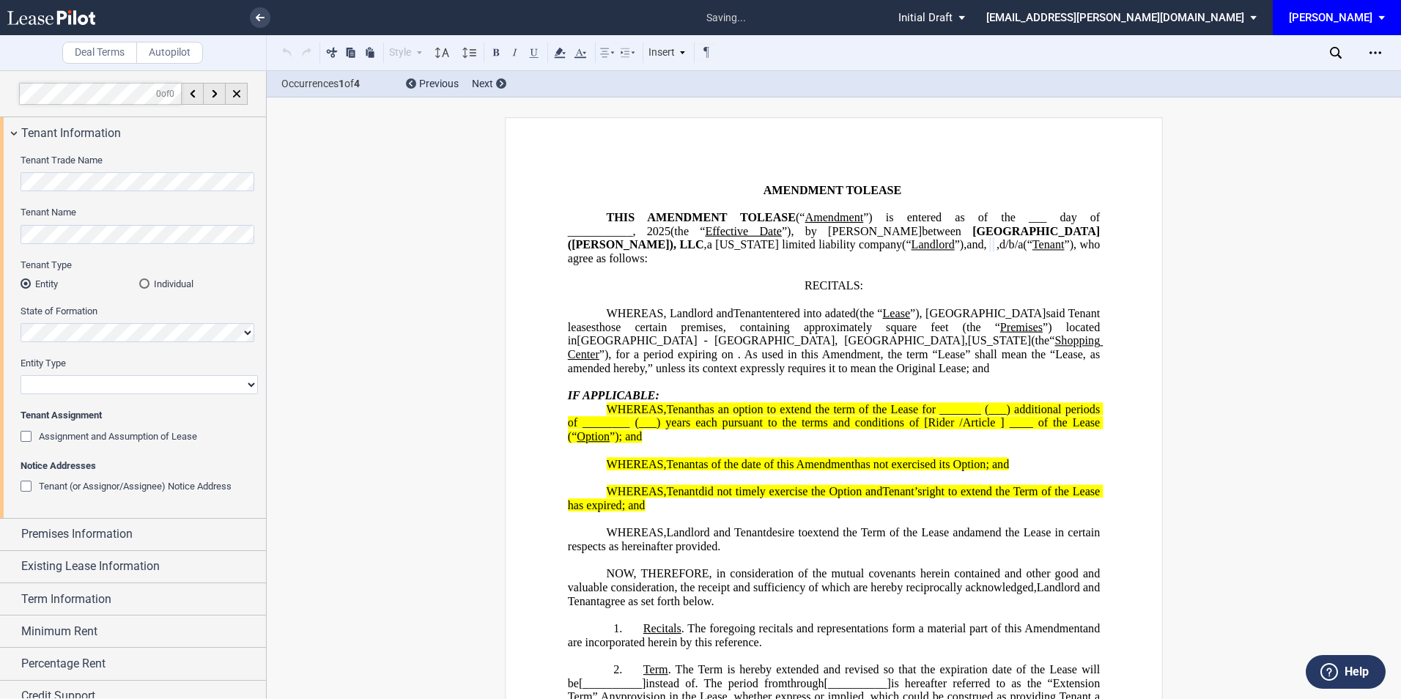
click at [96, 391] on select "Corporation Limited Liability Company General Partnership Limited Partnership O…" at bounding box center [139, 384] width 237 height 19
select select "limited liability company"
click at [21, 375] on select "Corporation Limited Liability Company General Partnership Limited Partnership O…" at bounding box center [139, 384] width 237 height 19
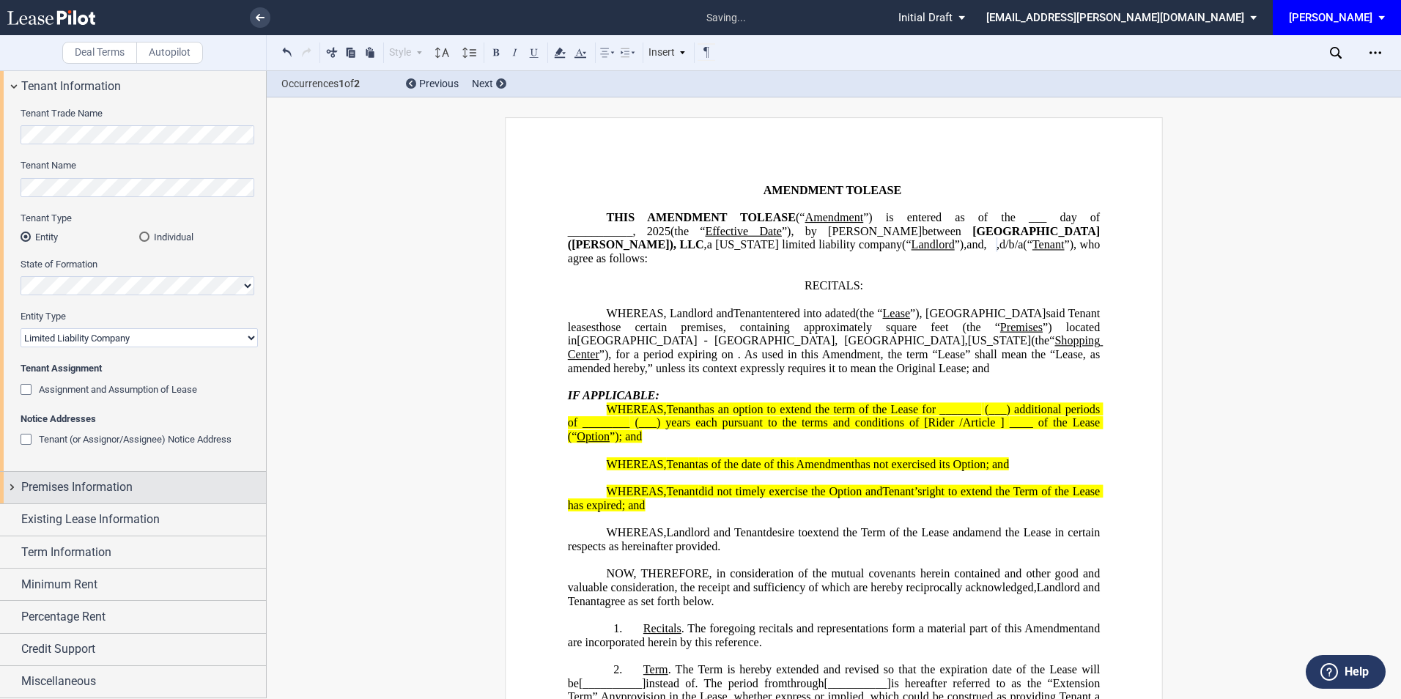
click at [109, 483] on span "Premises Information" at bounding box center [76, 487] width 111 height 18
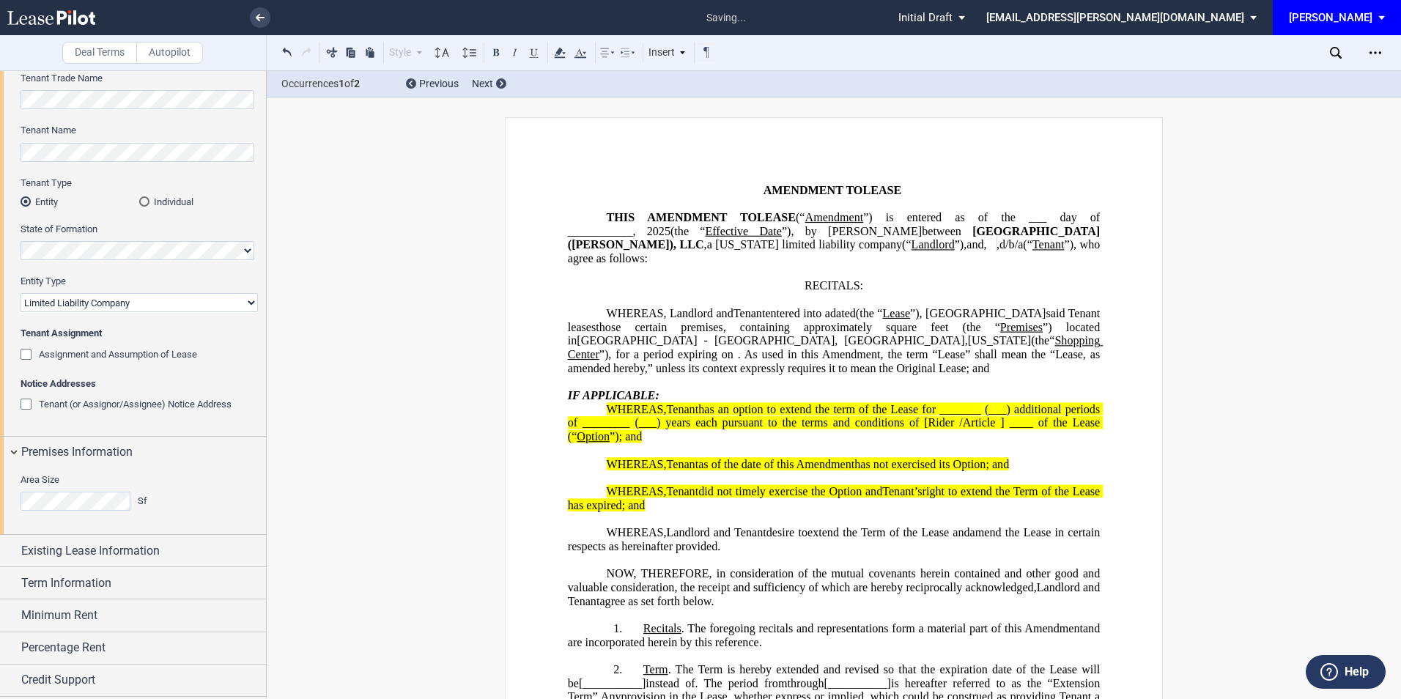
scroll to position [113, 0]
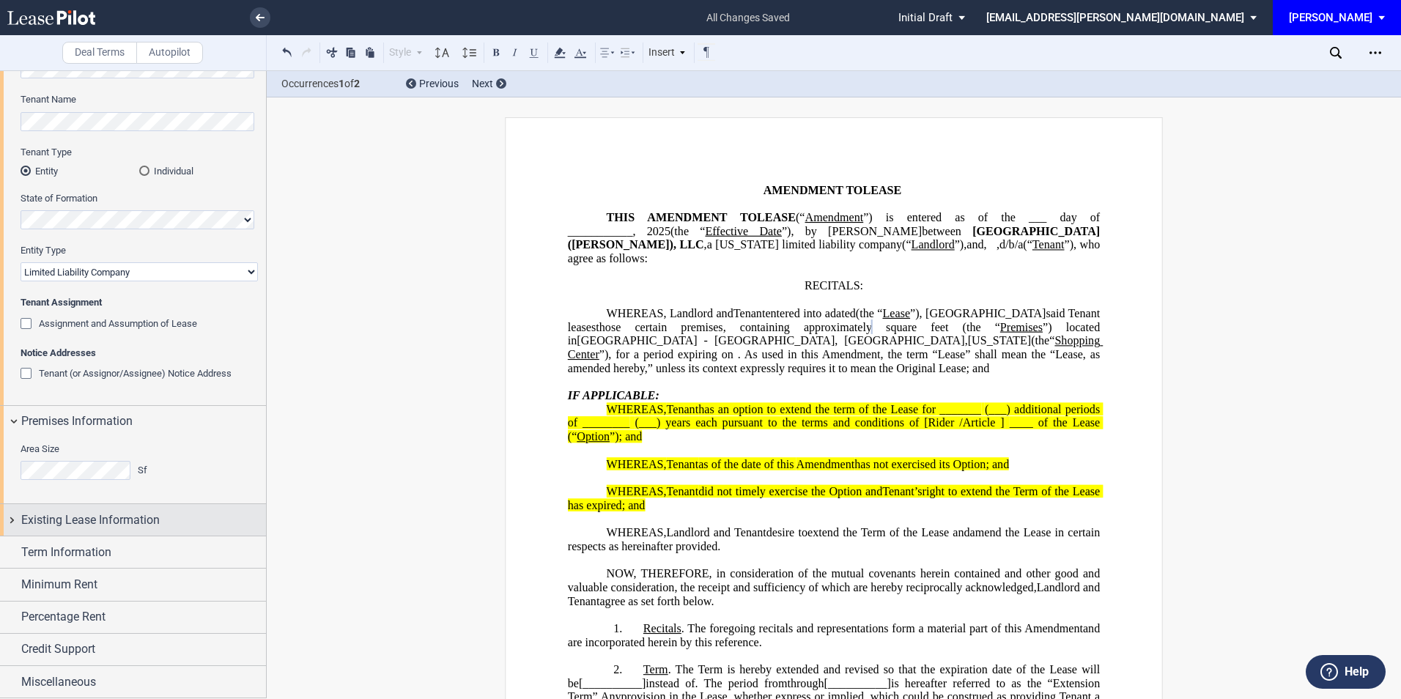
click at [119, 520] on span "Existing Lease Information" at bounding box center [90, 520] width 138 height 18
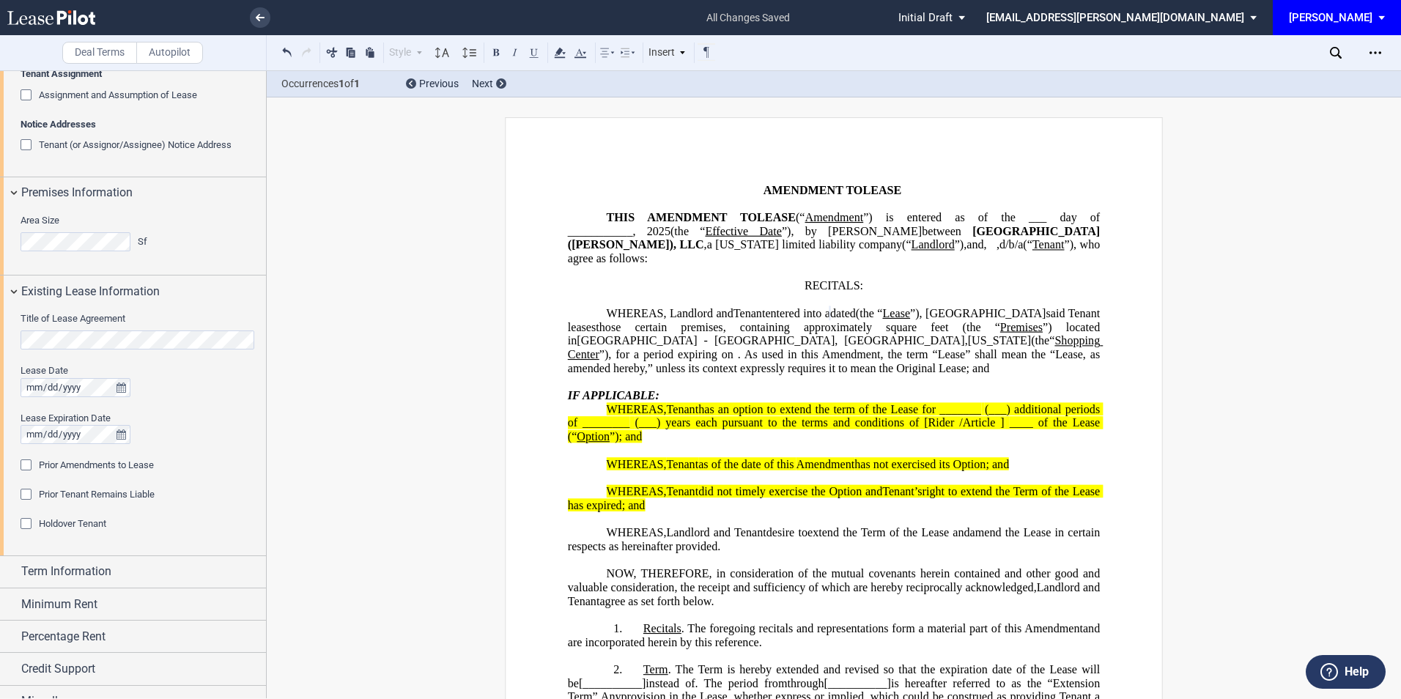
scroll to position [361, 0]
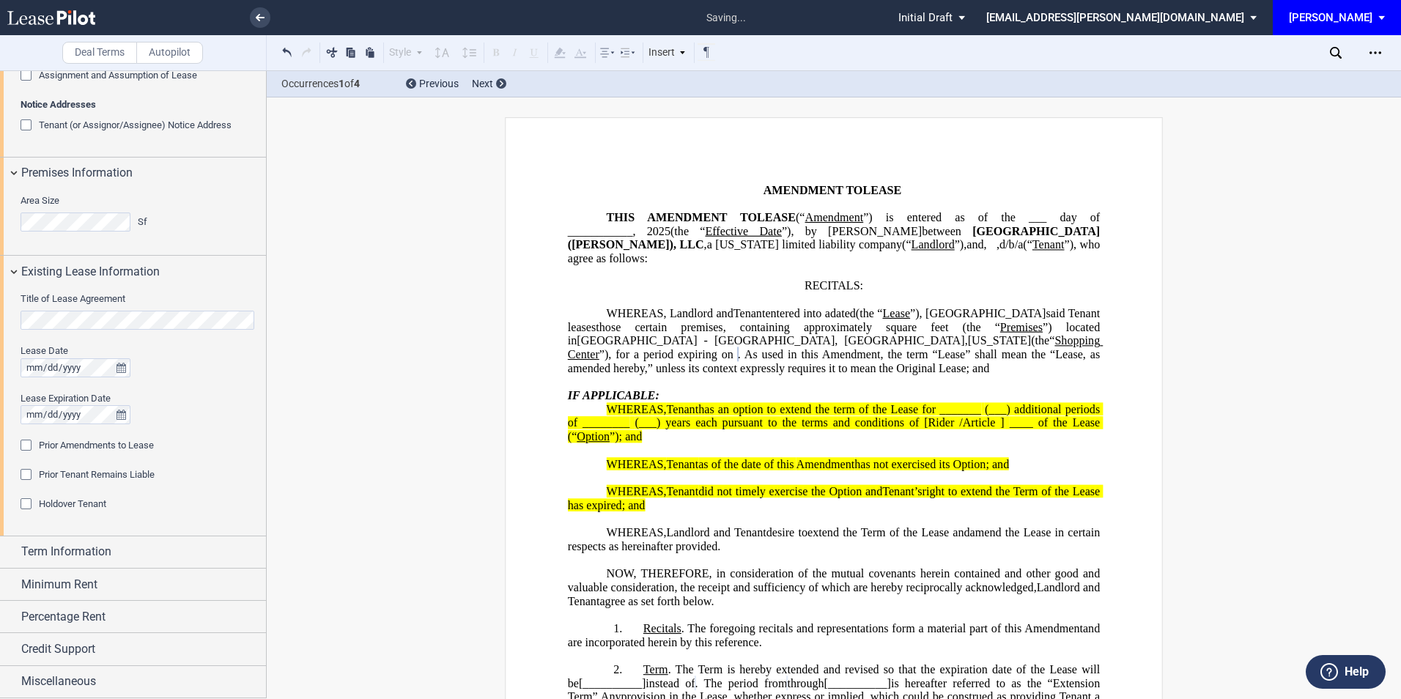
click at [26, 445] on div "Prior Amendments to Lease" at bounding box center [28, 447] width 15 height 15
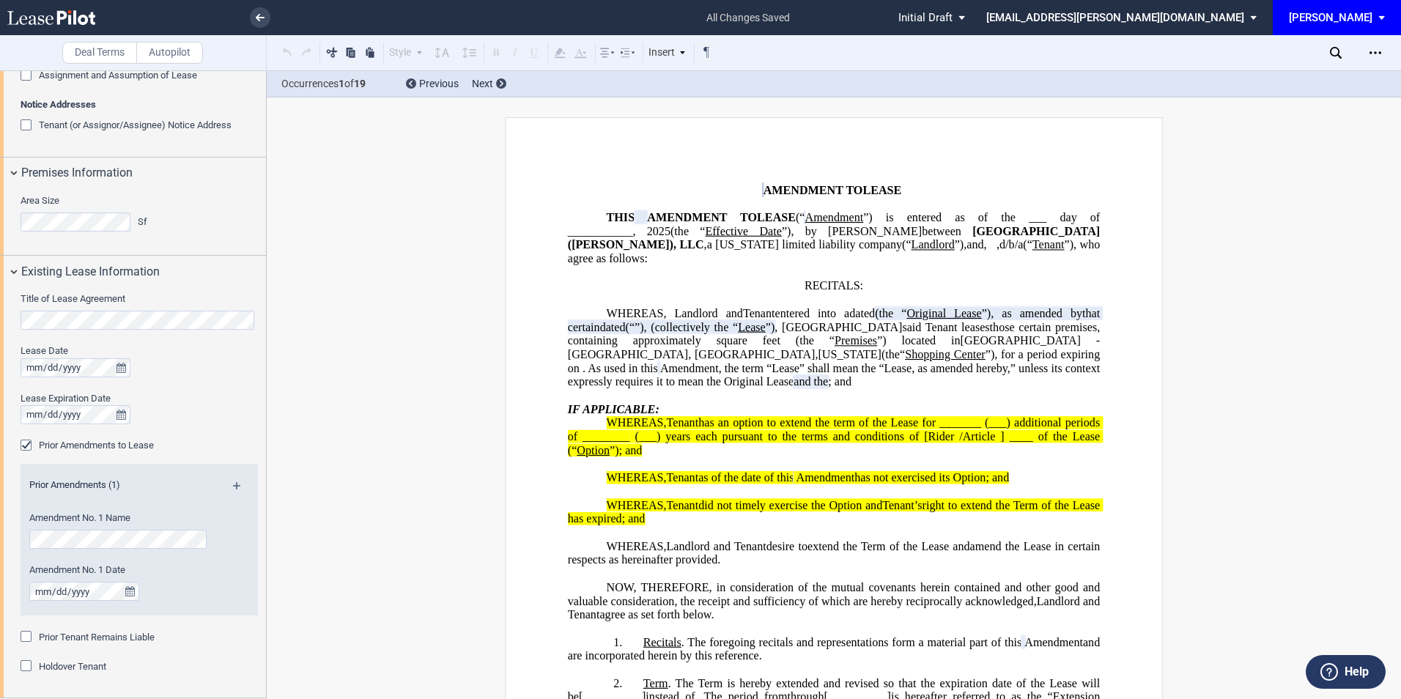
click at [236, 486] on md-icon at bounding box center [243, 491] width 20 height 18
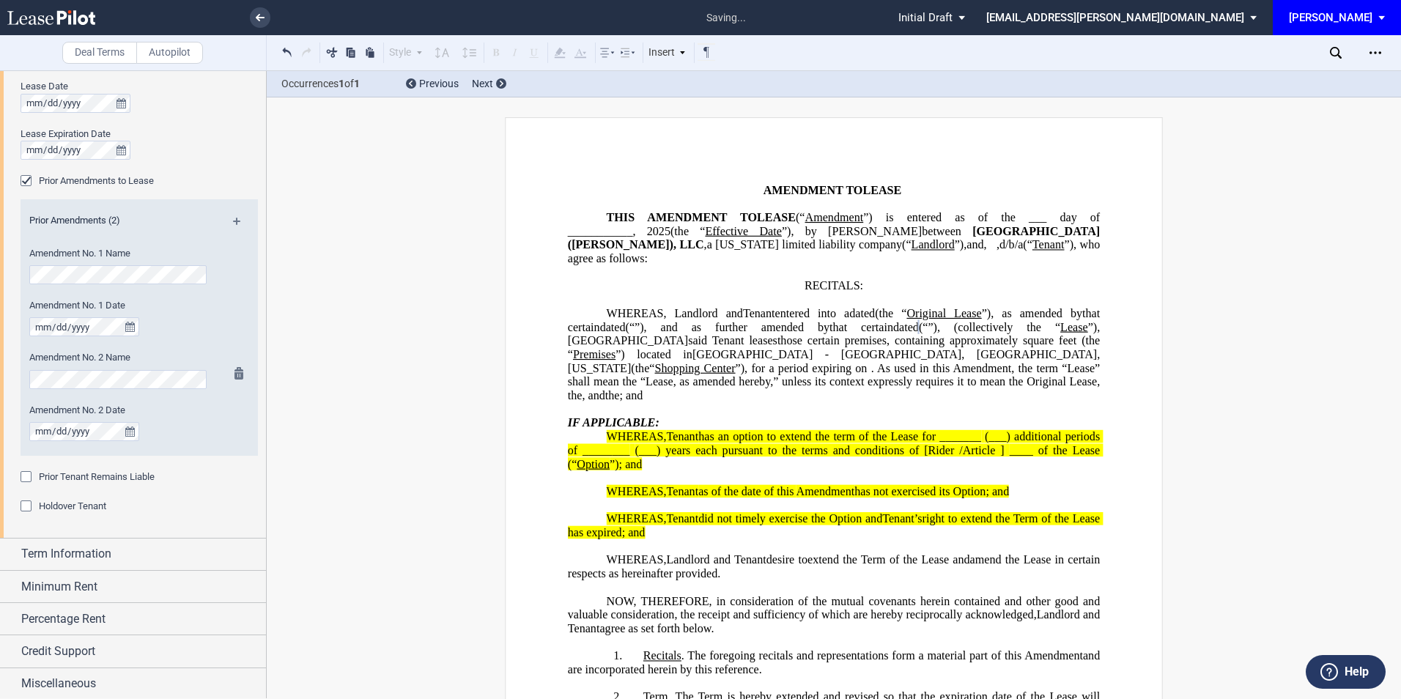
scroll to position [628, 0]
click at [88, 550] on span "Term Information" at bounding box center [66, 552] width 90 height 18
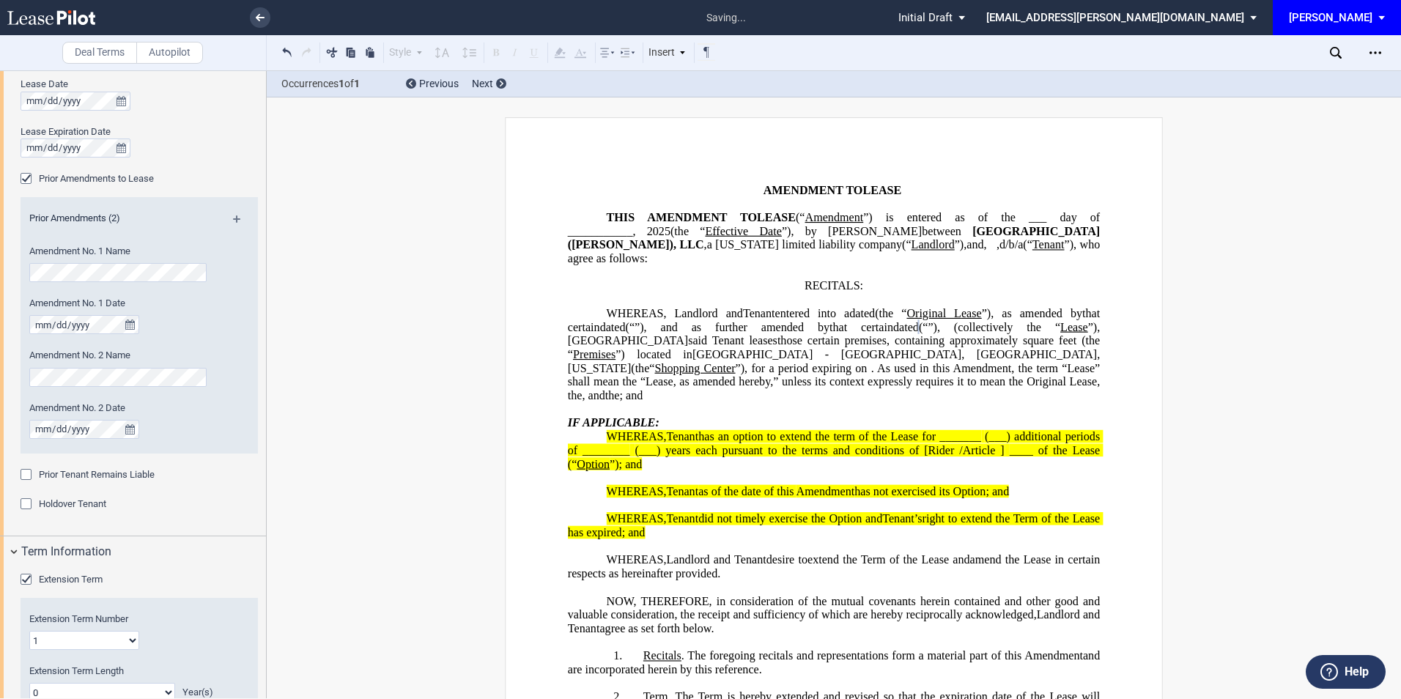
scroll to position [725, 0]
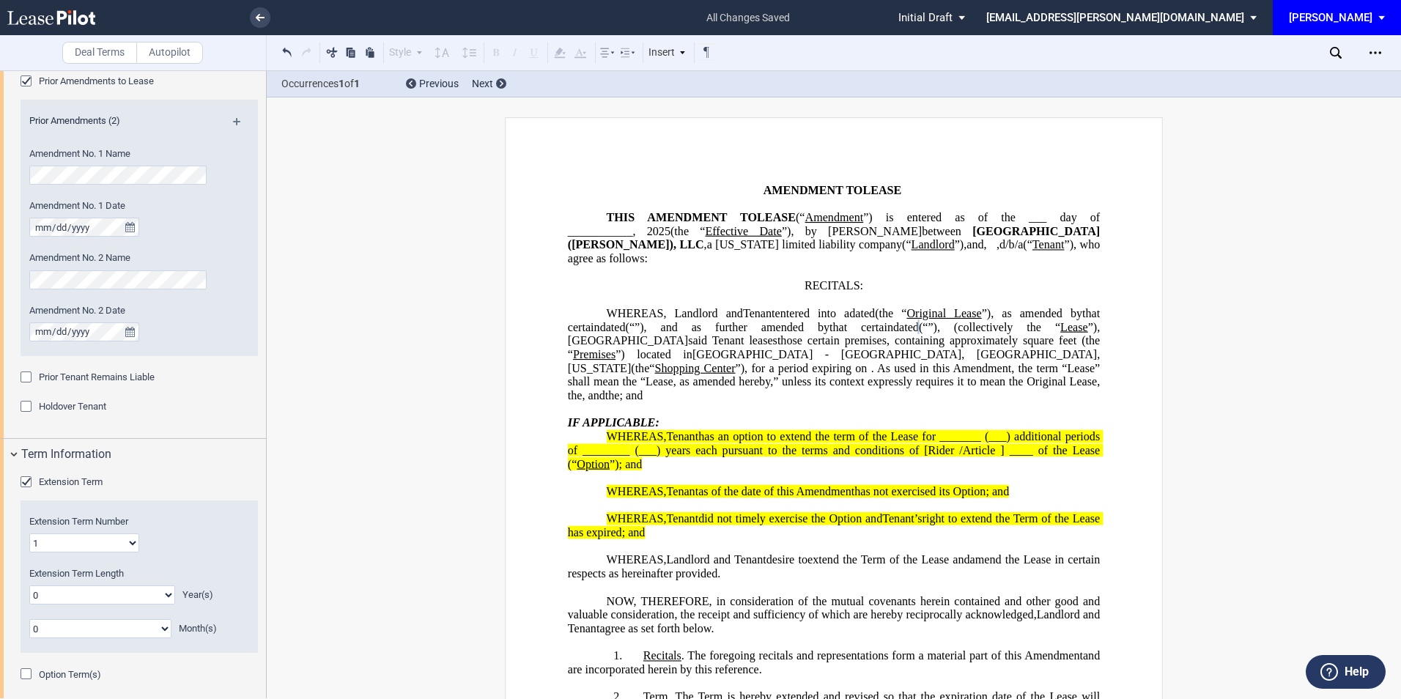
drag, startPoint x: 97, startPoint y: 543, endPoint x: 77, endPoint y: 543, distance: 19.8
click at [97, 543] on select "1 2 3 4 5 6 7 8 9 10 11 12 13 14 15 16 17 18 19 20" at bounding box center [84, 542] width 110 height 19
select select "number:4"
click at [29, 533] on select "1 2 3 4 5 6 7 8 9 10 11 12 13 14 15 16 17 18 19 20" at bounding box center [84, 542] width 110 height 19
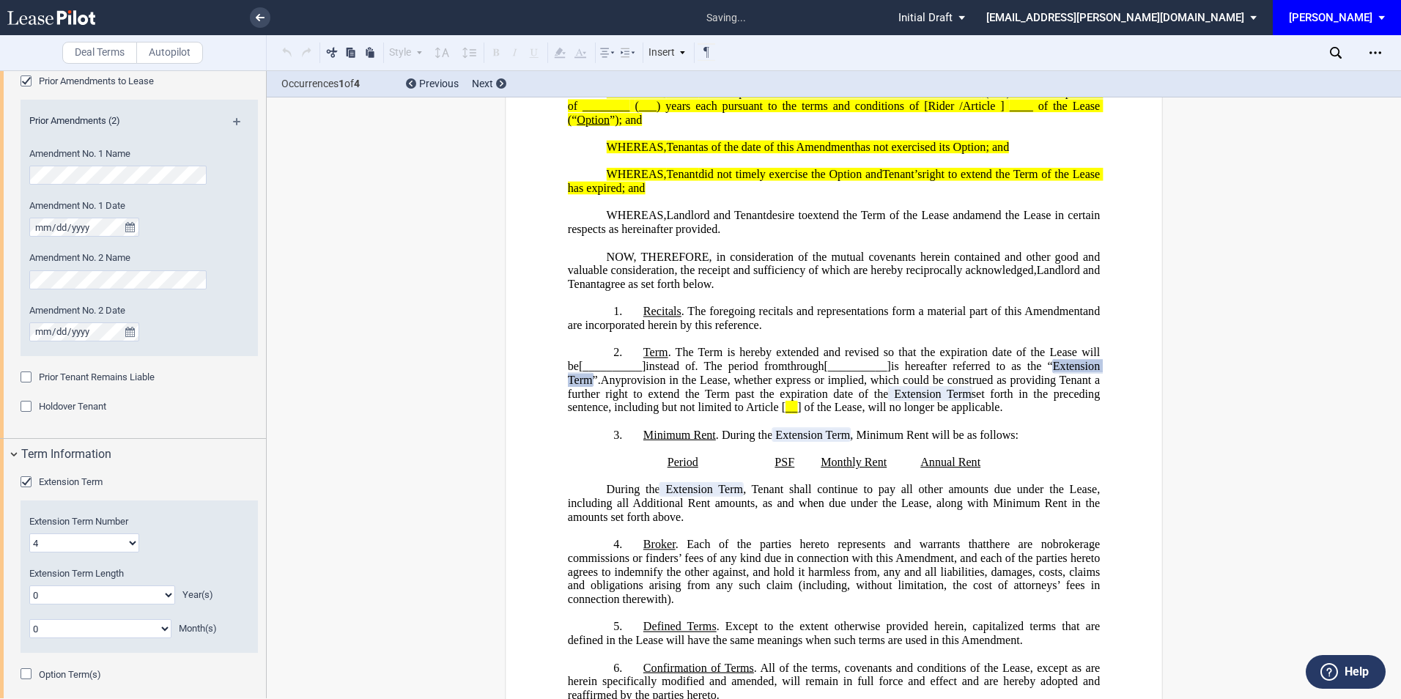
scroll to position [399, 0]
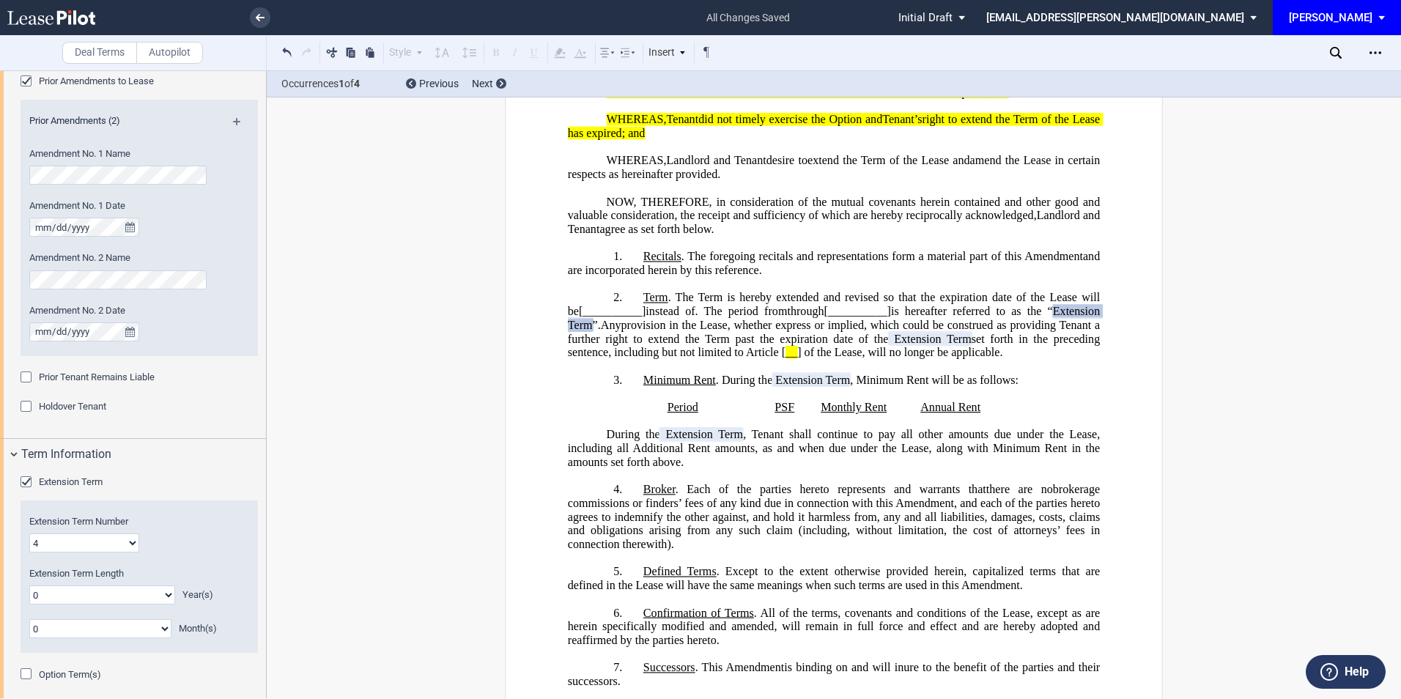
click at [108, 593] on select "0 1 2 3 4 5 6 7 8 9 10 11 12 13 14 15 16 17 18 19 20" at bounding box center [102, 594] width 146 height 19
select select "number:3"
click at [29, 585] on select "0 1 2 3 4 5 6 7 8 9 10 11 12 13 14 15 16 17 18 19 20" at bounding box center [102, 594] width 146 height 19
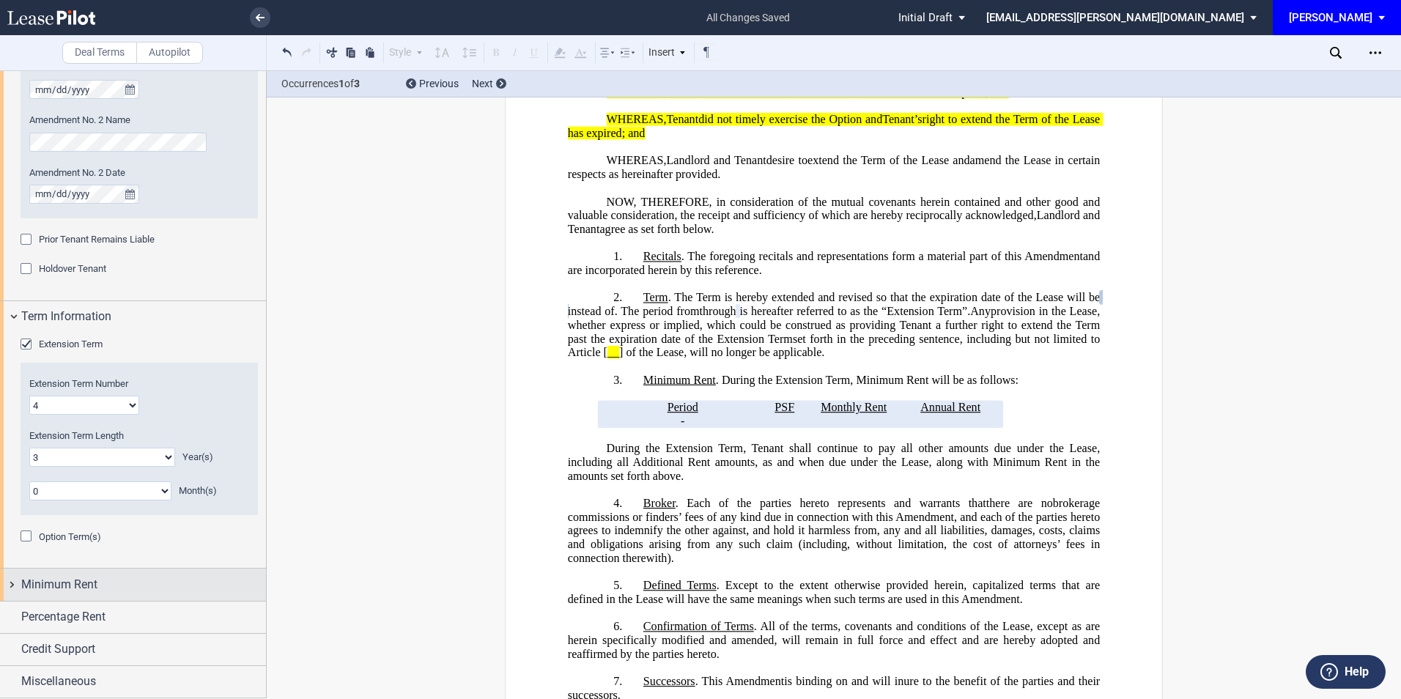
click at [108, 585] on div "Minimum Rent" at bounding box center [143, 585] width 245 height 18
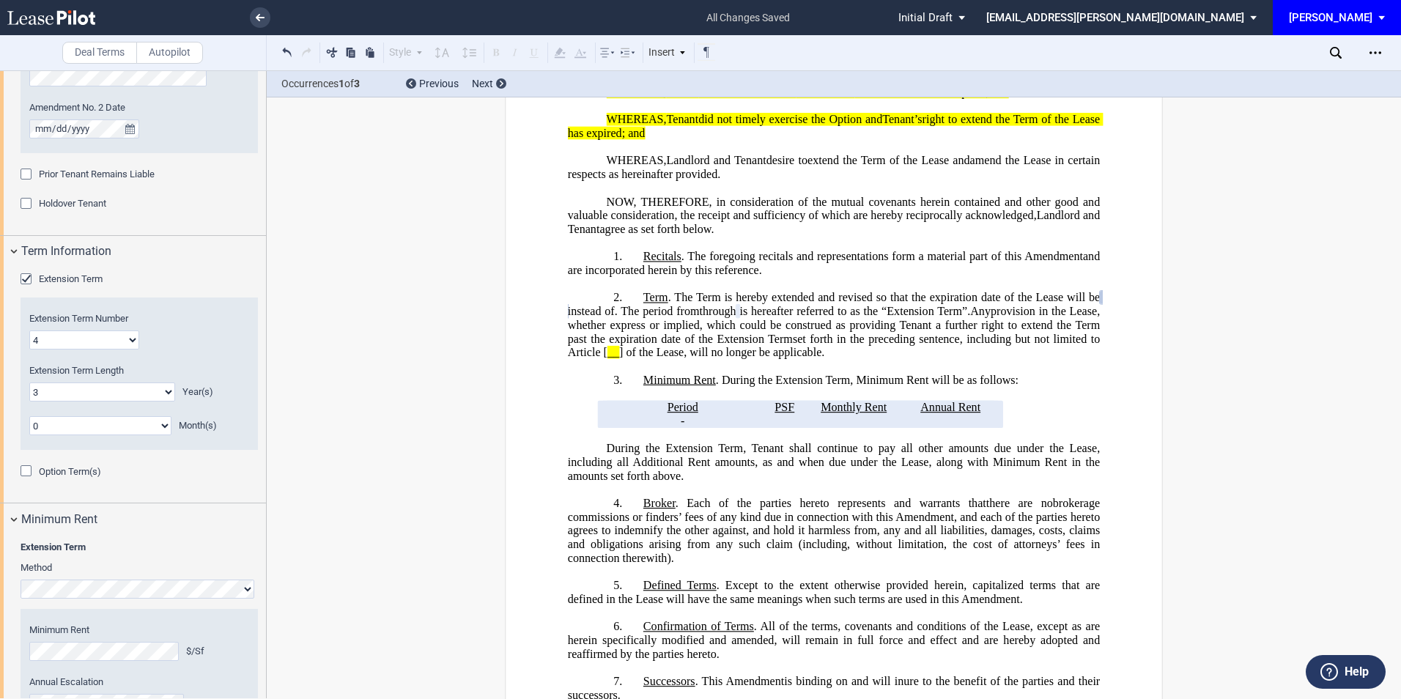
scroll to position [1079, 0]
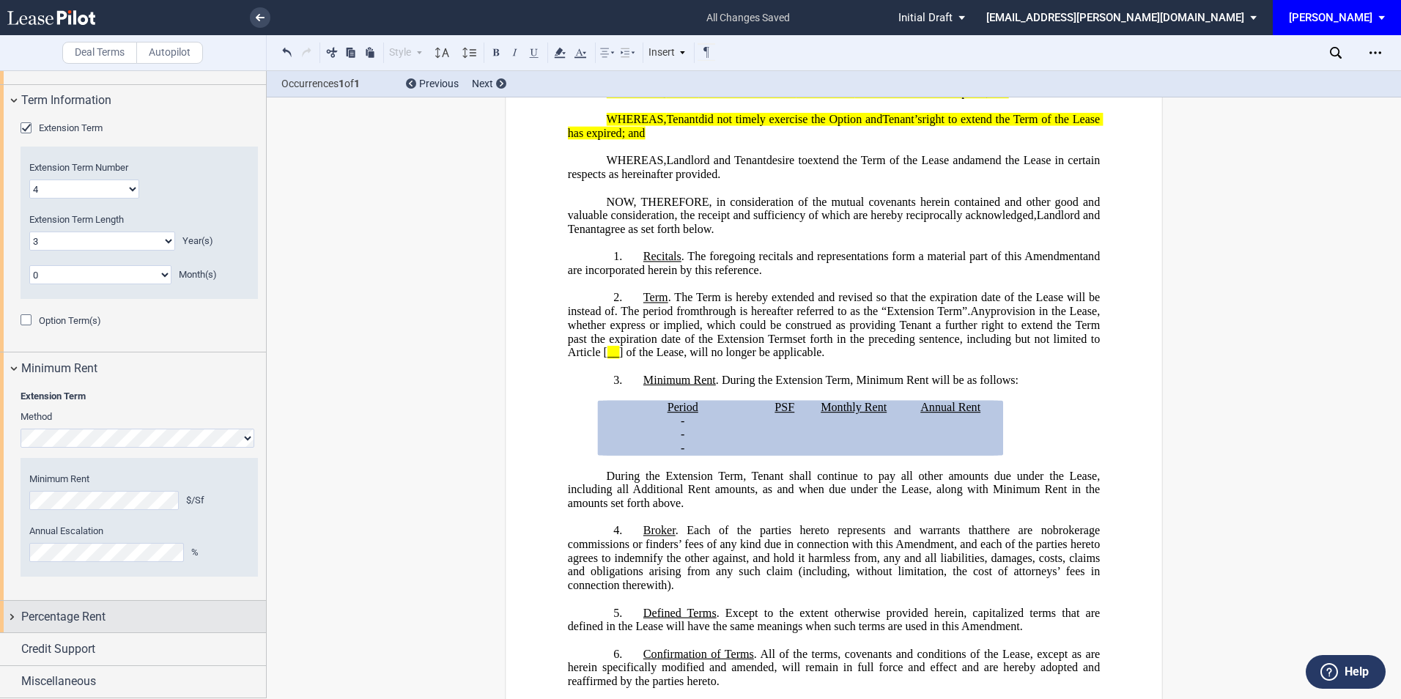
click at [99, 610] on span "Percentage Rent" at bounding box center [63, 617] width 84 height 18
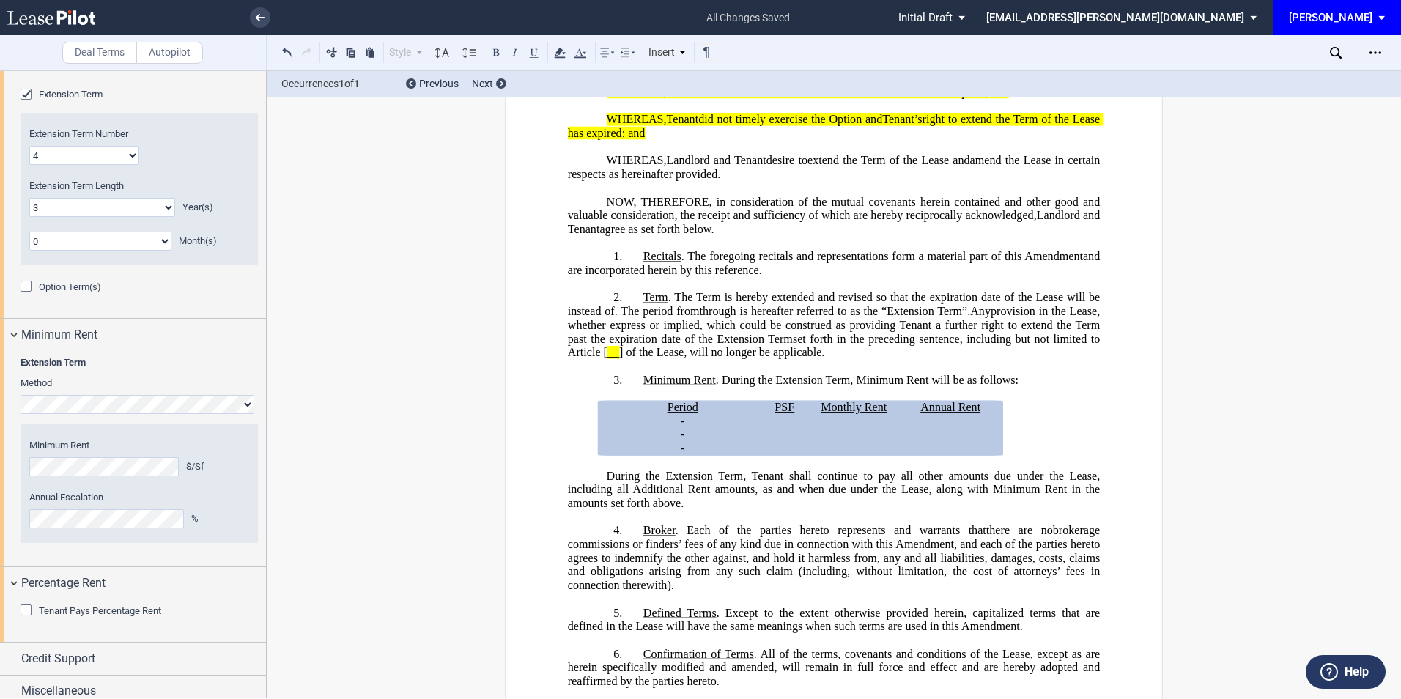
scroll to position [1122, 0]
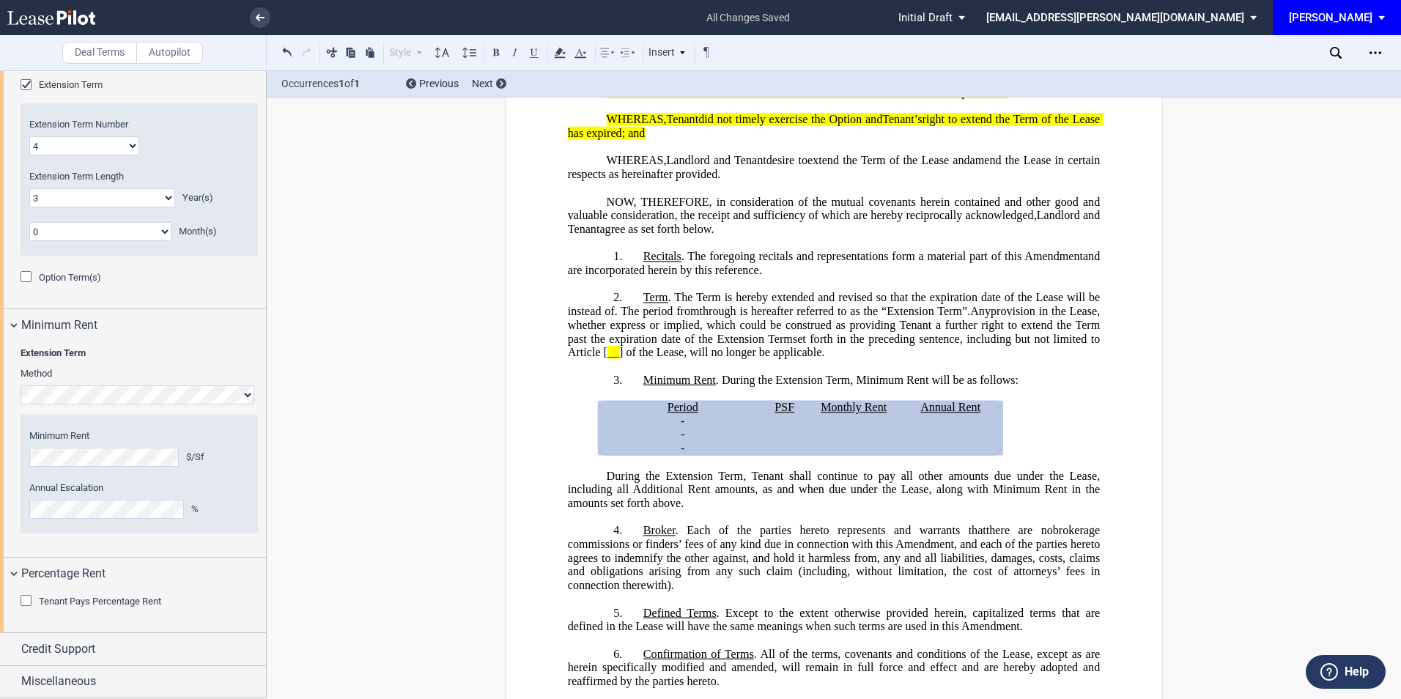
click at [24, 601] on div "Tenant Pays Percentage Rent" at bounding box center [28, 602] width 15 height 15
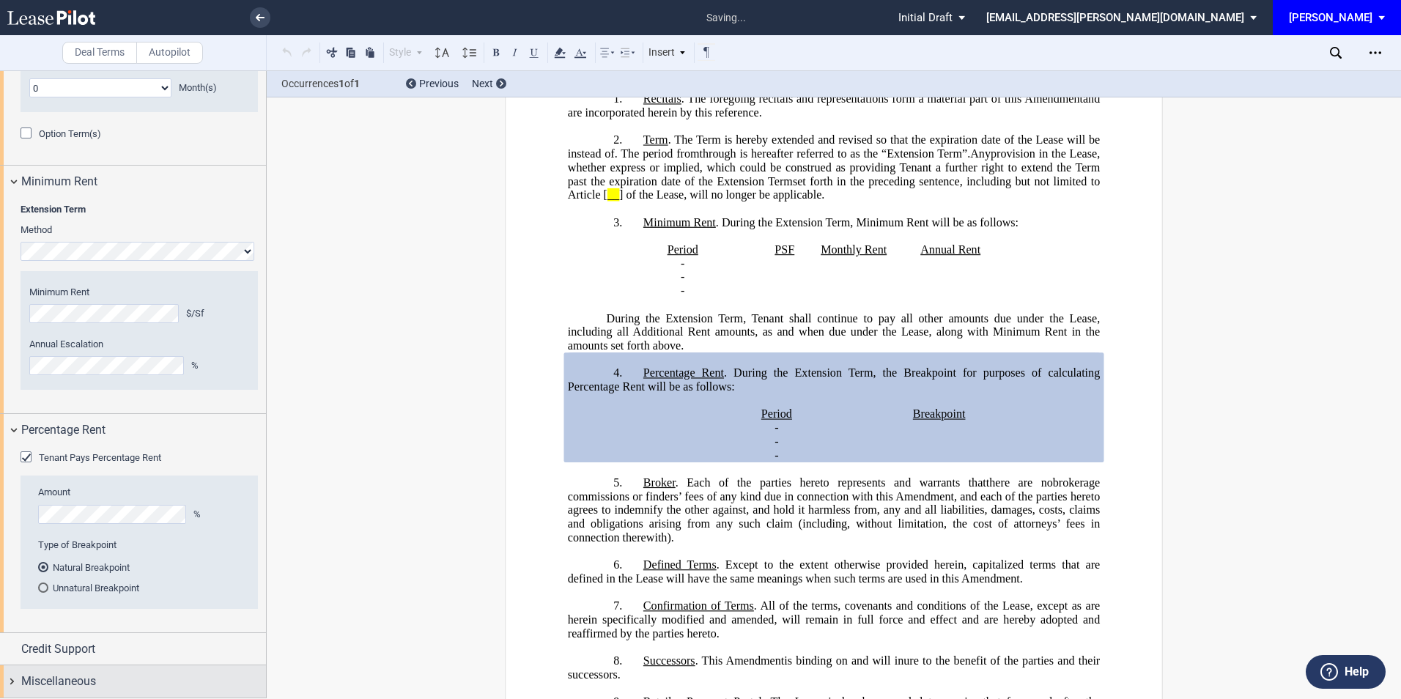
scroll to position [649, 0]
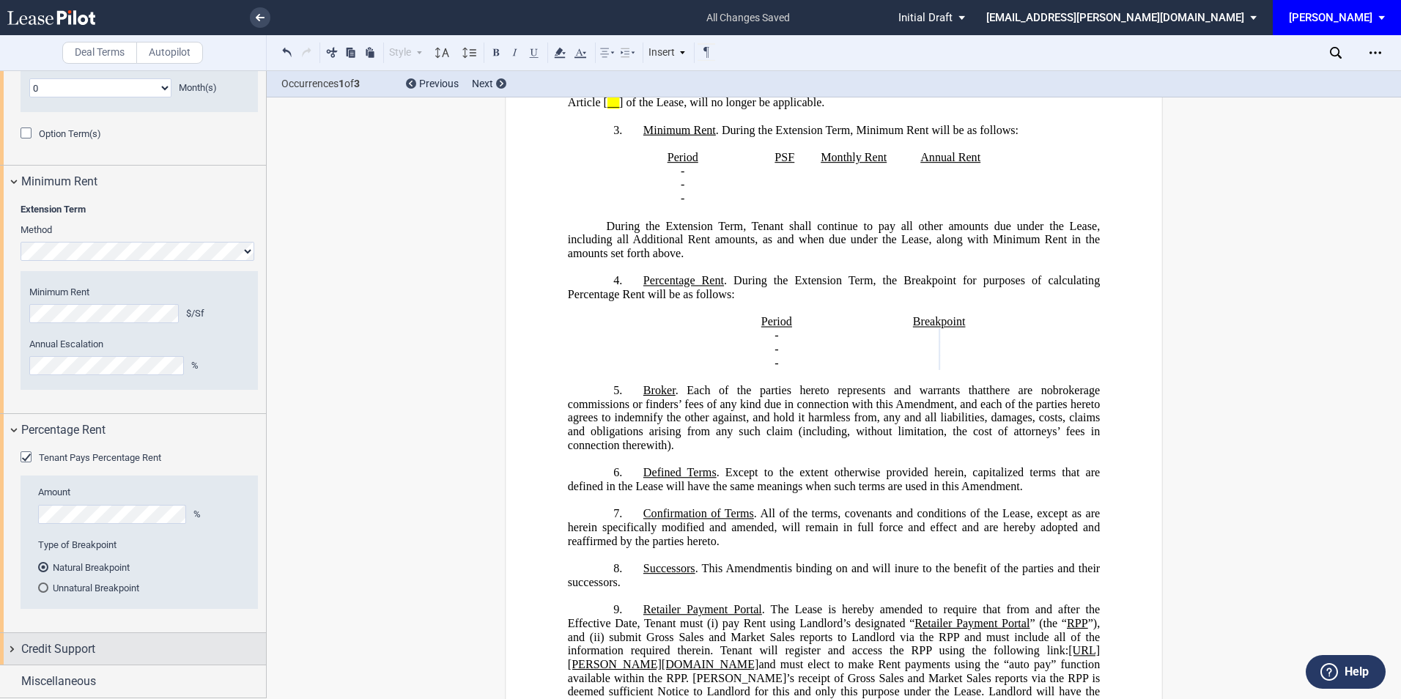
click at [135, 639] on div "Credit Support" at bounding box center [133, 649] width 266 height 32
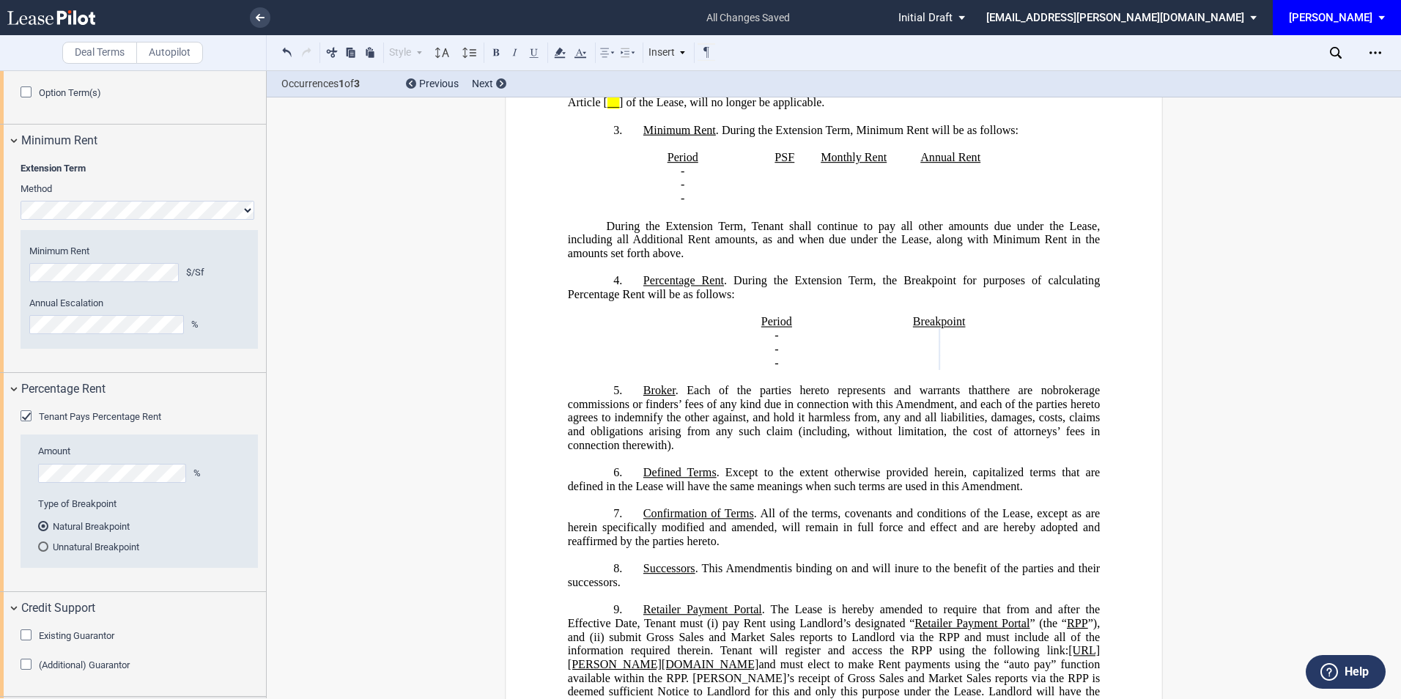
scroll to position [1338, 0]
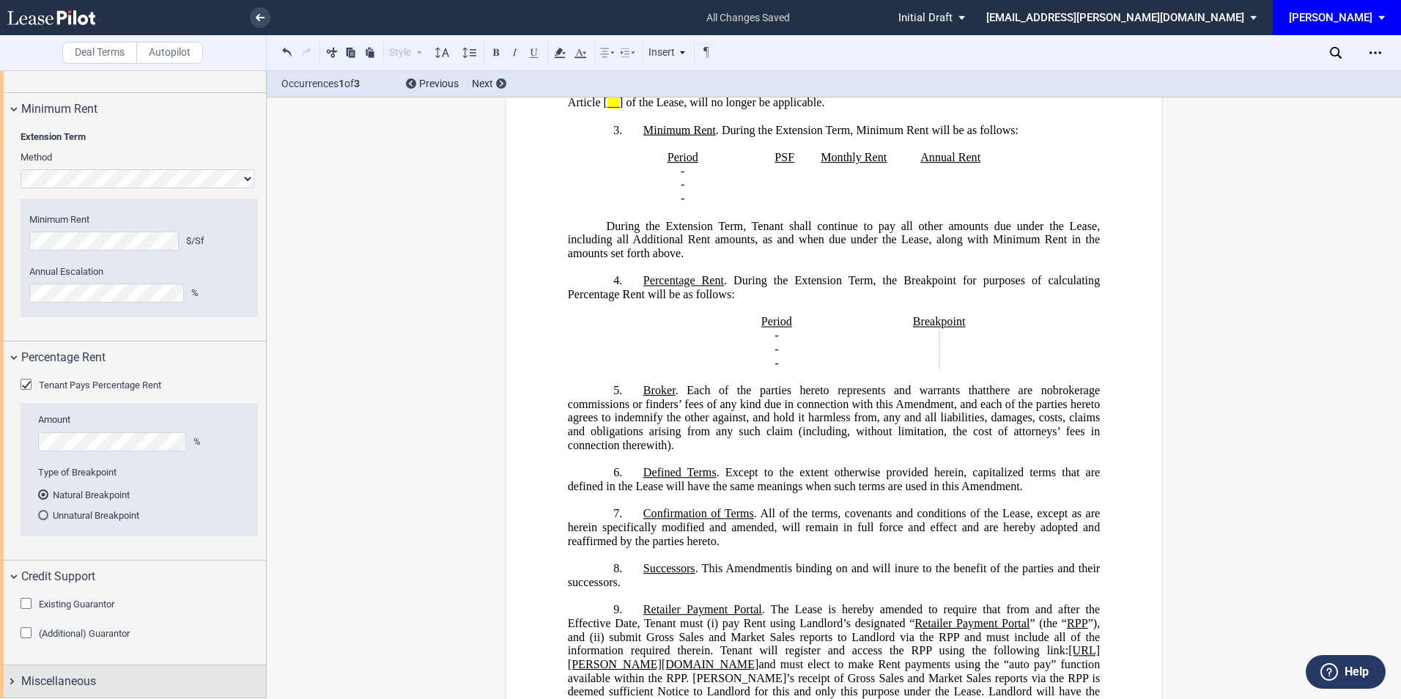
click at [127, 675] on div "Miscellaneous" at bounding box center [143, 682] width 245 height 18
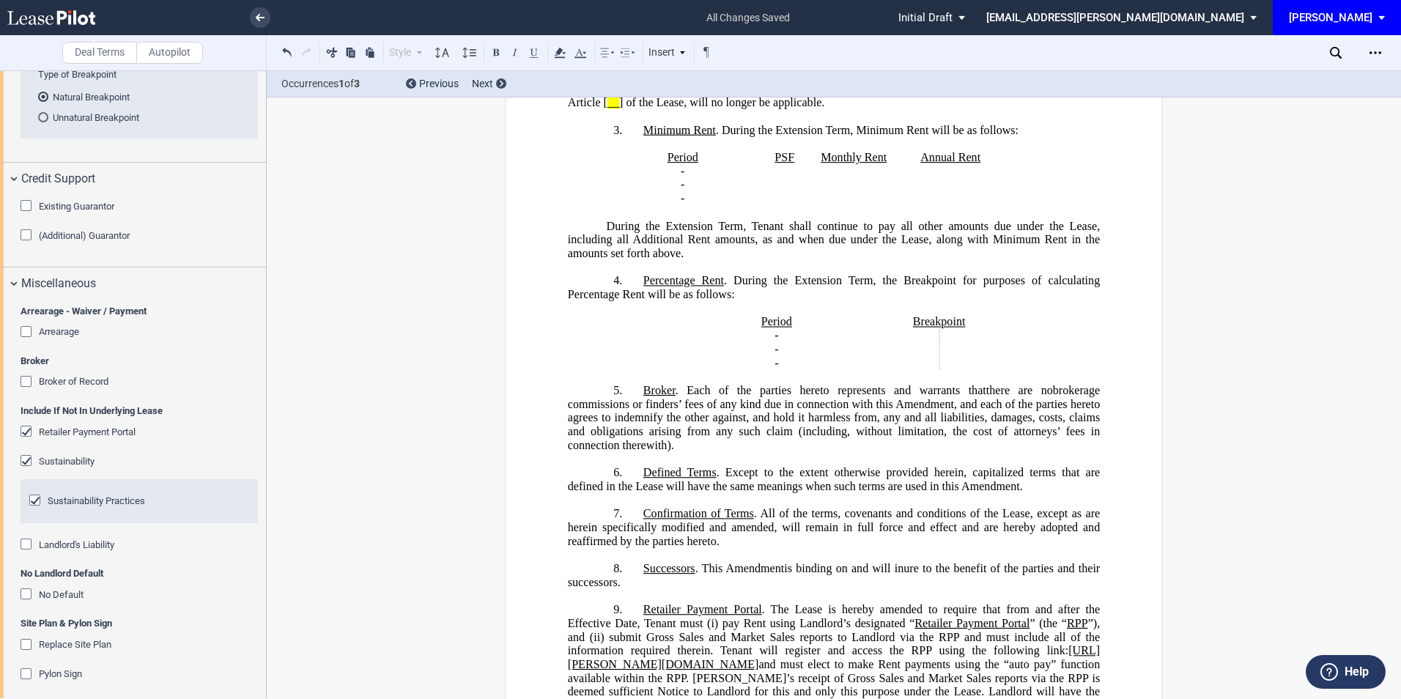
scroll to position [1744, 0]
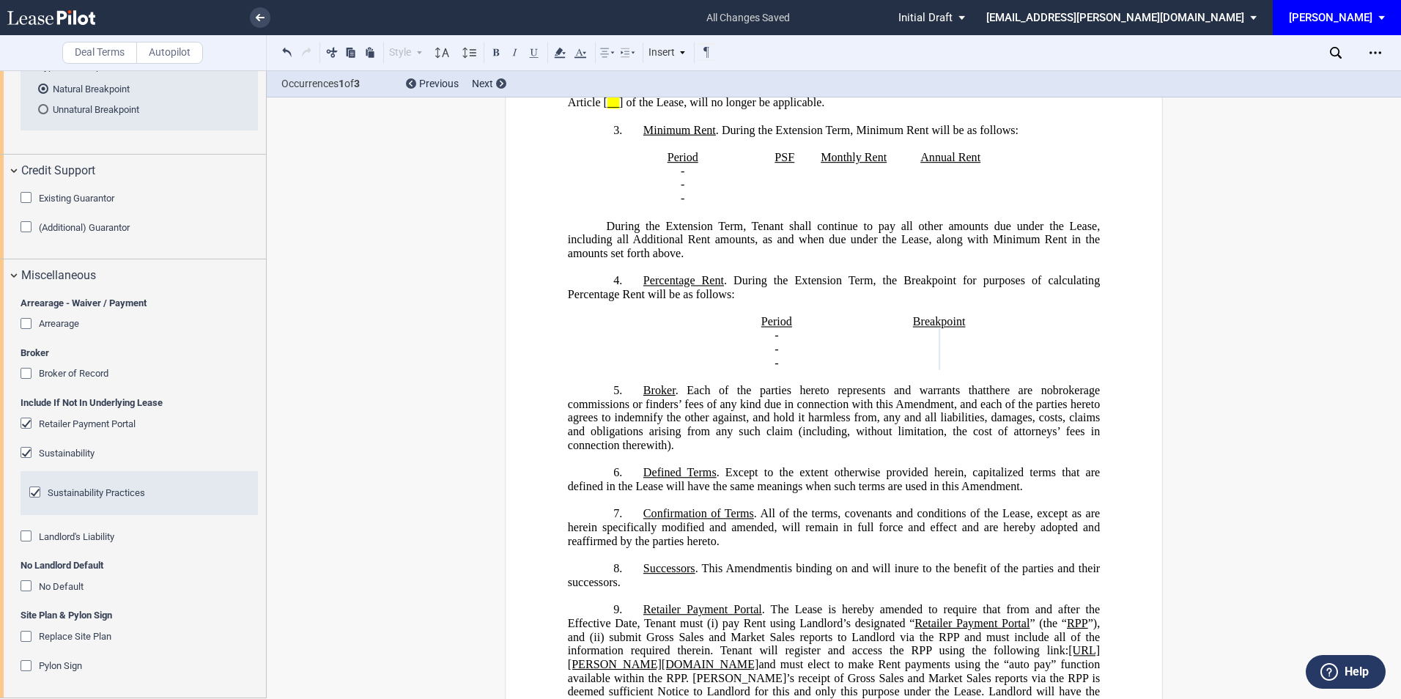
drag, startPoint x: 30, startPoint y: 421, endPoint x: 42, endPoint y: 473, distance: 52.6
click at [30, 421] on div "Retailer Payment Portal" at bounding box center [28, 425] width 15 height 15
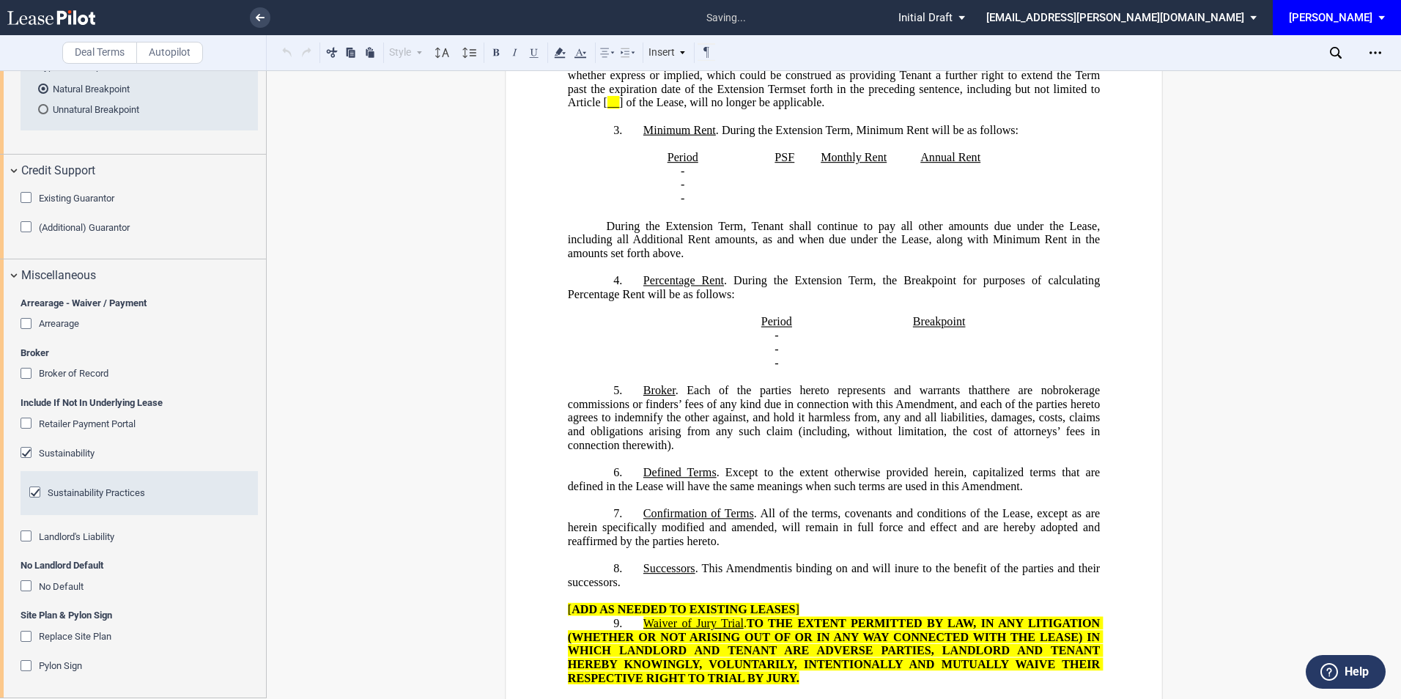
click at [32, 492] on div "Sustainability Practices" at bounding box center [36, 493] width 15 height 15
click at [28, 448] on div "Sustainability" at bounding box center [28, 454] width 15 height 15
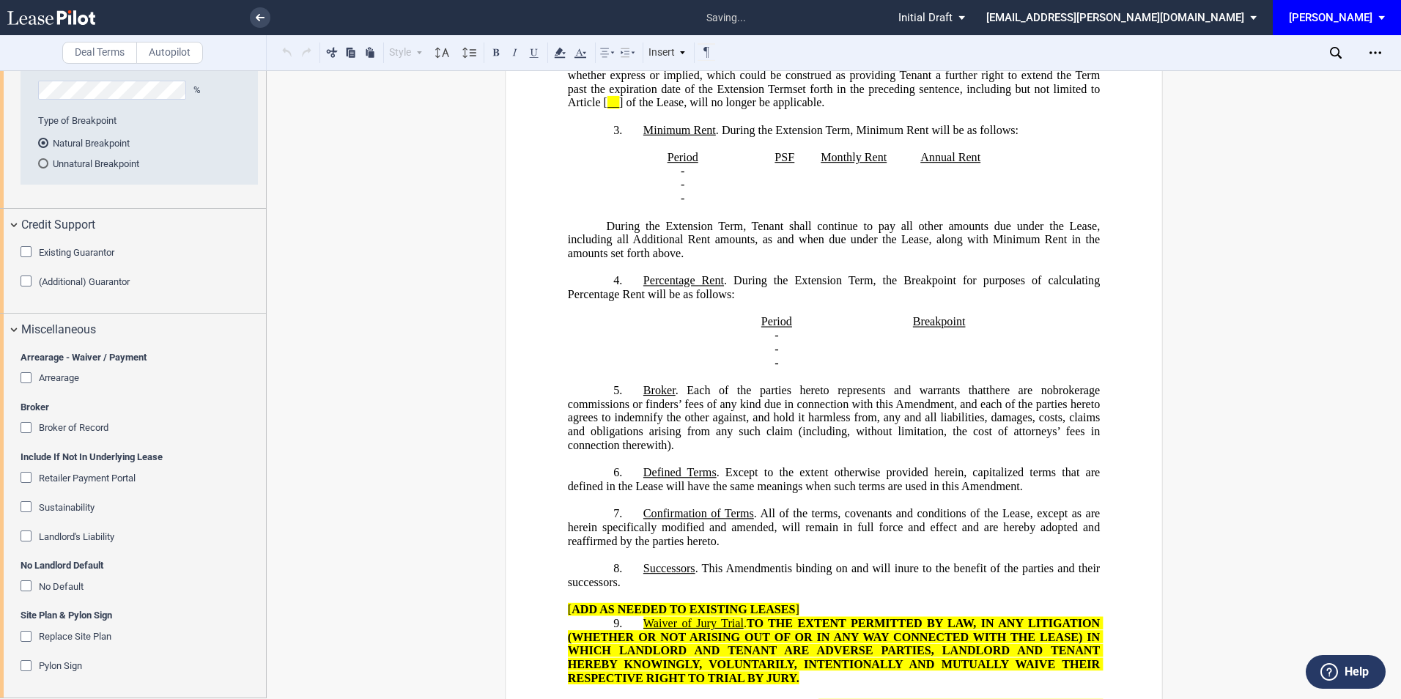
click at [28, 590] on div "No Default" at bounding box center [28, 587] width 15 height 15
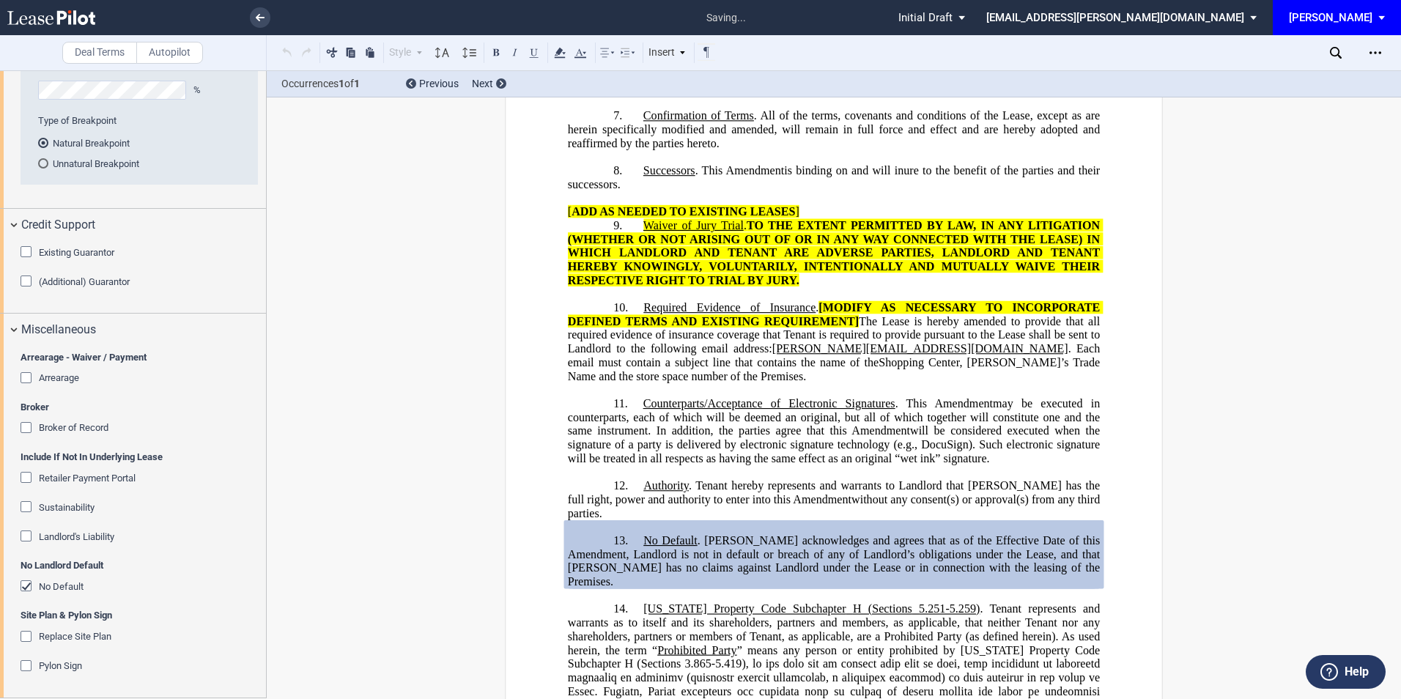
scroll to position [1268, 0]
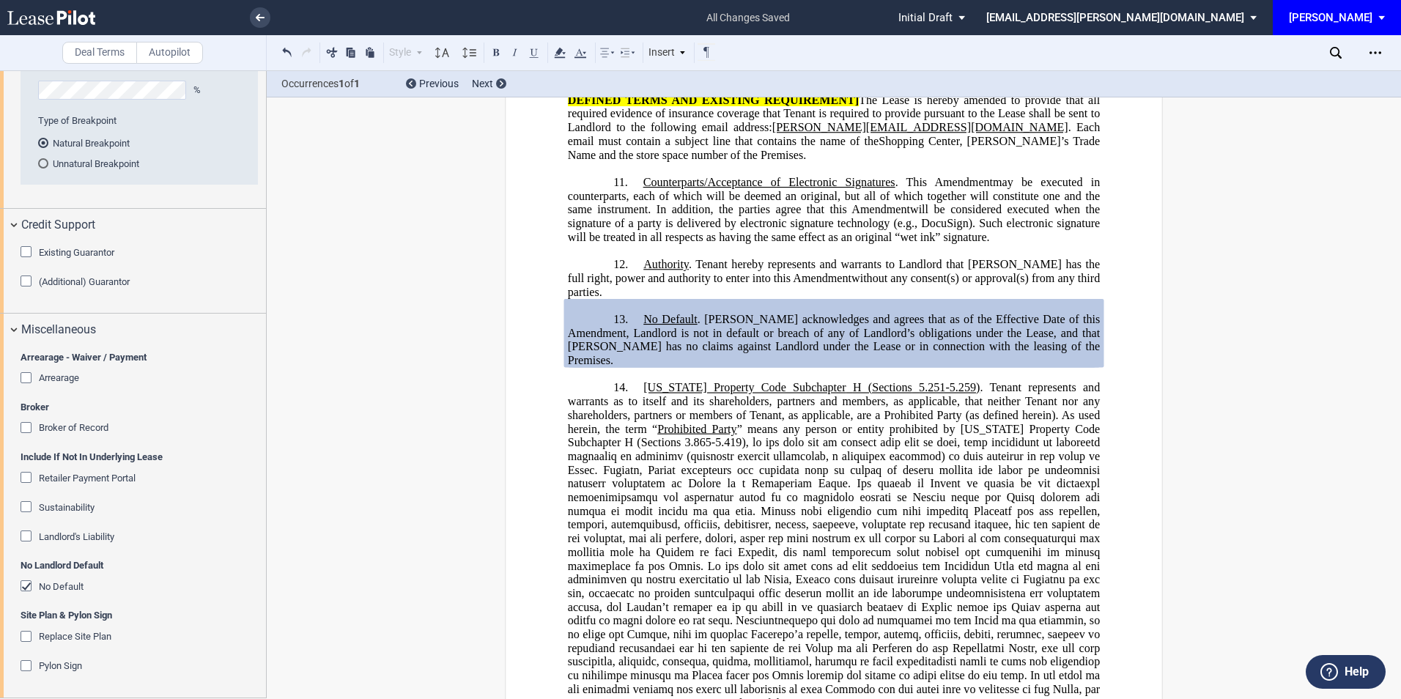
click at [23, 374] on div "Arrearage" at bounding box center [28, 379] width 15 height 15
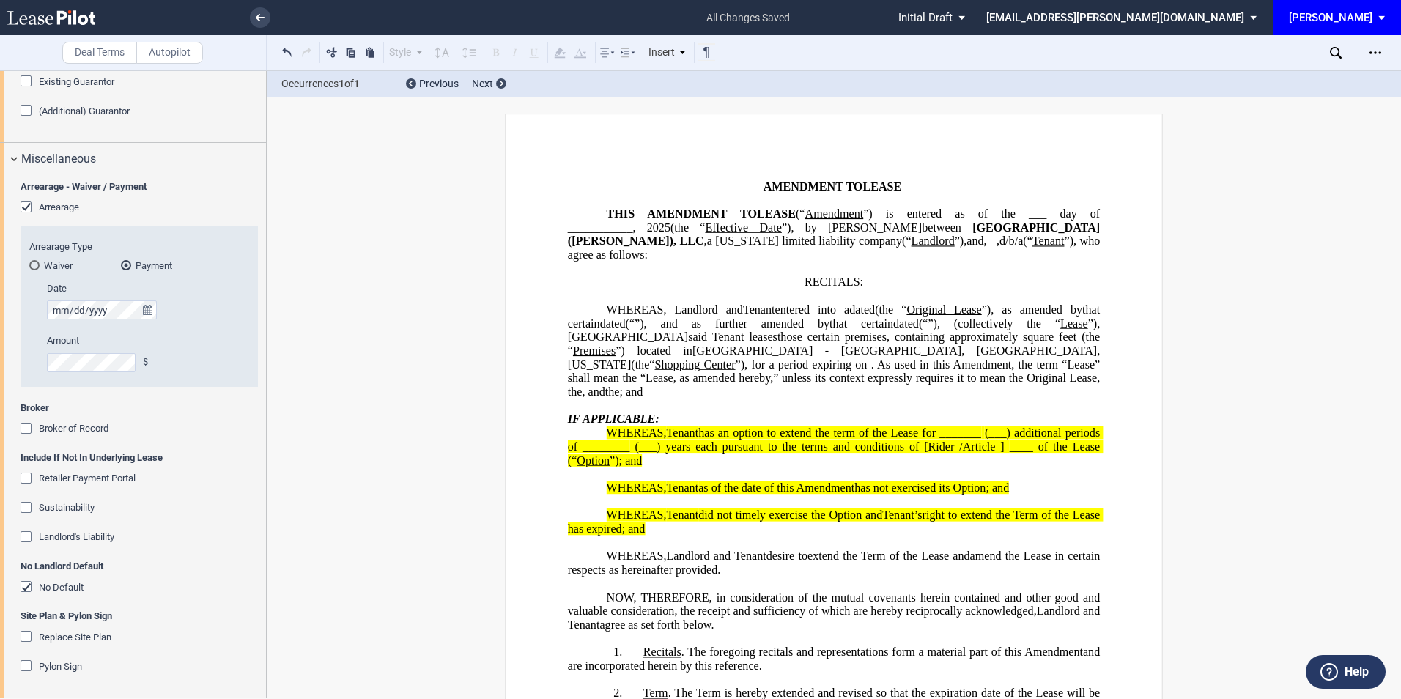
scroll to position [0, 0]
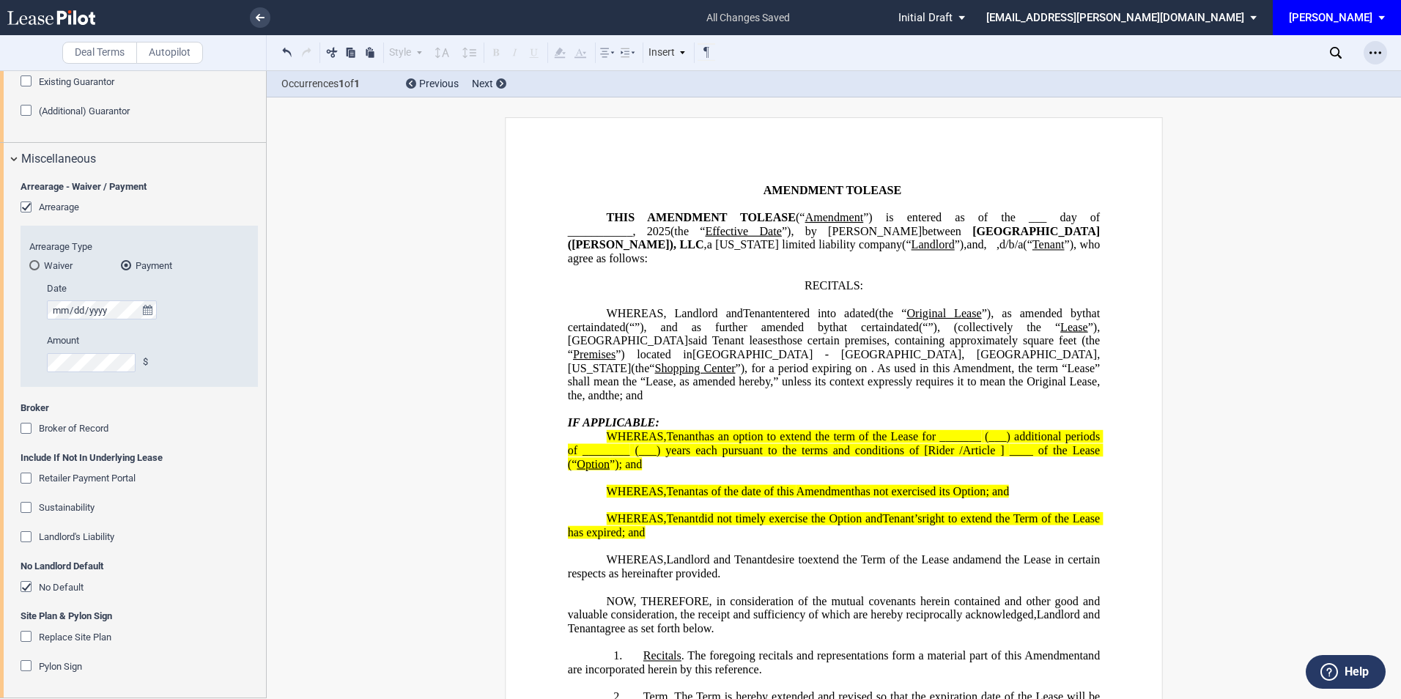
click at [1377, 51] on icon "Open Lease options menu" at bounding box center [1375, 53] width 12 height 12
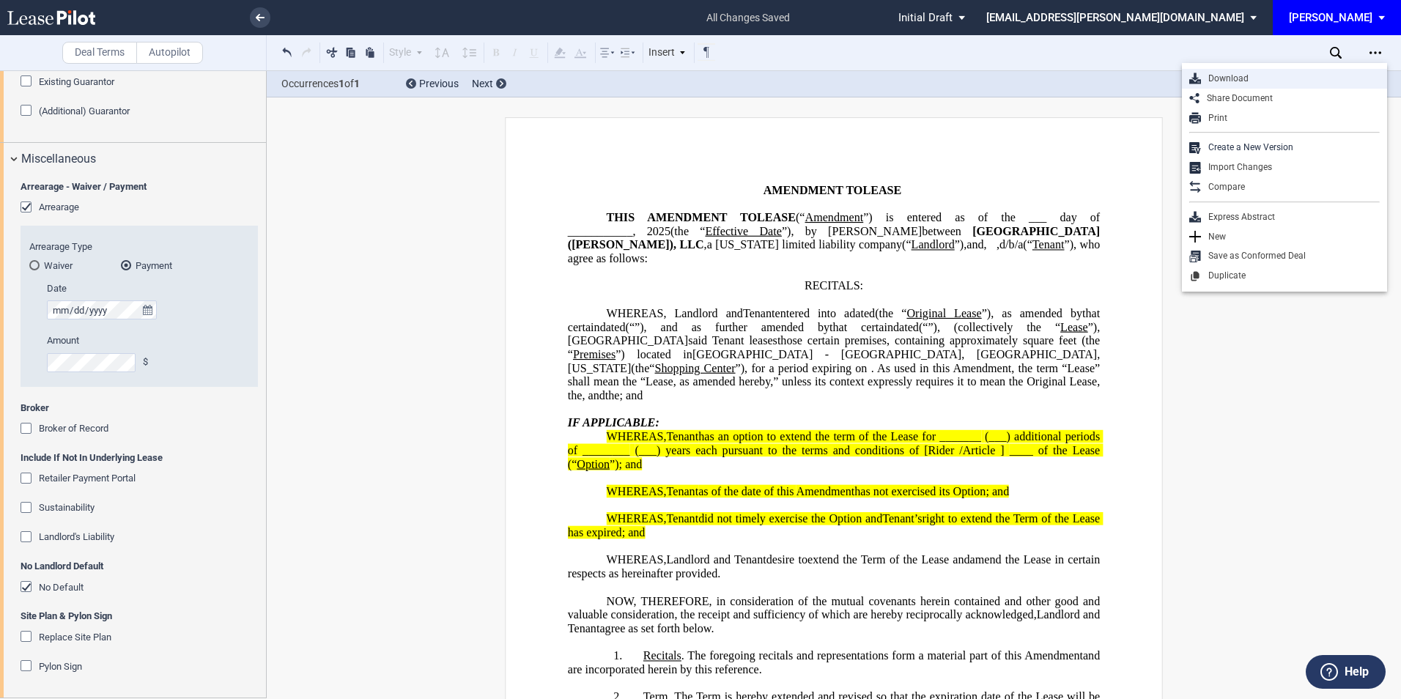
click at [1242, 75] on div "Download" at bounding box center [1290, 79] width 179 height 12
